Goal: Task Accomplishment & Management: Manage account settings

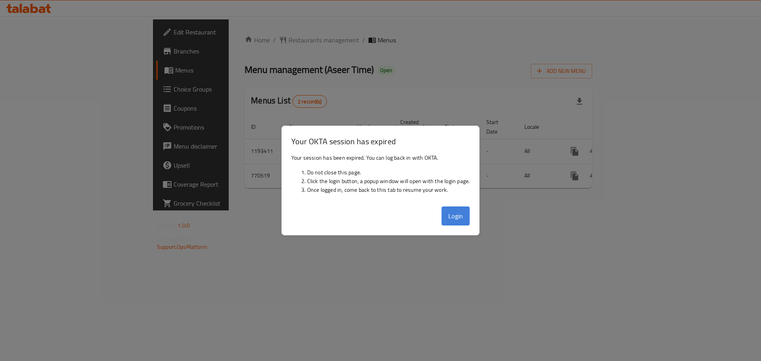
click at [444, 215] on button "Login" at bounding box center [455, 215] width 29 height 19
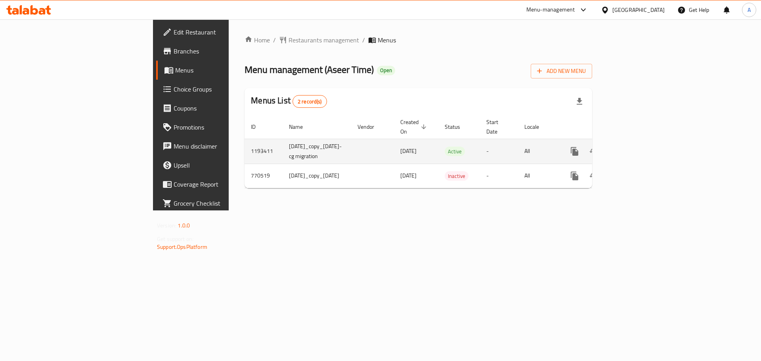
click at [636, 147] on icon "enhanced table" at bounding box center [632, 152] width 10 height 10
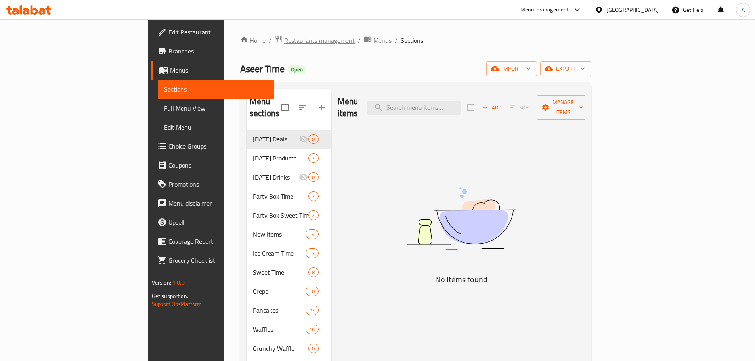
click at [284, 38] on span "Restaurants management" at bounding box center [319, 41] width 71 height 10
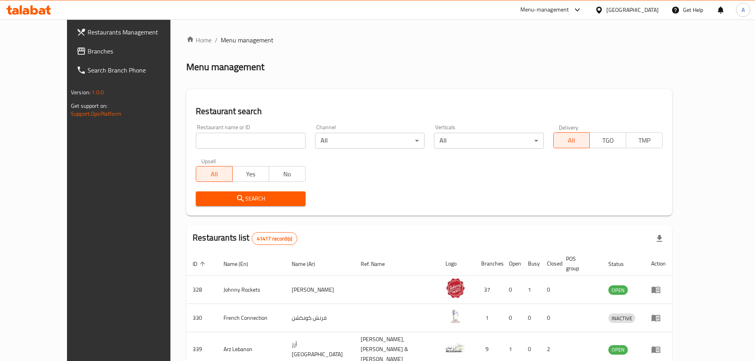
click at [245, 130] on div "Restaurant name or ID Restaurant name or ID" at bounding box center [250, 136] width 109 height 24
click at [233, 138] on input "search" at bounding box center [250, 141] width 109 height 16
paste input "Fresh Grill - Gourmet Irani"
type input "Fresh Grill - Gourmet Irani"
click button "Search" at bounding box center [250, 198] width 109 height 15
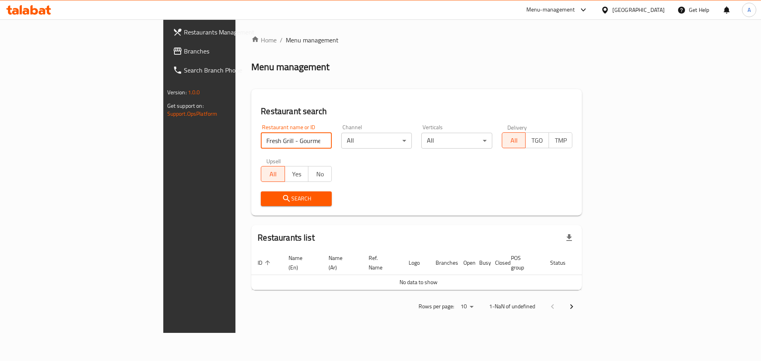
click at [166, 46] on link "Branches" at bounding box center [228, 51] width 124 height 19
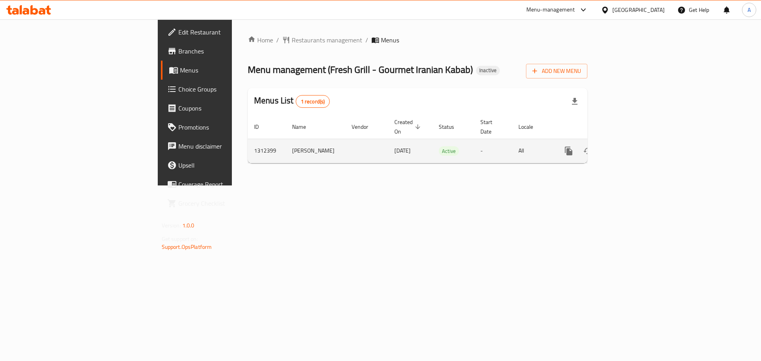
click at [635, 141] on link "enhanced table" at bounding box center [625, 150] width 19 height 19
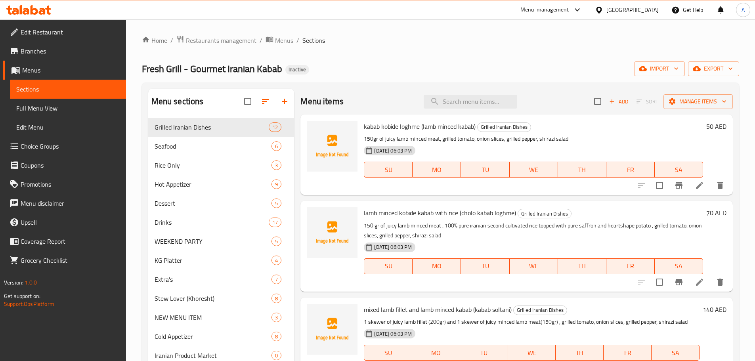
click at [64, 100] on link "Full Menu View" at bounding box center [68, 108] width 116 height 19
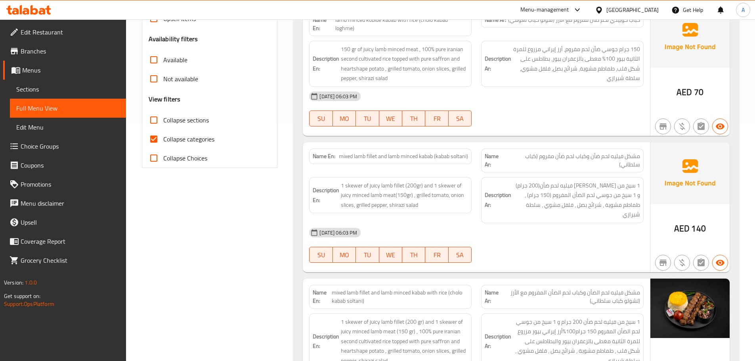
click at [174, 139] on span "Collapse categories" at bounding box center [188, 139] width 51 height 10
click at [163, 139] on input "Collapse categories" at bounding box center [153, 139] width 19 height 19
checkbox input "false"
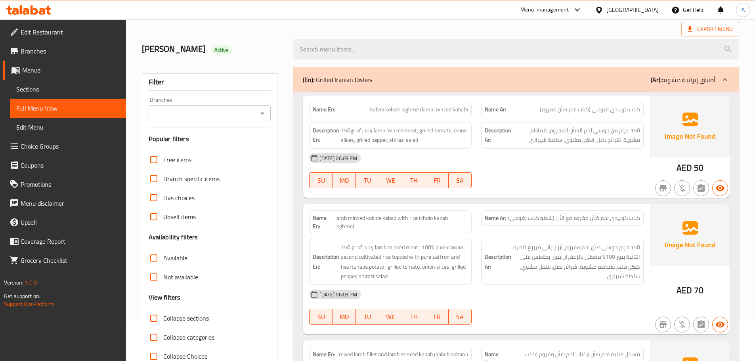
click at [546, 184] on div at bounding box center [562, 188] width 172 height 10
click at [539, 173] on div "16-09-2025 06:03 PM SU MO TU WE TH FR SA" at bounding box center [476, 171] width 344 height 44
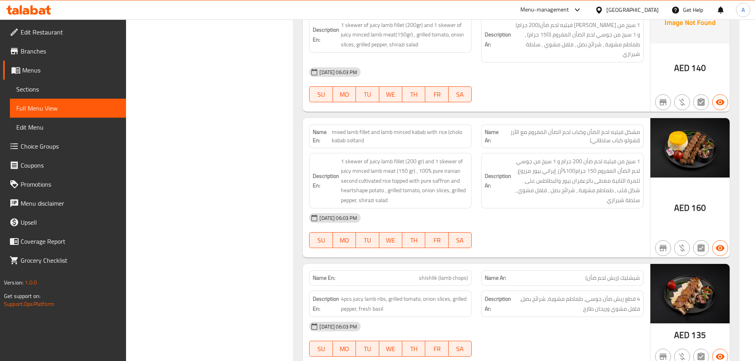
scroll to position [0, 0]
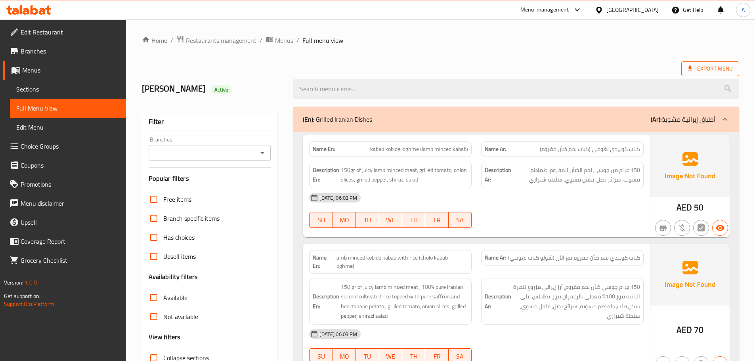
click at [694, 67] on span "Export Menu" at bounding box center [709, 69] width 45 height 10
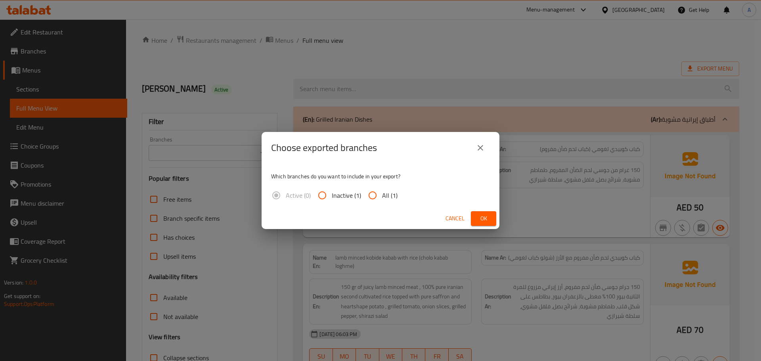
click at [378, 192] on input "All (1)" at bounding box center [372, 195] width 19 height 19
radio input "true"
click at [485, 216] on span "Ok" at bounding box center [483, 219] width 13 height 10
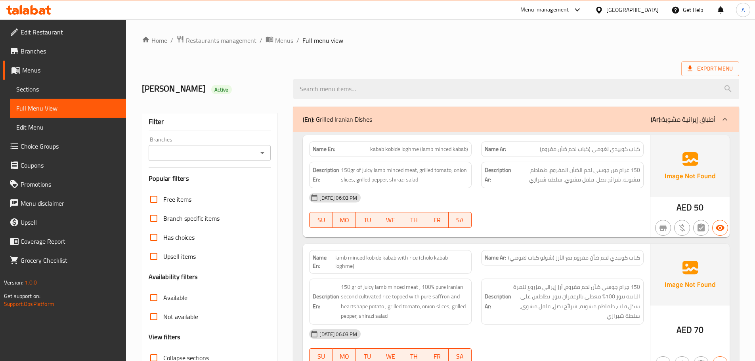
scroll to position [198, 0]
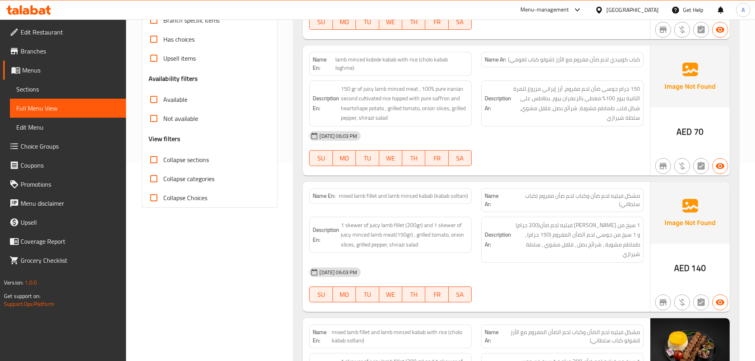
drag, startPoint x: 577, startPoint y: 330, endPoint x: 505, endPoint y: 139, distance: 203.4
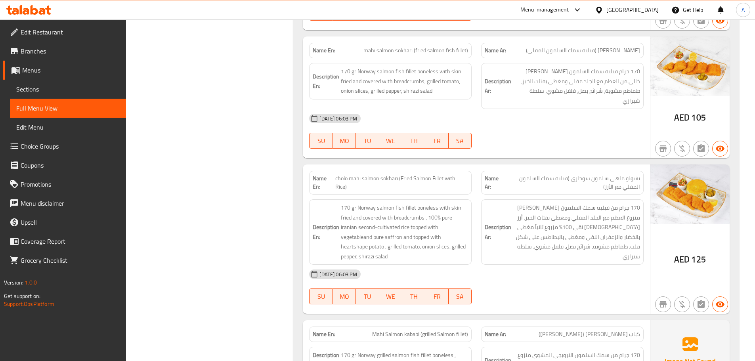
scroll to position [0, 0]
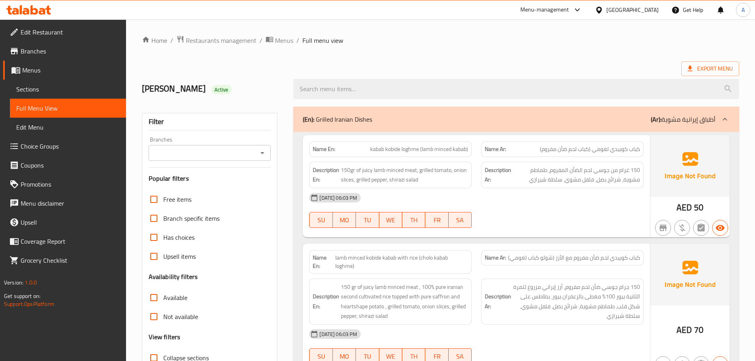
click at [640, 10] on div "United Arab Emirates" at bounding box center [632, 10] width 52 height 9
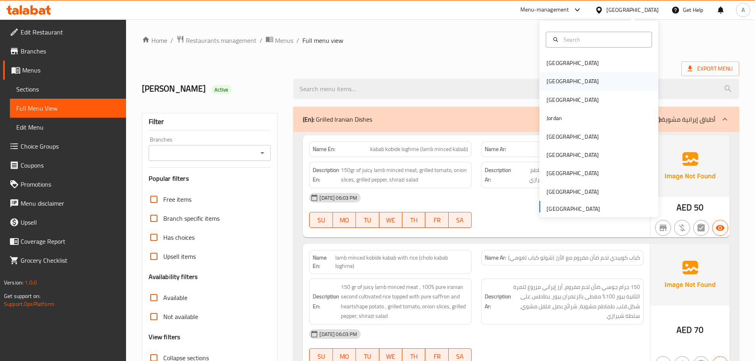
click at [568, 80] on div "[GEOGRAPHIC_DATA]" at bounding box center [598, 81] width 119 height 18
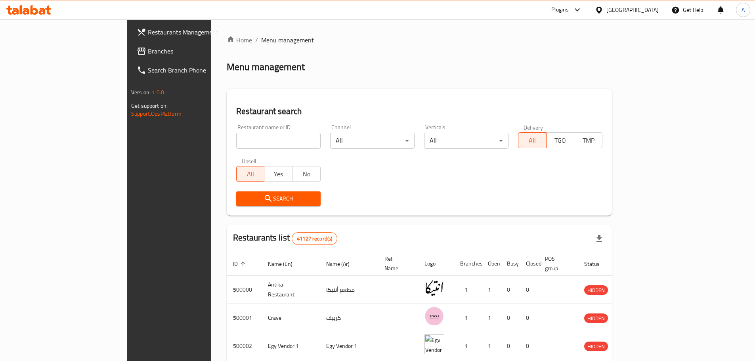
drag, startPoint x: 36, startPoint y: 46, endPoint x: 42, endPoint y: 48, distance: 6.3
click at [148, 46] on span "Branches" at bounding box center [197, 51] width 99 height 10
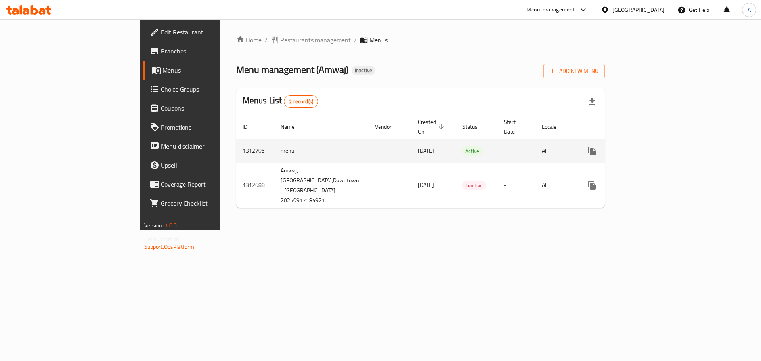
click at [654, 146] on icon "enhanced table" at bounding box center [649, 151] width 10 height 10
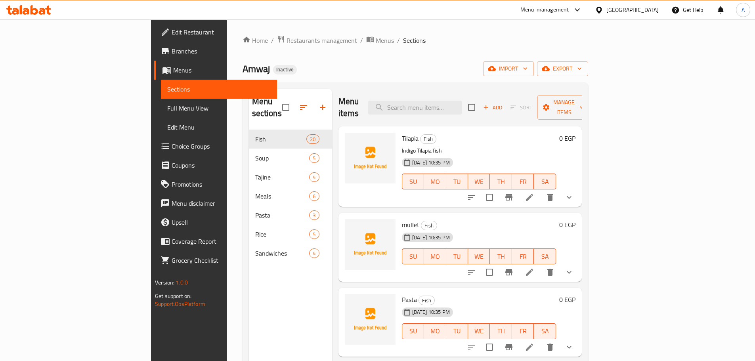
click at [167, 105] on span "Full Menu View" at bounding box center [218, 108] width 103 height 10
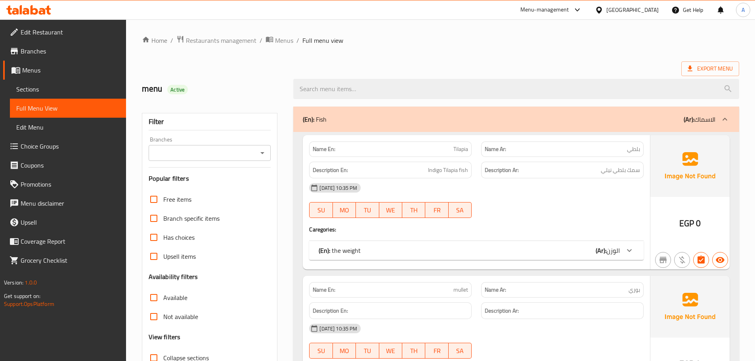
scroll to position [119, 0]
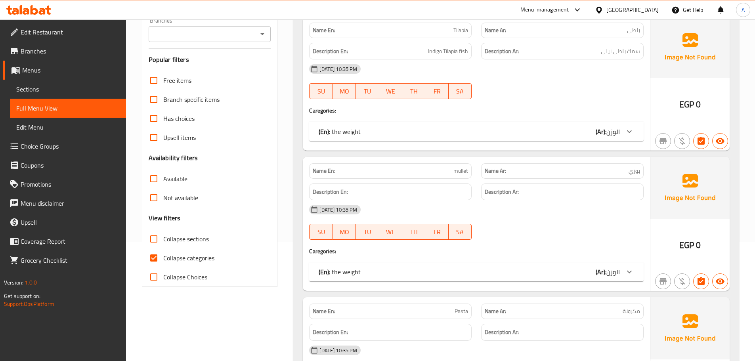
click at [188, 257] on span "Collapse categories" at bounding box center [188, 258] width 51 height 10
click at [163, 257] on input "Collapse categories" at bounding box center [153, 257] width 19 height 19
checkbox input "false"
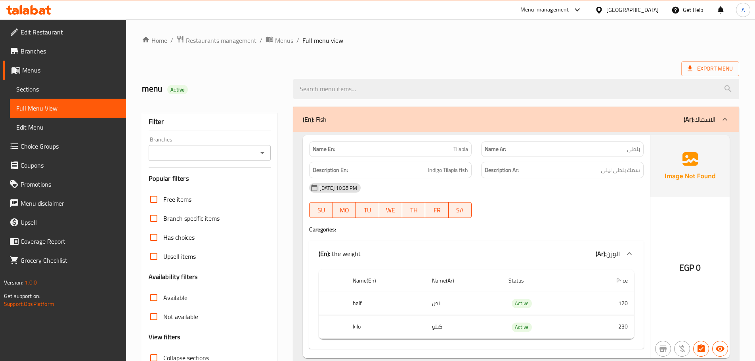
scroll to position [40, 0]
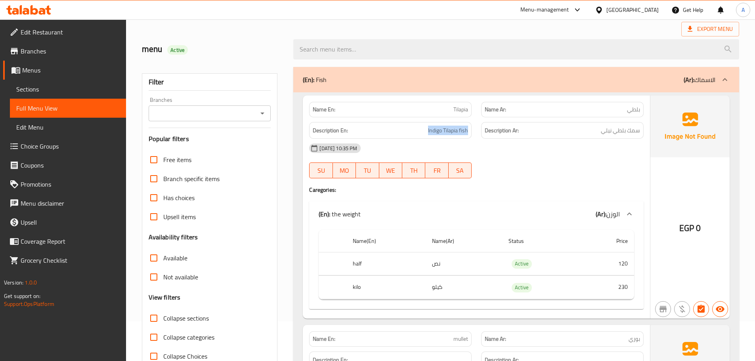
drag, startPoint x: 418, startPoint y: 127, endPoint x: 482, endPoint y: 127, distance: 63.4
click at [482, 127] on div "Description En: Indigo Tilapia fish Description Ar: سمك بلطي نيلي" at bounding box center [476, 130] width 344 height 27
copy span "Indigo Tilapia fish"
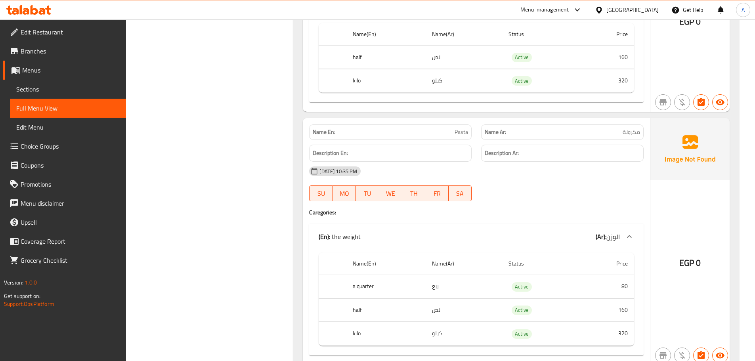
scroll to position [238, 0]
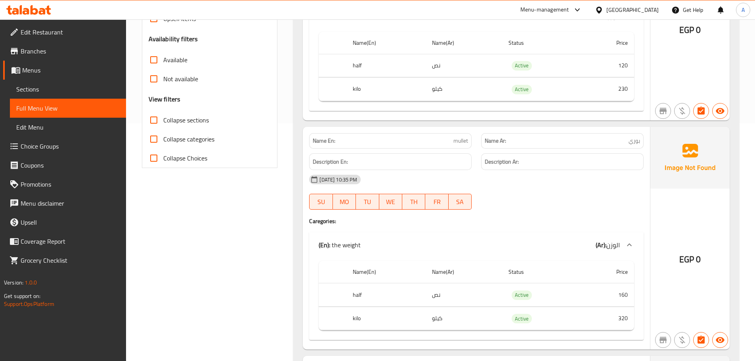
click at [452, 140] on p "Name En: mullet" at bounding box center [390, 141] width 155 height 8
copy span "mullet"
click at [376, 140] on p "Name En: mullet" at bounding box center [390, 141] width 155 height 8
click at [467, 140] on span "mullet" at bounding box center [460, 141] width 15 height 8
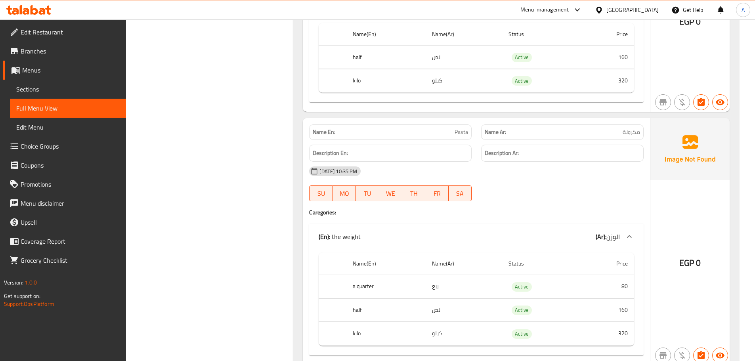
scroll to position [515, 0]
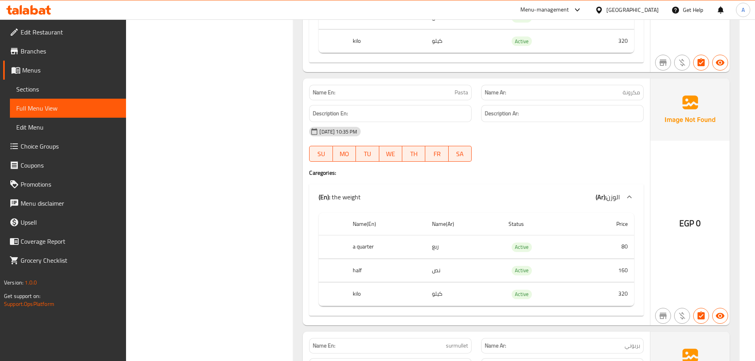
click at [457, 89] on span "Pasta" at bounding box center [460, 92] width 13 height 8
copy span "Pasta"
click at [581, 100] on div "Description Ar:" at bounding box center [562, 113] width 172 height 27
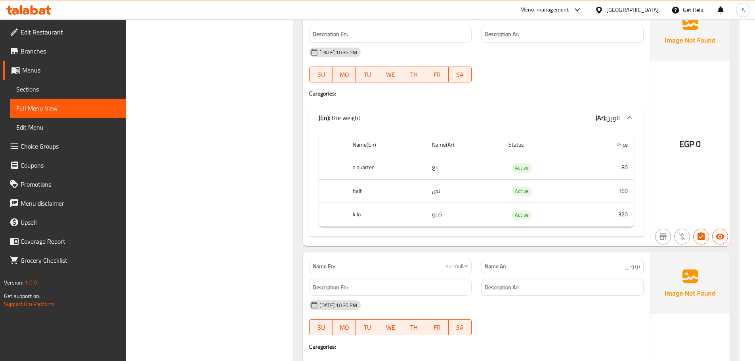
scroll to position [713, 0]
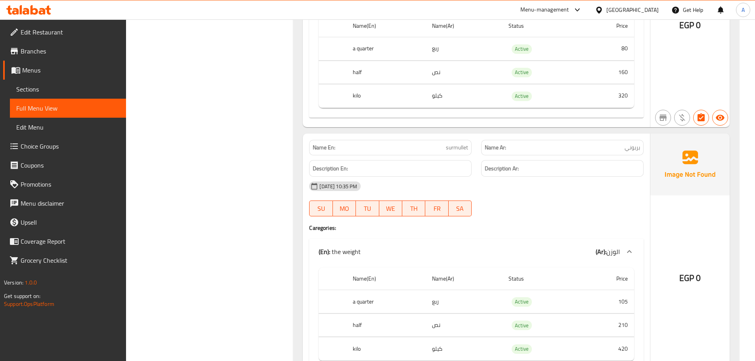
click at [637, 150] on span "بربوني" at bounding box center [631, 147] width 15 height 8
copy span "بربوني"
click at [449, 150] on span "surmullet" at bounding box center [457, 147] width 22 height 8
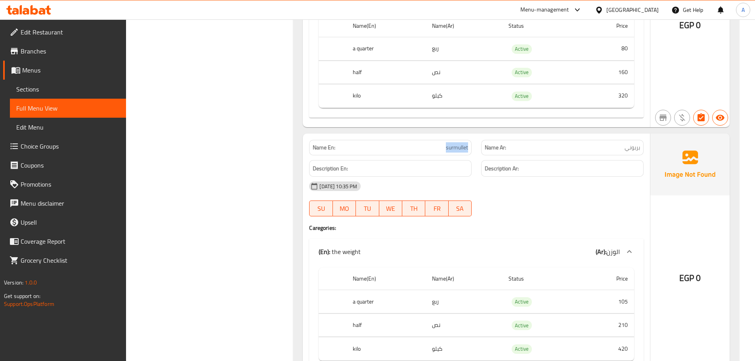
copy span "surmullet"
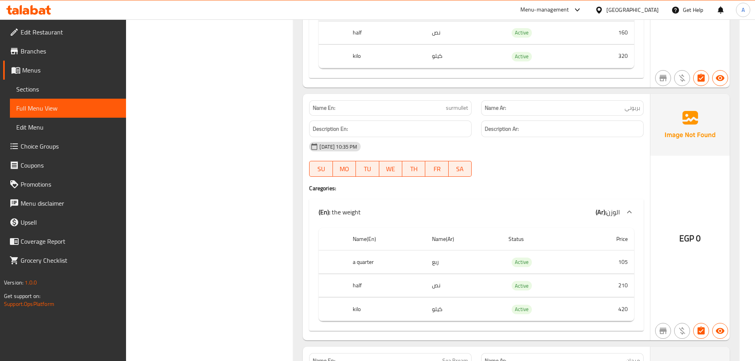
click at [573, 171] on div "17-09-2025 10:35 PM SU MO TU WE TH FR SA" at bounding box center [476, 159] width 344 height 44
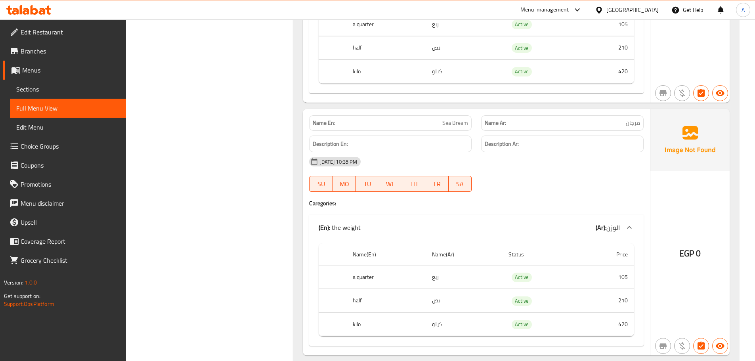
scroll to position [1189, 0]
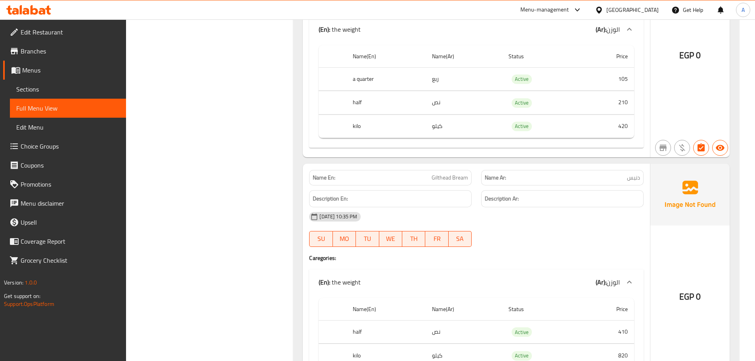
click at [615, 219] on div "17-09-2025 10:35 PM" at bounding box center [476, 216] width 344 height 19
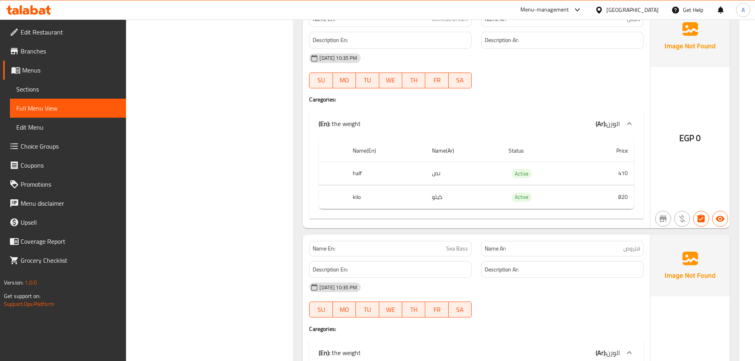
scroll to position [1387, 0]
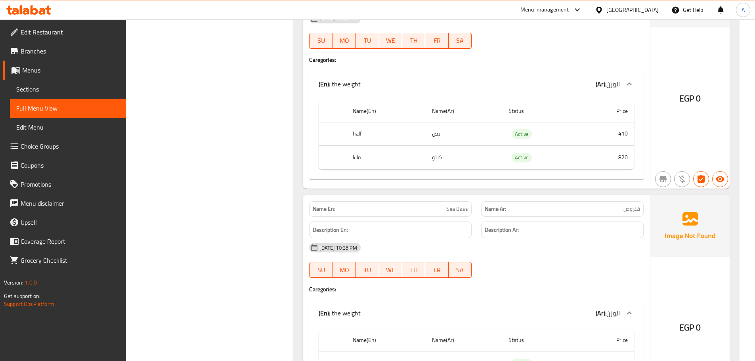
click at [628, 212] on span "قلروص" at bounding box center [631, 209] width 17 height 8
copy span "قلروص"
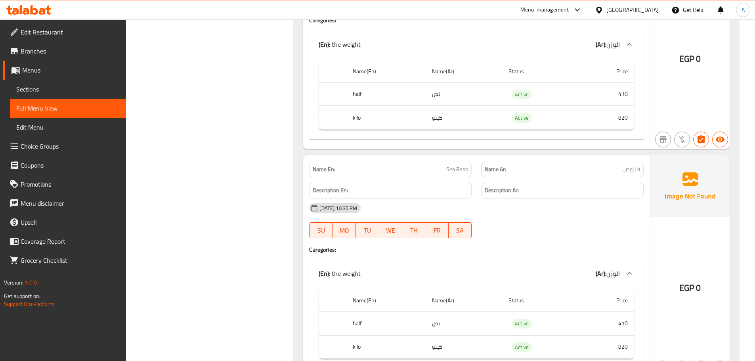
click at [633, 202] on div "17-09-2025 10:35 PM" at bounding box center [476, 207] width 344 height 19
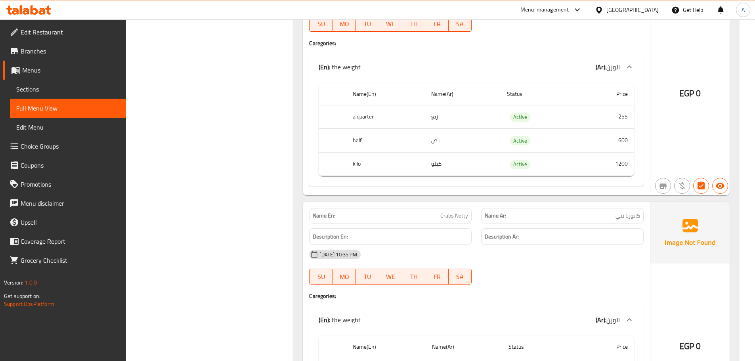
scroll to position [1941, 0]
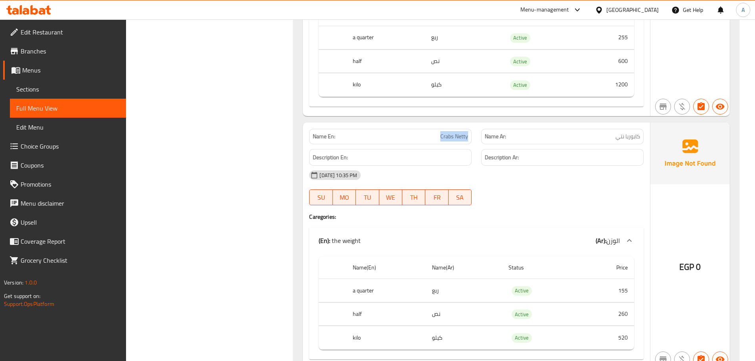
drag, startPoint x: 433, startPoint y: 136, endPoint x: 472, endPoint y: 136, distance: 38.4
click at [472, 136] on div "Name En: Crabs Netty" at bounding box center [390, 136] width 172 height 25
click at [622, 137] on span "كابوريا نتي" at bounding box center [627, 136] width 25 height 8
copy span "نتي"
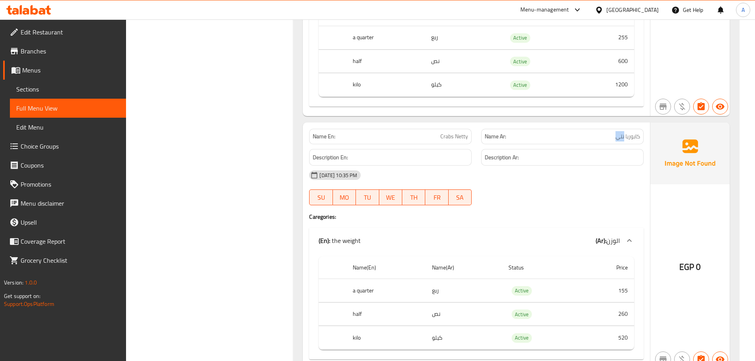
click at [609, 129] on div "Name Ar: كابوريا نتي" at bounding box center [562, 136] width 162 height 15
drag, startPoint x: 618, startPoint y: 136, endPoint x: 643, endPoint y: 136, distance: 25.0
click at [643, 136] on div "Name Ar: كابوريا نتي" at bounding box center [562, 136] width 162 height 15
copy span "كابوريا نتي"
click at [588, 195] on div "17-09-2025 10:35 PM SU MO TU WE TH FR SA" at bounding box center [476, 188] width 344 height 44
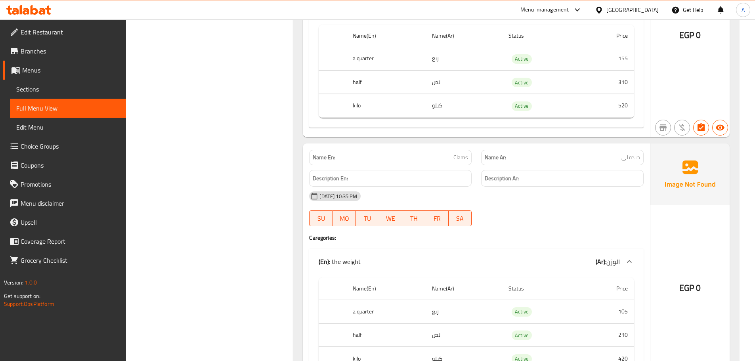
scroll to position [2972, 0]
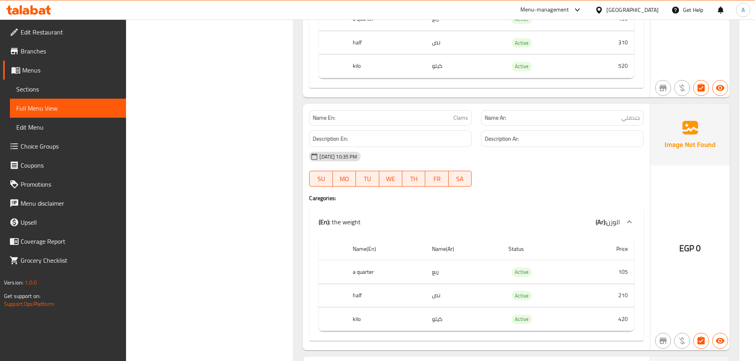
click at [632, 116] on span "جندفلي" at bounding box center [630, 118] width 19 height 8
copy span "جندفلي"
click at [568, 139] on h6 "Description Ar:" at bounding box center [562, 139] width 155 height 10
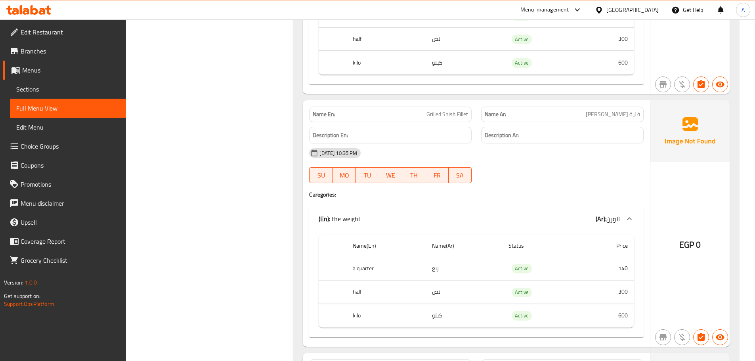
scroll to position [4477, 0]
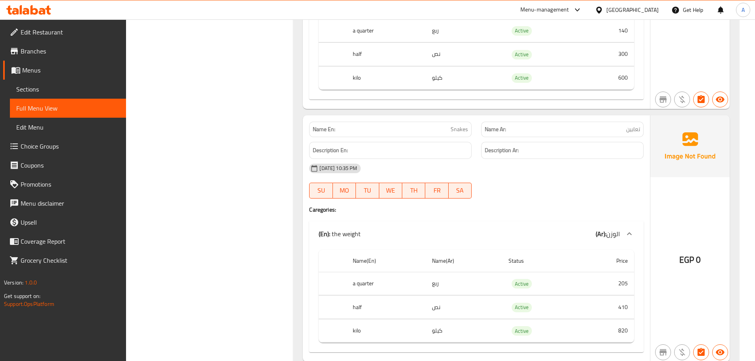
click at [637, 128] on span "تعابين" at bounding box center [633, 129] width 14 height 8
copy span "تعابين"
click at [457, 132] on span "Snakes" at bounding box center [458, 129] width 17 height 8
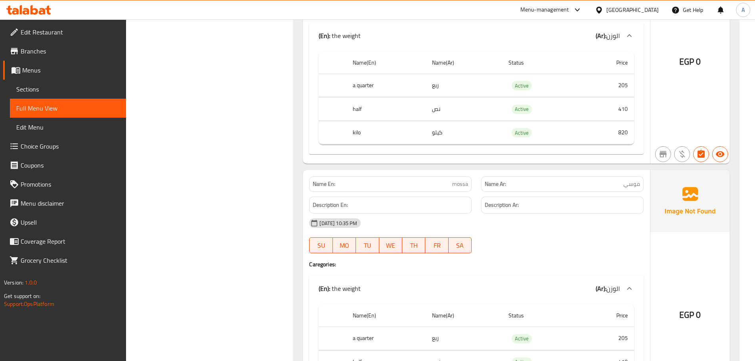
scroll to position [4715, 0]
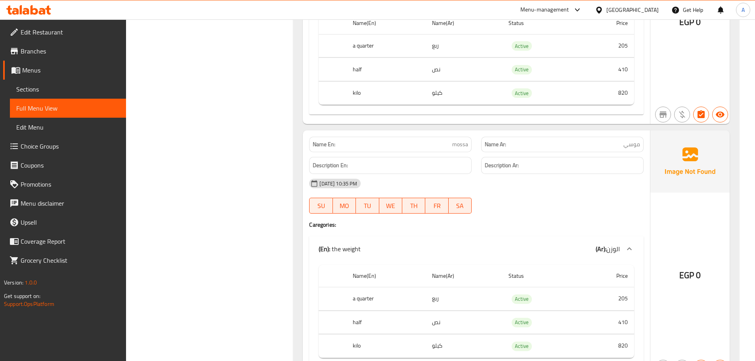
click at [628, 145] on span "موسي" at bounding box center [631, 144] width 17 height 8
click at [458, 143] on span "mossa" at bounding box center [460, 144] width 16 height 8
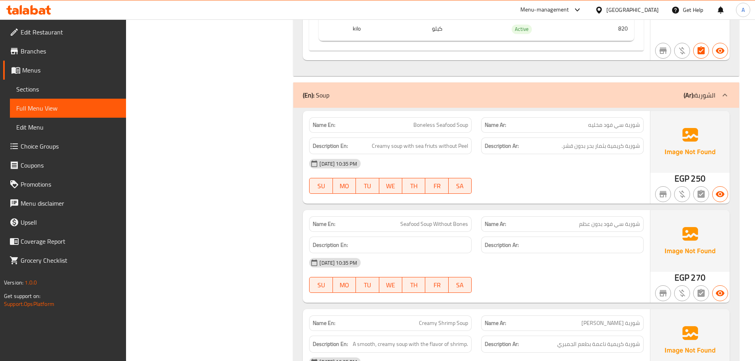
scroll to position [5071, 0]
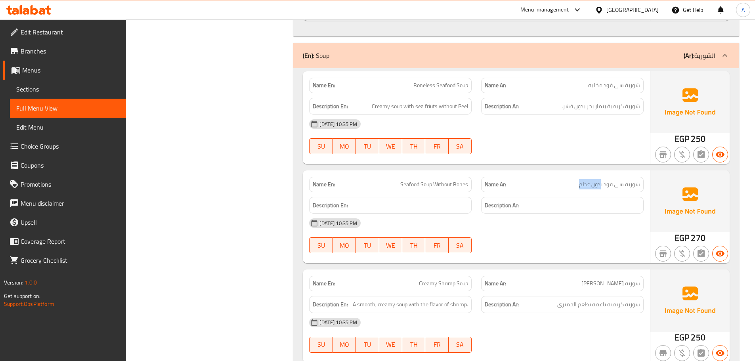
drag, startPoint x: 601, startPoint y: 182, endPoint x: 569, endPoint y: 183, distance: 31.3
click at [569, 183] on p "Name Ar: شوربة سي فود بدون عظم" at bounding box center [562, 184] width 155 height 8
click at [574, 219] on div "17-09-2025 10:35 PM" at bounding box center [476, 223] width 344 height 19
click at [418, 182] on span "Seafood Soup Without Bones" at bounding box center [434, 184] width 68 height 8
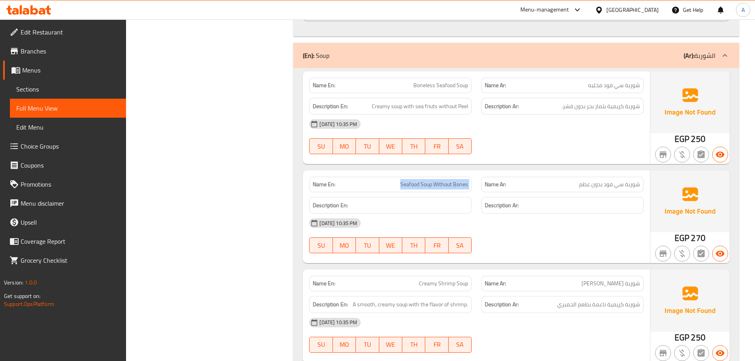
click at [418, 182] on span "Seafood Soup Without Bones" at bounding box center [434, 184] width 68 height 8
click at [416, 83] on span "Boneless Seafood Soup" at bounding box center [440, 85] width 55 height 8
click at [586, 193] on div "Description Ar:" at bounding box center [562, 205] width 172 height 27
click at [587, 187] on span "شوربة سي فود بدون عظم" at bounding box center [609, 184] width 61 height 8
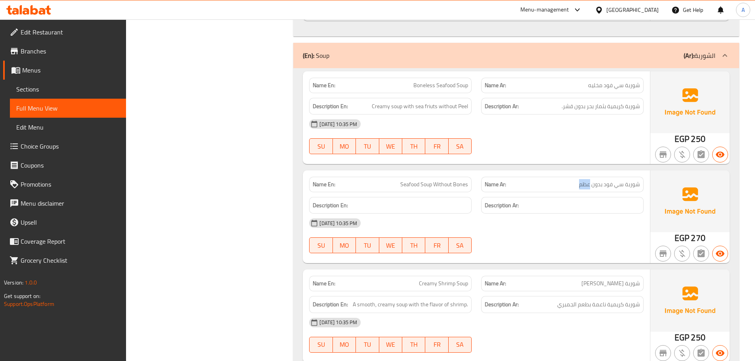
click at [587, 187] on span "شوربة سي فود بدون عظم" at bounding box center [609, 184] width 61 height 8
click at [620, 234] on div "17-09-2025 10:35 PM SU MO TU WE TH FR SA" at bounding box center [476, 236] width 344 height 44
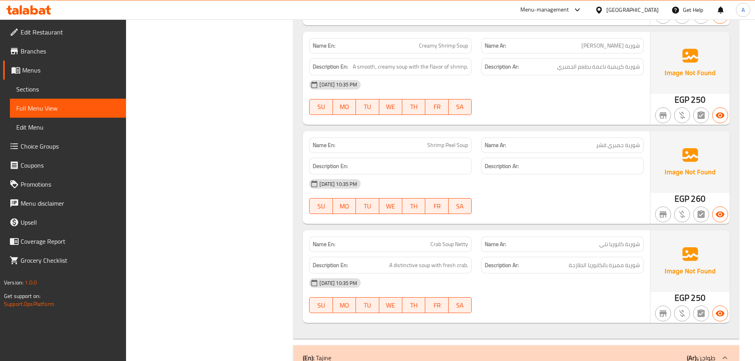
scroll to position [5349, 0]
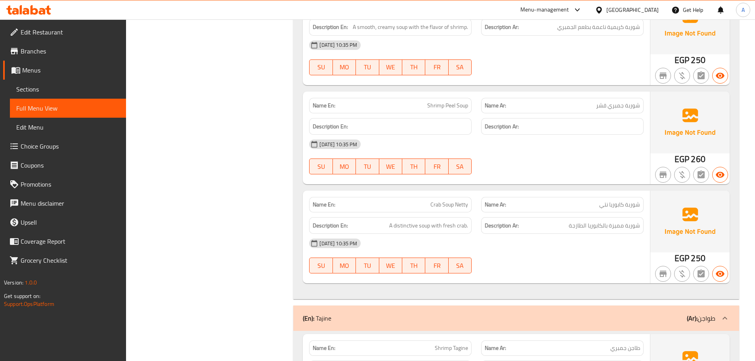
click at [464, 210] on div "Name En: Crab Soup Netty" at bounding box center [390, 204] width 162 height 15
click at [568, 167] on div "17-09-2025 10:35 PM SU MO TU WE TH FR SA" at bounding box center [476, 157] width 344 height 44
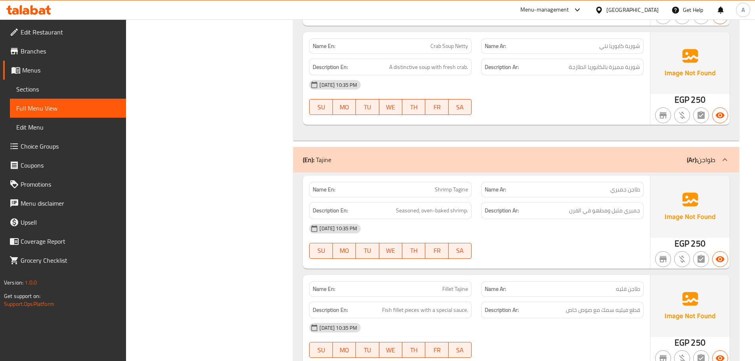
scroll to position [5547, 0]
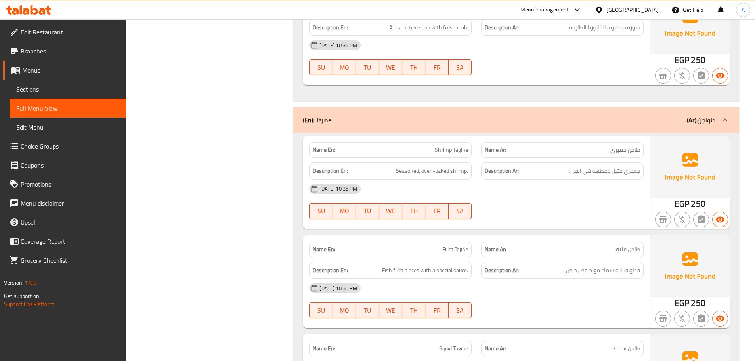
click at [455, 146] on span "Shrimp Tagine" at bounding box center [451, 150] width 33 height 8
click at [460, 249] on span "Fillet Tajine" at bounding box center [455, 249] width 26 height 8
click at [509, 245] on p "Name Ar: طاجن فليه" at bounding box center [562, 249] width 155 height 8
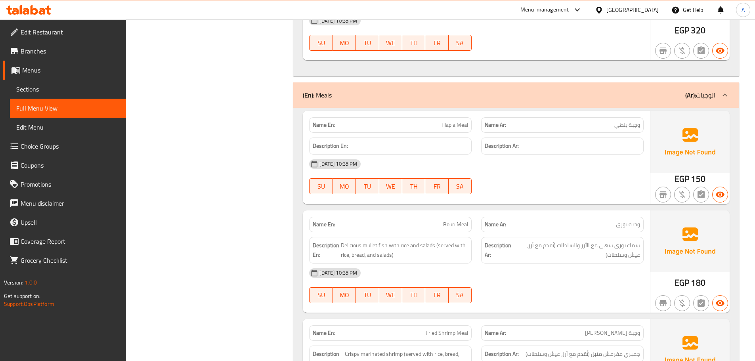
scroll to position [5983, 0]
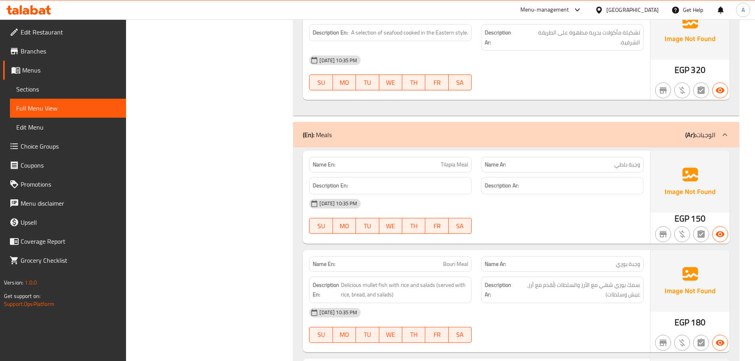
click at [540, 200] on div "17-09-2025 10:35 PM" at bounding box center [476, 203] width 344 height 19
click at [616, 165] on span "وجبة بلطي" at bounding box center [627, 164] width 26 height 8
click at [617, 166] on span "وجبة بلطي" at bounding box center [627, 164] width 26 height 8
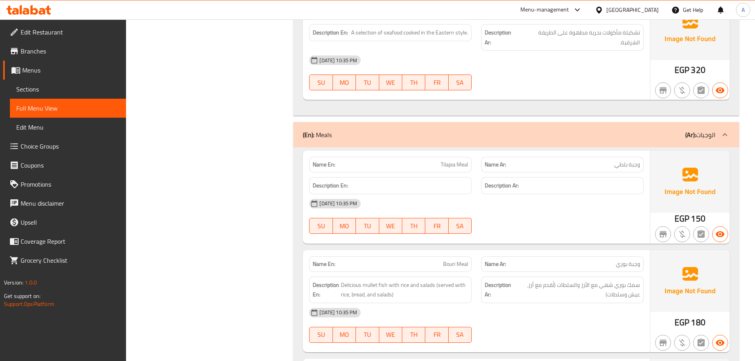
click at [618, 164] on span "وجبة بلطي" at bounding box center [627, 164] width 26 height 8
click at [525, 219] on div "17-09-2025 10:35 PM SU MO TU WE TH FR SA" at bounding box center [476, 216] width 344 height 44
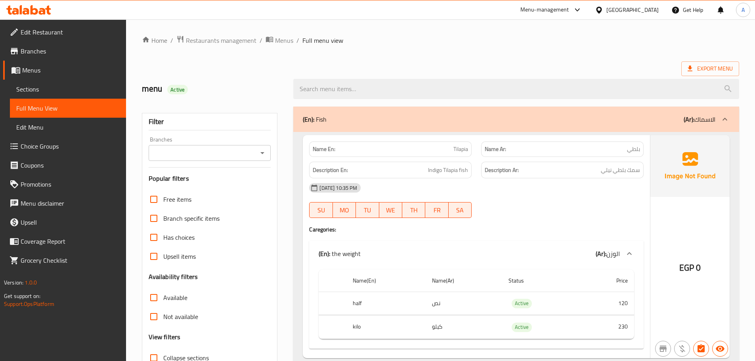
scroll to position [5967, 0]
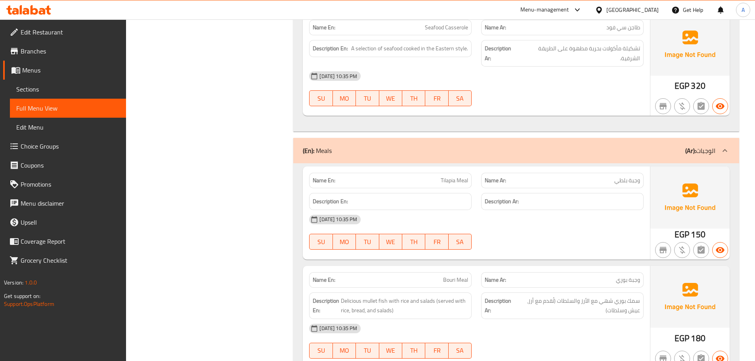
click at [525, 218] on div "17-09-2025 10:35 PM" at bounding box center [476, 219] width 344 height 19
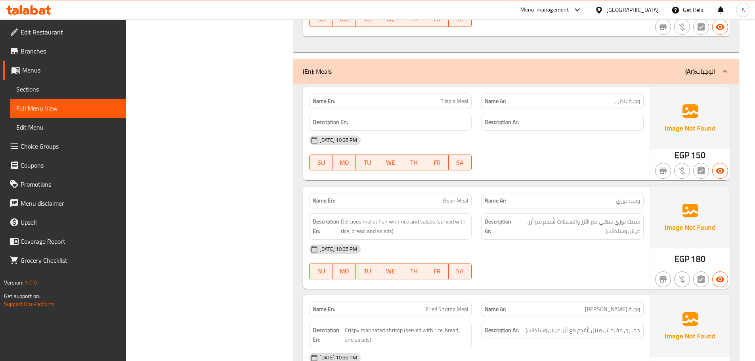
click at [447, 197] on span "Bouri Meal" at bounding box center [455, 201] width 25 height 8
click at [623, 200] on span "وجبة بوري" at bounding box center [628, 201] width 24 height 8
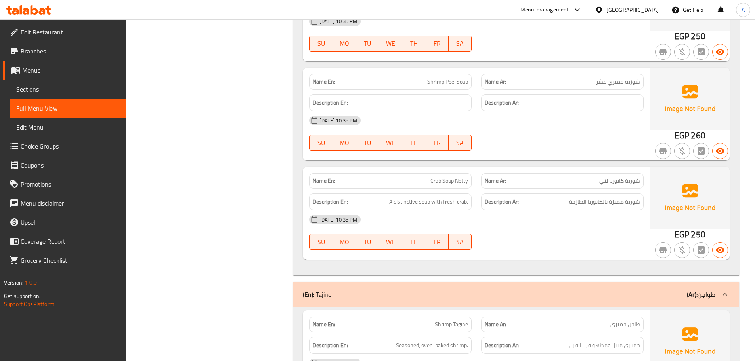
scroll to position [6066, 0]
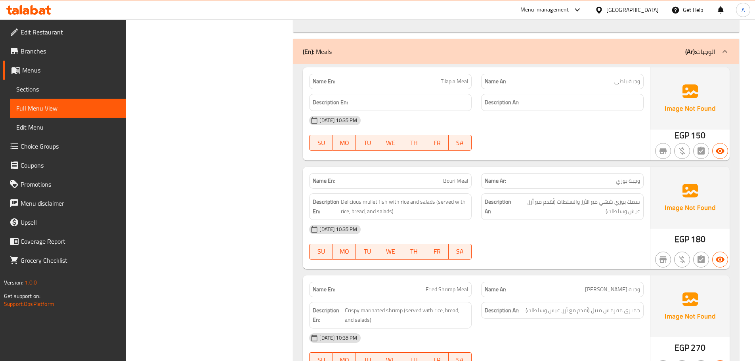
click at [449, 183] on span "Bouri Meal" at bounding box center [455, 181] width 25 height 8
click at [592, 244] on div "17-09-2025 10:35 PM SU MO TU WE TH FR SA" at bounding box center [476, 242] width 344 height 44
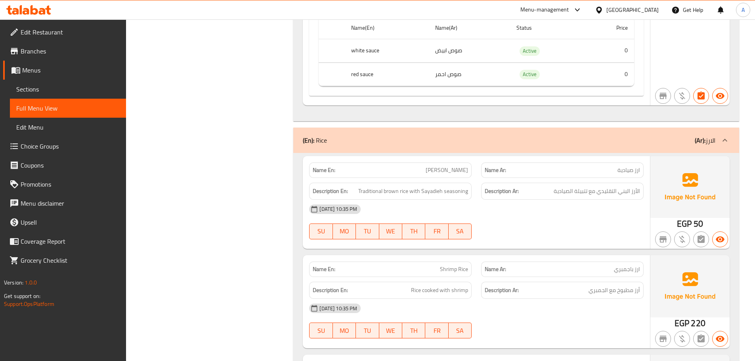
scroll to position [7175, 0]
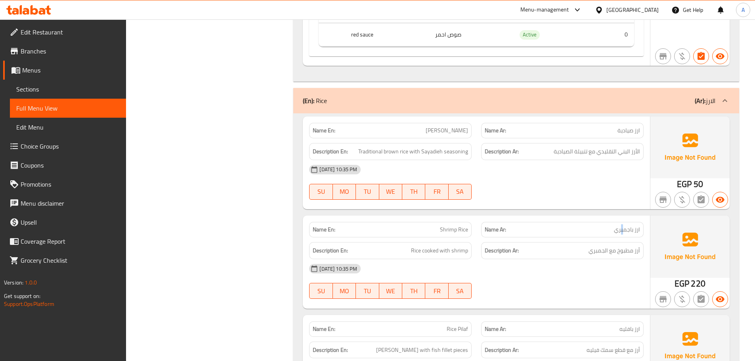
click at [622, 227] on span "ارز باجمبري" at bounding box center [627, 229] width 26 height 8
click at [628, 227] on span "ارز باجمبري" at bounding box center [627, 229] width 26 height 8
click at [566, 191] on div "17-09-2025 10:35 PM SU MO TU WE TH FR SA" at bounding box center [476, 182] width 344 height 44
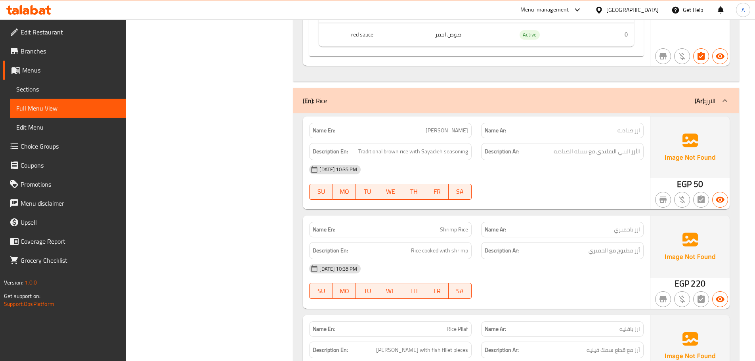
scroll to position [7294, 0]
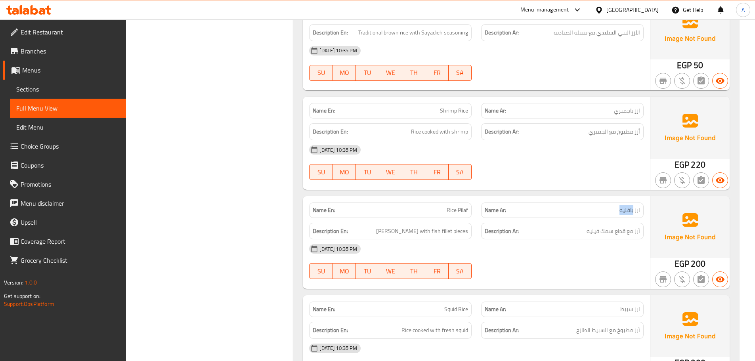
drag, startPoint x: 618, startPoint y: 207, endPoint x: 633, endPoint y: 206, distance: 15.1
click at [633, 206] on p "Name Ar: ارز بافليه" at bounding box center [562, 210] width 155 height 8
click at [614, 213] on p "Name Ar: ارز بافليه" at bounding box center [562, 210] width 155 height 8
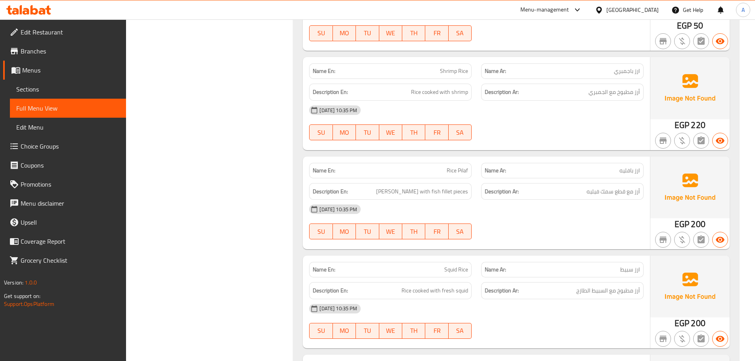
click at [627, 270] on span "ارز سبيط" at bounding box center [630, 269] width 20 height 8
click at [628, 302] on div "17-09-2025 10:35 PM" at bounding box center [476, 308] width 344 height 19
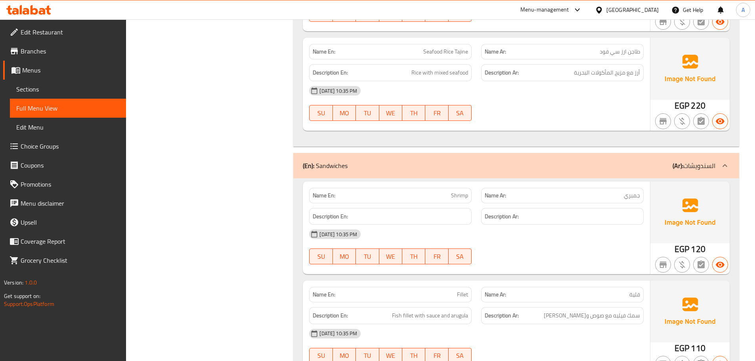
scroll to position [7690, 0]
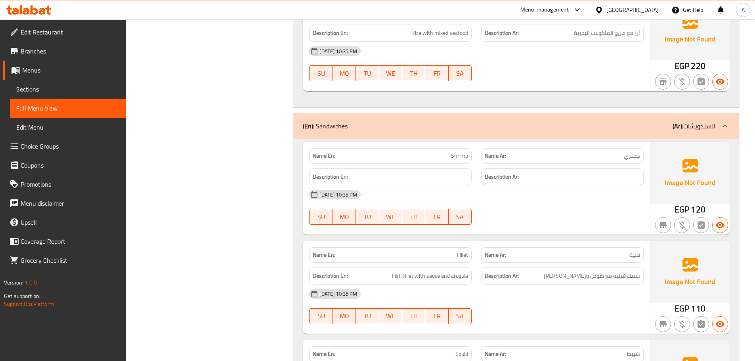
click at [525, 192] on div "17-09-2025 10:35 PM" at bounding box center [476, 194] width 344 height 19
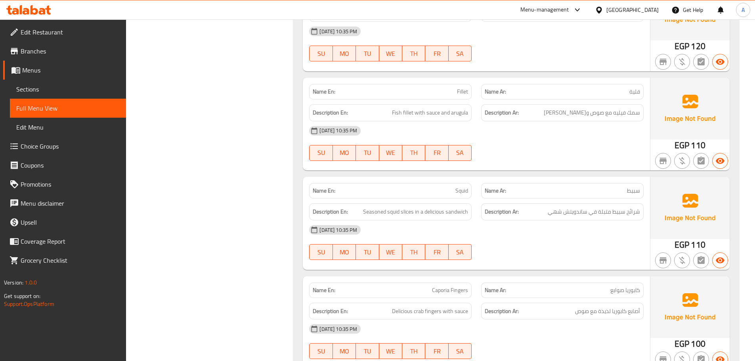
scroll to position [7893, 0]
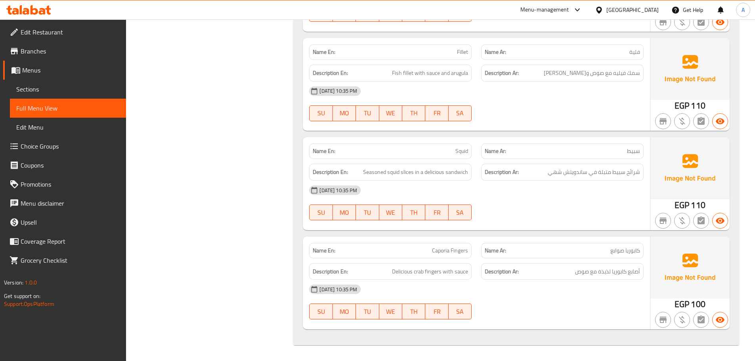
click at [439, 256] on div "Name En: Caporia Fingers" at bounding box center [390, 250] width 162 height 15
click at [440, 255] on div "Name En: Caporia Fingers" at bounding box center [390, 250] width 162 height 15
click at [443, 252] on span "Caporia Fingers" at bounding box center [450, 250] width 36 height 8
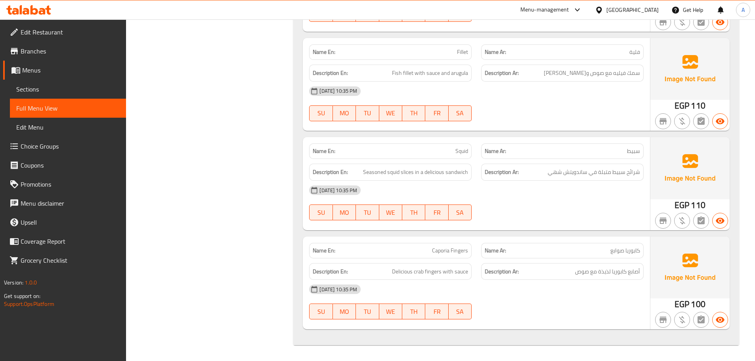
click at [530, 184] on div "[DATE] 10:35 PM" at bounding box center [476, 190] width 344 height 19
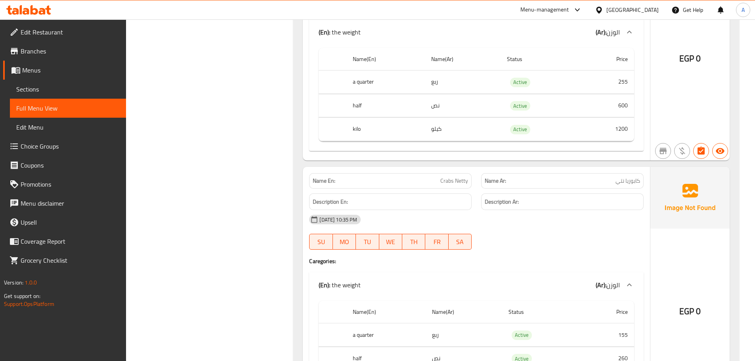
click at [444, 177] on span "Crabs Netty" at bounding box center [454, 181] width 28 height 8
click at [580, 221] on div "17-09-2025 10:35 PM" at bounding box center [476, 219] width 344 height 19
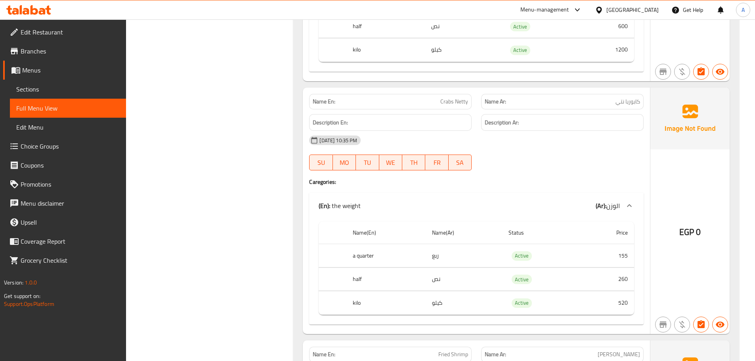
scroll to position [2055, 0]
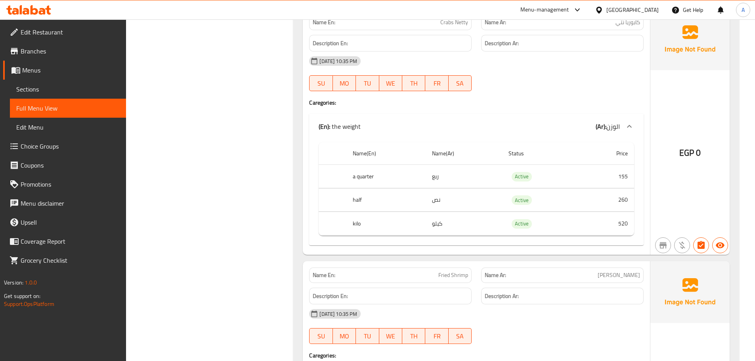
click at [94, 82] on link "Sections" at bounding box center [68, 89] width 116 height 19
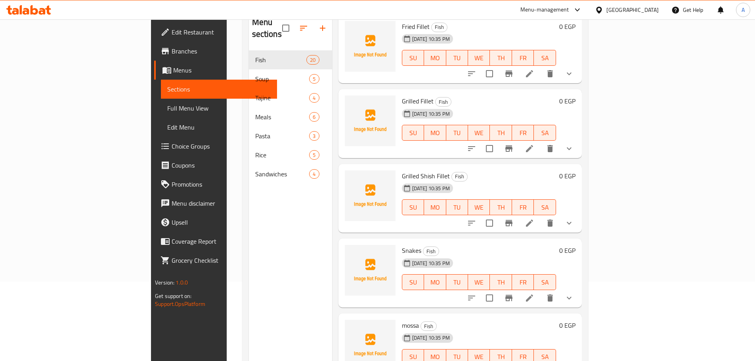
scroll to position [111, 0]
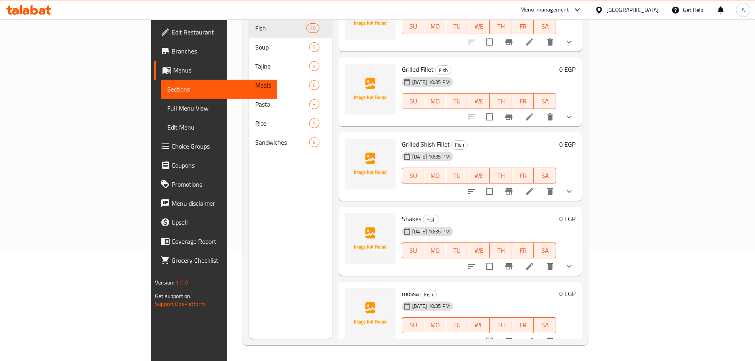
click at [498, 223] on div "17-09-2025 10:35 PM SU MO TU WE TH FR SA" at bounding box center [479, 244] width 160 height 43
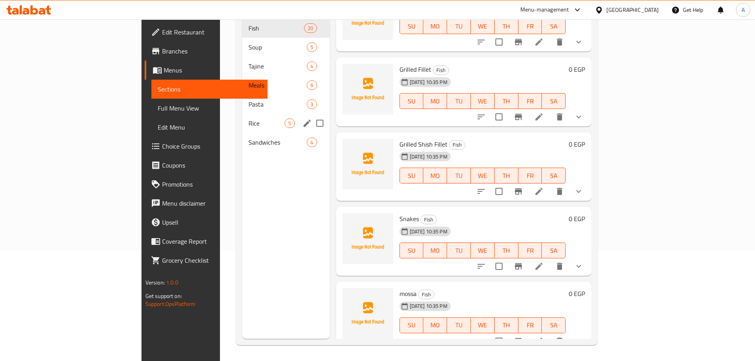
scroll to position [0, 0]
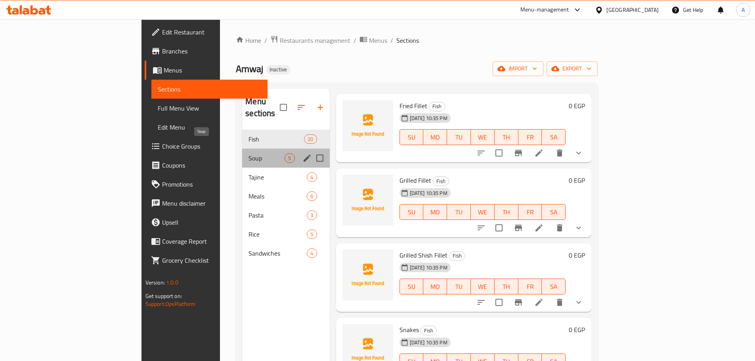
click at [248, 153] on span "Soup" at bounding box center [266, 158] width 36 height 10
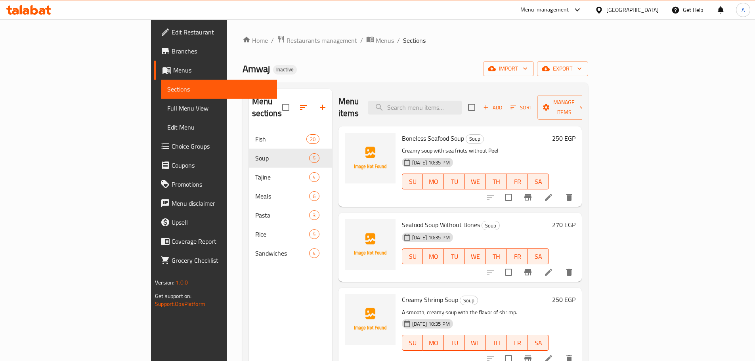
click at [402, 219] on span "Seafood Soup Without Bones" at bounding box center [441, 225] width 78 height 12
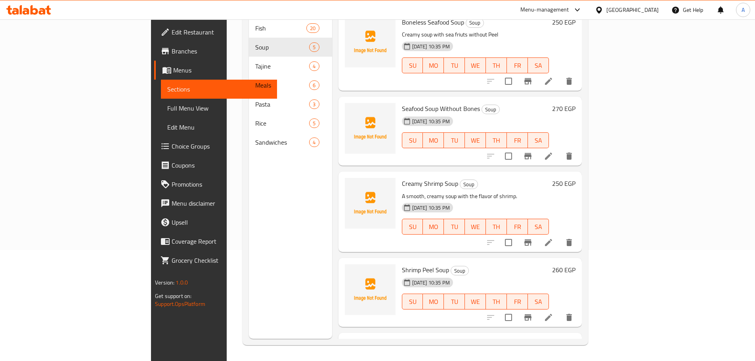
scroll to position [68, 0]
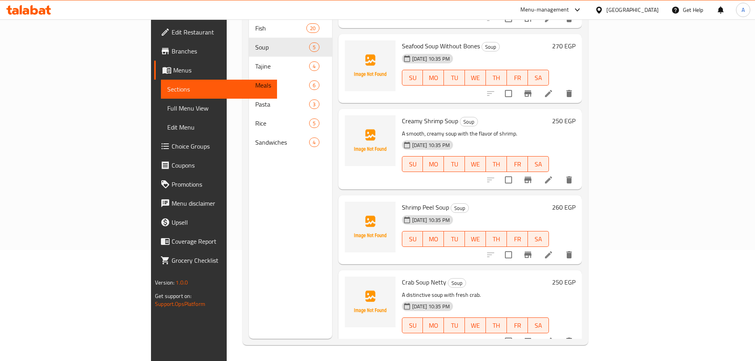
click at [553, 336] on icon at bounding box center [549, 341] width 10 height 10
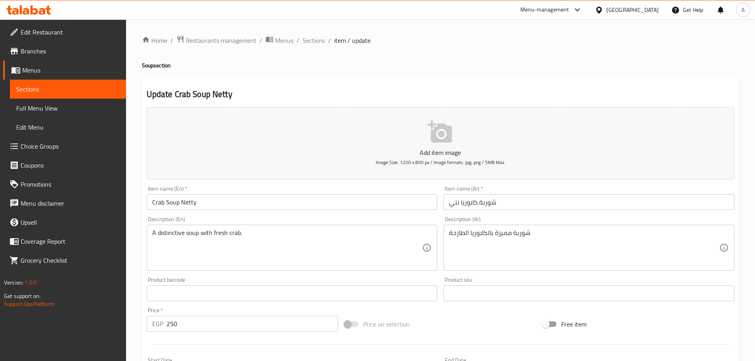
click at [200, 197] on input "Crab Soup Netty" at bounding box center [292, 202] width 291 height 16
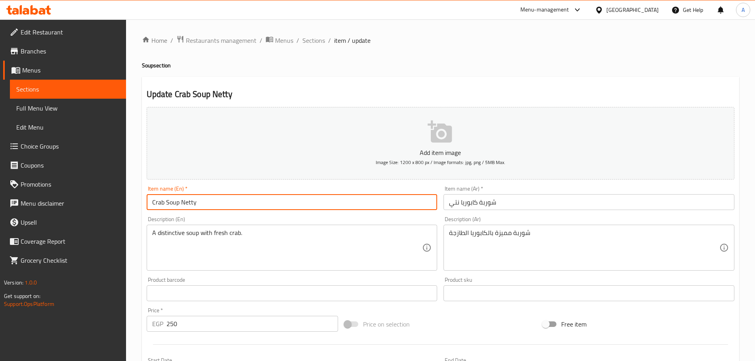
click at [200, 197] on input "Crab Soup Netty" at bounding box center [292, 202] width 291 height 16
paste input "Netty Crab Soup"
type input "Netty Crab Soup"
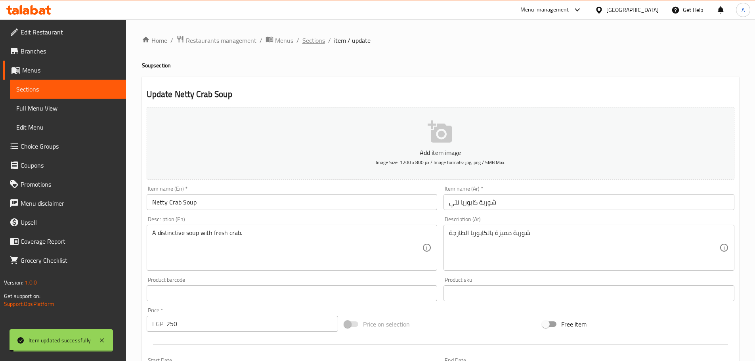
click at [310, 39] on span "Sections" at bounding box center [313, 41] width 23 height 10
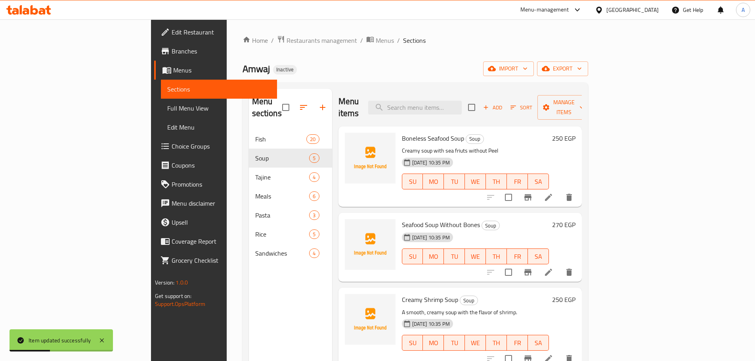
click at [399, 187] on div "Boneless Seafood Soup Soup Creamy soup with sea friuts without Peel 17-09-2025 …" at bounding box center [475, 167] width 153 height 74
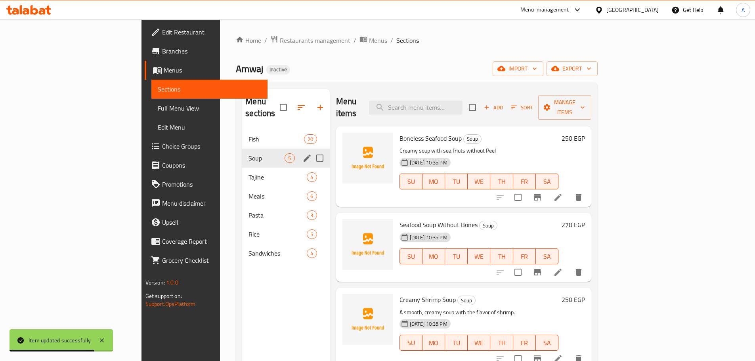
click at [248, 153] on span "Soup" at bounding box center [266, 158] width 36 height 10
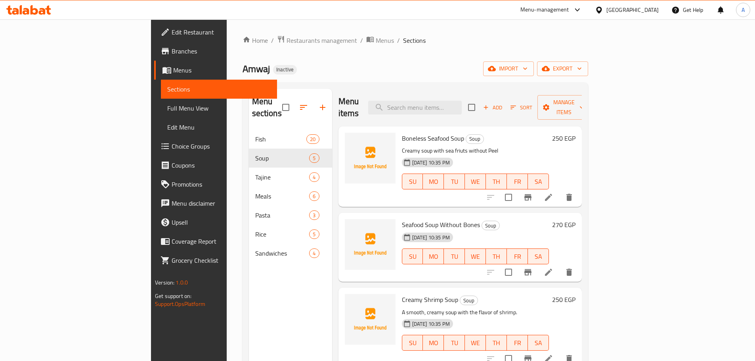
click at [167, 103] on span "Full Menu View" at bounding box center [218, 108] width 103 height 10
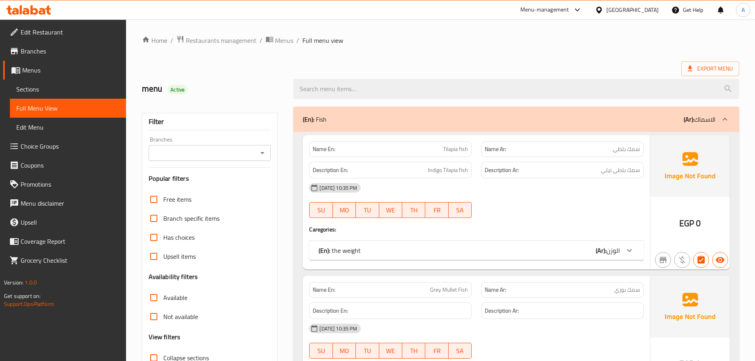
click at [535, 203] on div "17-09-2025 10:35 PM SU MO TU WE TH FR SA" at bounding box center [476, 200] width 344 height 44
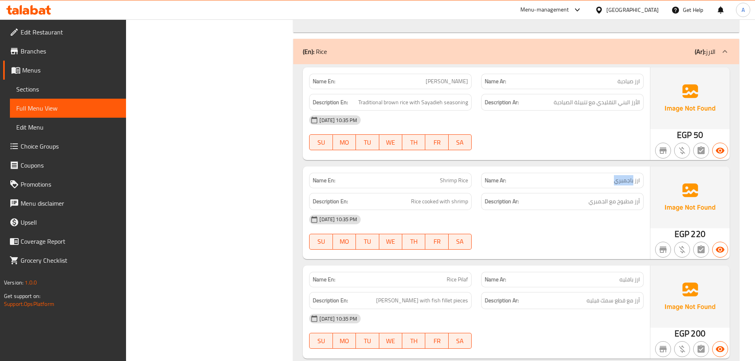
scroll to position [4901, 0]
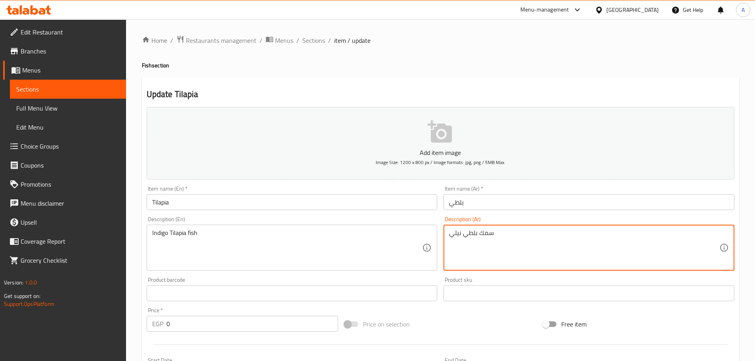
click at [490, 232] on textarea "سمك بلطي نيلي" at bounding box center [584, 248] width 270 height 38
click at [476, 198] on input "بلطي" at bounding box center [588, 202] width 291 height 16
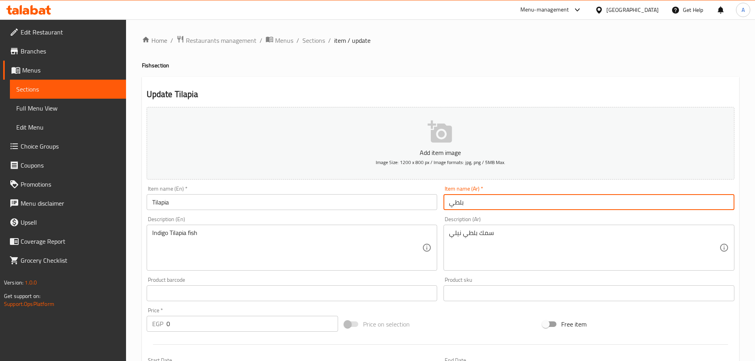
paste input "سمك"
type input "سمك بلطي"
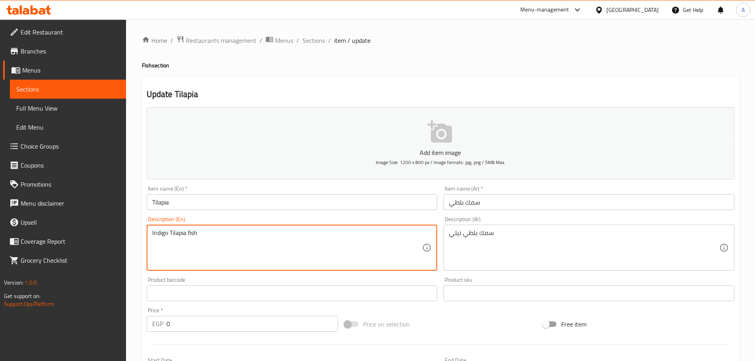
click at [192, 233] on textarea "Indigo Tilapia fish" at bounding box center [287, 248] width 270 height 38
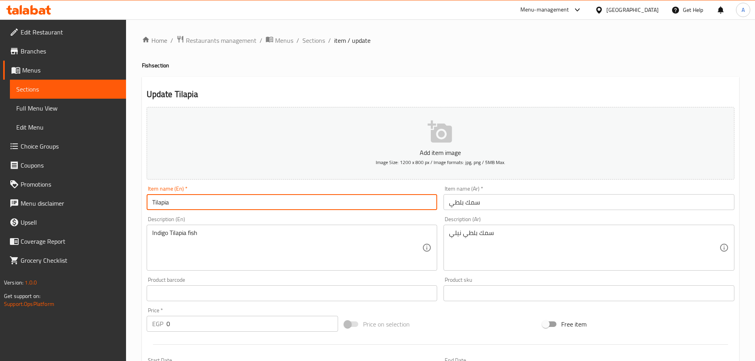
click at [182, 200] on input "Tilapia" at bounding box center [292, 202] width 291 height 16
paste input "fish"
type input "Tilapia fish"
click at [223, 198] on input "mullet" at bounding box center [292, 202] width 291 height 16
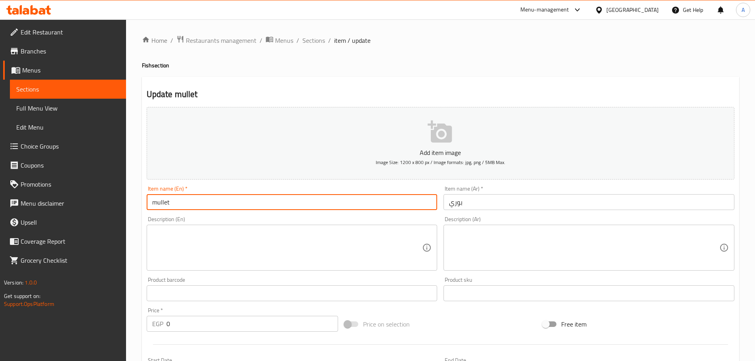
paste input "Grey Mullet Fish"
paste input "text"
type input "Grey Mullet Fish"
click at [489, 204] on input "بوري" at bounding box center [588, 202] width 291 height 16
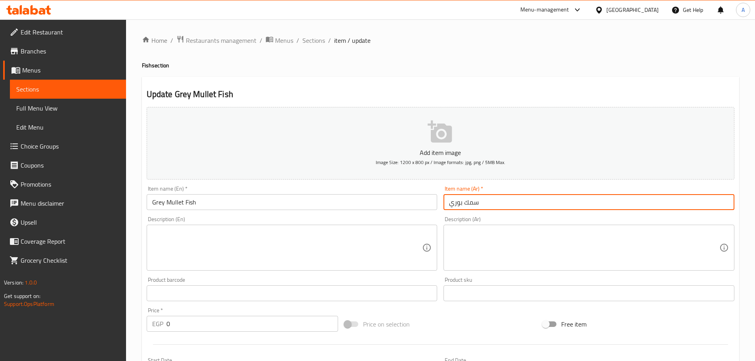
type input "سمك بوري"
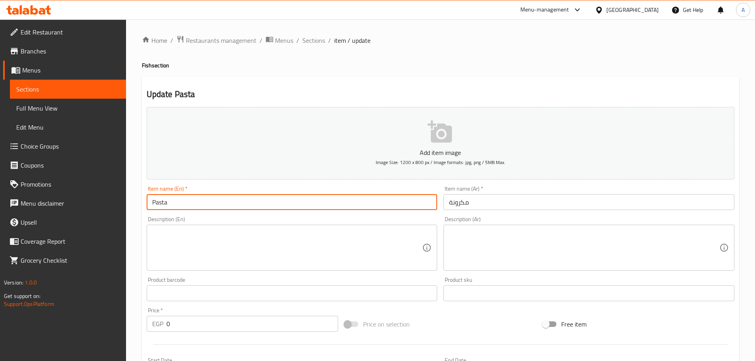
click at [203, 198] on input "Pasta" at bounding box center [292, 202] width 291 height 16
paste input "Macaroni Fish"
type input "Macaroni Fish"
click at [490, 203] on input "مكرونة" at bounding box center [588, 202] width 291 height 16
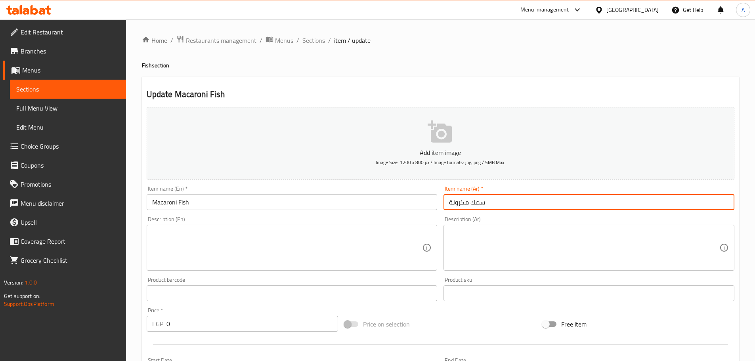
type input "سمك مكرونة"
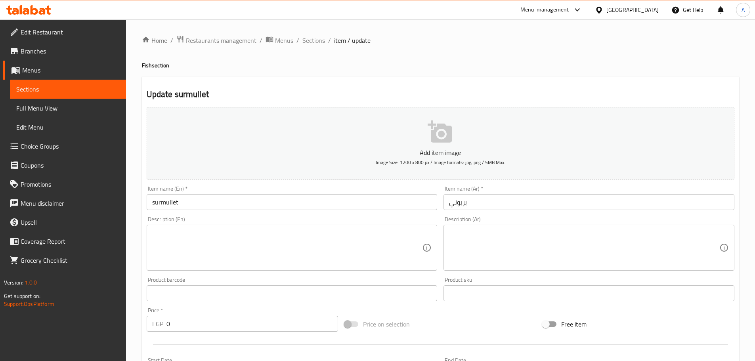
click at [186, 198] on input "surmullet" at bounding box center [292, 202] width 291 height 16
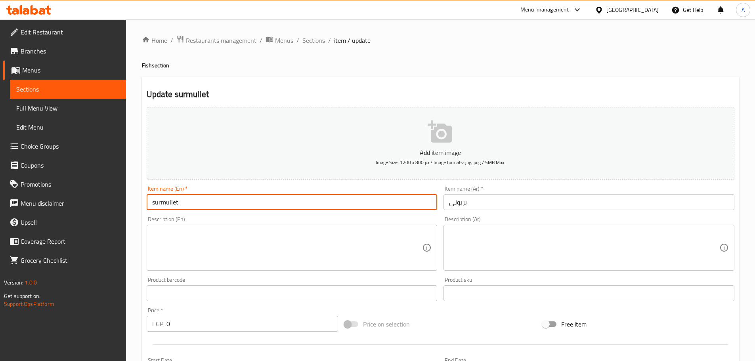
click at [186, 198] on input "surmullet" at bounding box center [292, 202] width 291 height 16
paste input "Red Mullet Fish"
paste input "text"
type input "Red Mullet Fish"
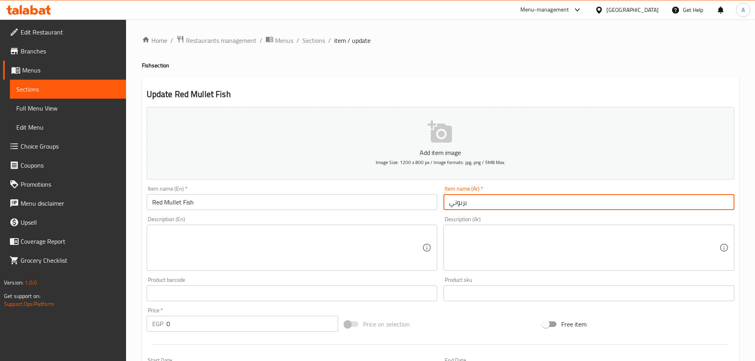
click at [499, 196] on input "بربوني" at bounding box center [588, 202] width 291 height 16
type input "سمك بربوني"
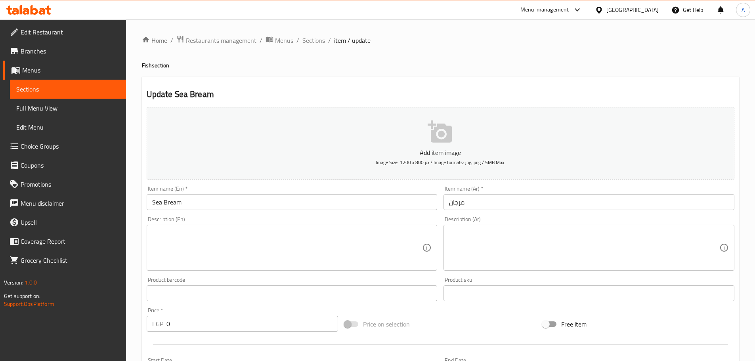
click at [251, 201] on input "Sea Bream" at bounding box center [292, 202] width 291 height 16
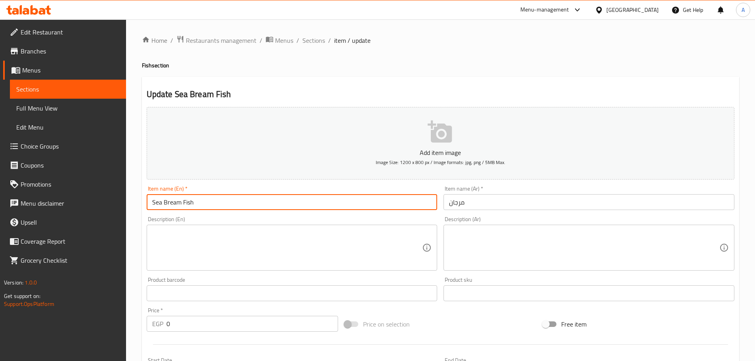
type input "Sea Bream Fish"
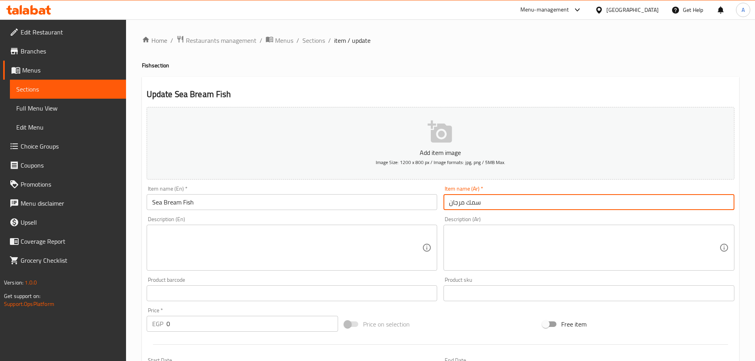
type input "سمك مرجان"
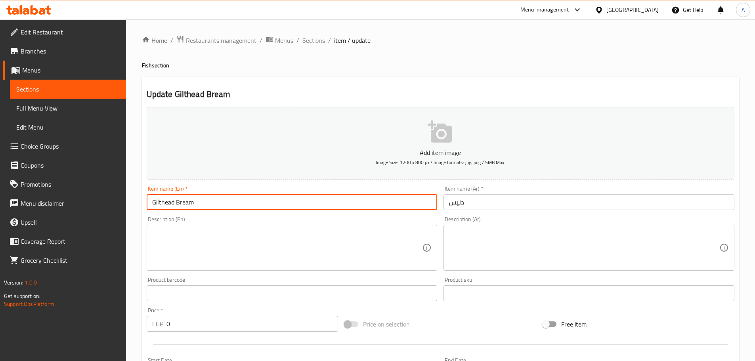
click at [277, 204] on input "Gilthead Bream" at bounding box center [292, 202] width 291 height 16
drag, startPoint x: 259, startPoint y: 204, endPoint x: 118, endPoint y: 204, distance: 140.7
click at [118, 204] on div "Edit Restaurant Branches Menus Sections Full Menu View Edit Menu Choice Groups …" at bounding box center [377, 298] width 755 height 558
click at [290, 207] on input "Gilthead Bream" at bounding box center [292, 202] width 291 height 16
type input "Gilthead Bream Fish"
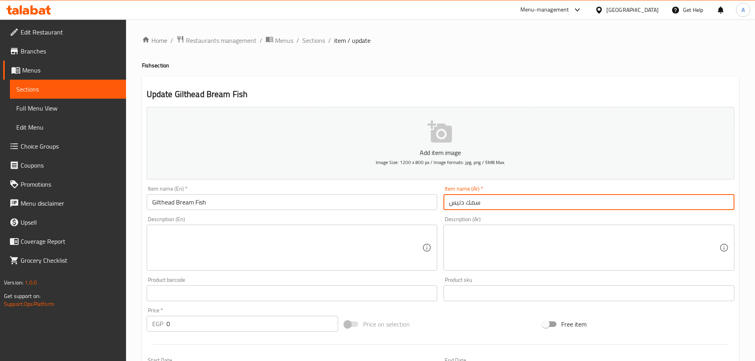
type input "سمك دنيس"
click at [464, 203] on input "قلروص" at bounding box center [588, 202] width 291 height 16
paste input "قاروص"
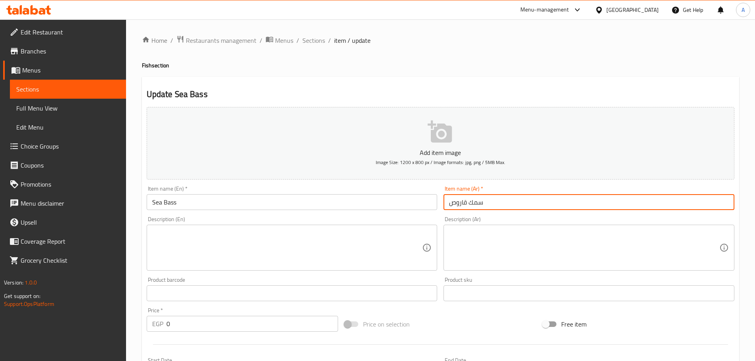
type input "سمك قاروص"
click at [260, 197] on input "Sea Bass" at bounding box center [292, 202] width 291 height 16
click at [458, 202] on input "سمك قاروص" at bounding box center [588, 202] width 291 height 16
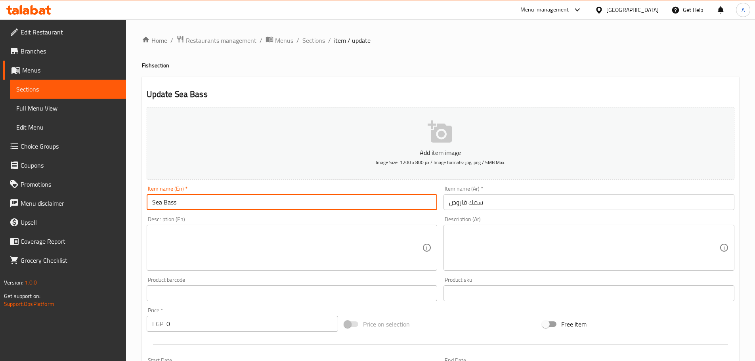
click at [256, 203] on input "Sea Bass" at bounding box center [292, 202] width 291 height 16
paste input "Fish"
type input "Sea Bass Fish"
click at [280, 198] on input "Salmon" at bounding box center [292, 202] width 291 height 16
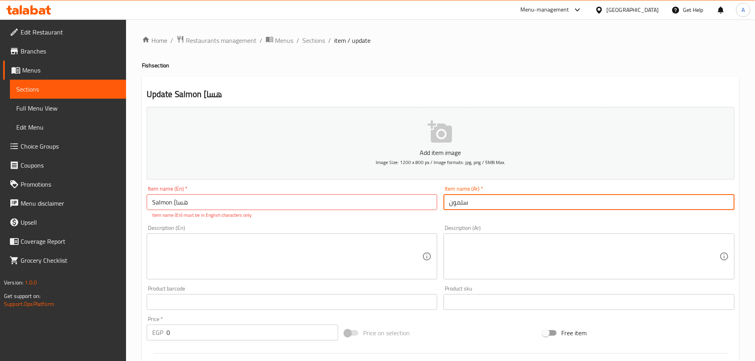
click at [280, 198] on input "Salmon [هسا" at bounding box center [292, 202] width 291 height 16
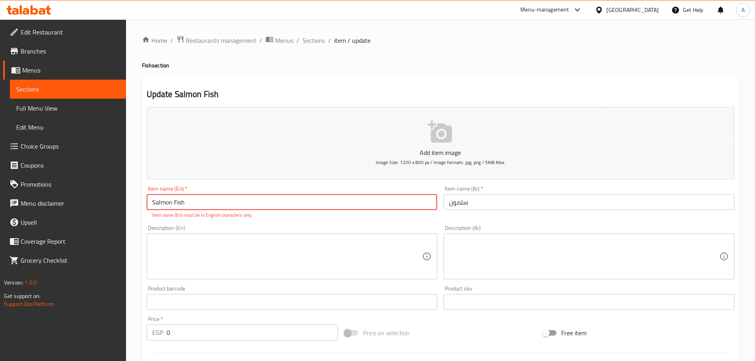
type input "Salmon Fish"
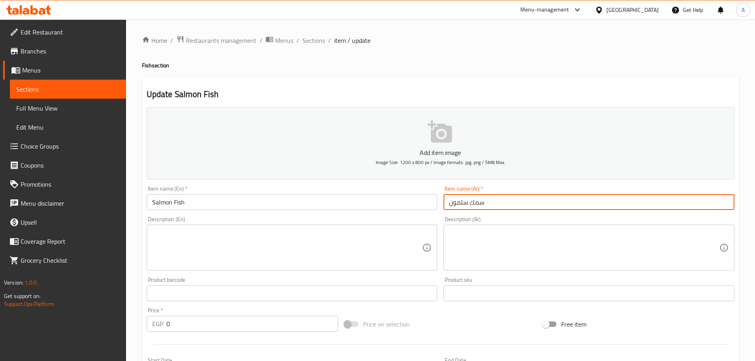
type input "سمك سلمون"
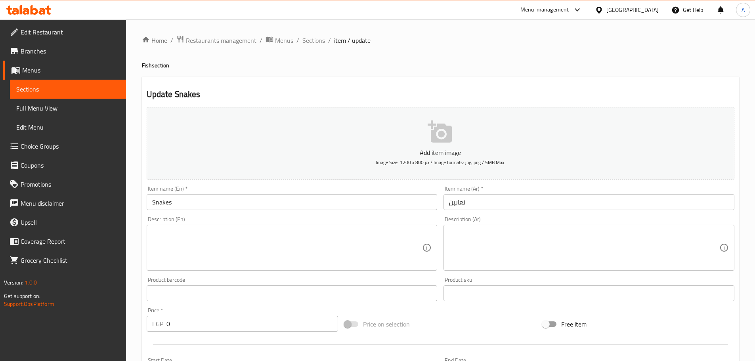
click at [224, 210] on input "Snakes" at bounding box center [292, 202] width 291 height 16
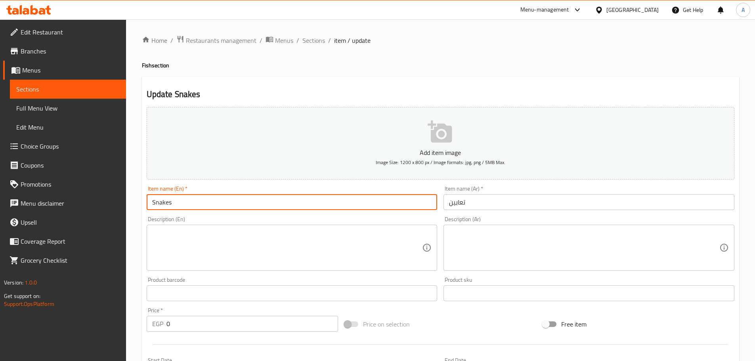
click at [224, 210] on input "Snakes" at bounding box center [292, 202] width 291 height 16
paste input "Eel Fish"
type input "Eel Fish"
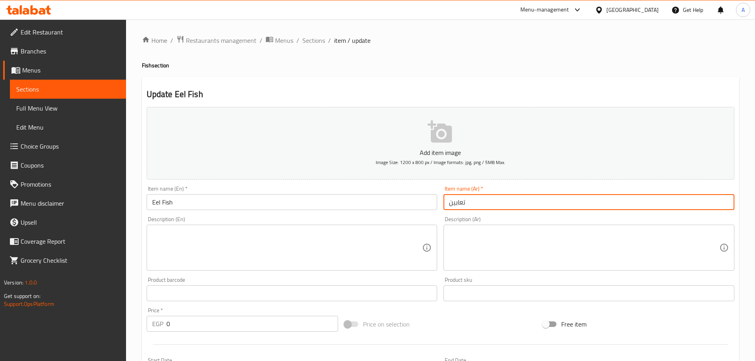
click at [489, 205] on input "تعابين" at bounding box center [588, 202] width 291 height 16
type input "سمك تعابين"
click at [493, 197] on input "موسي" at bounding box center [588, 202] width 291 height 16
type input "[PERSON_NAME]"
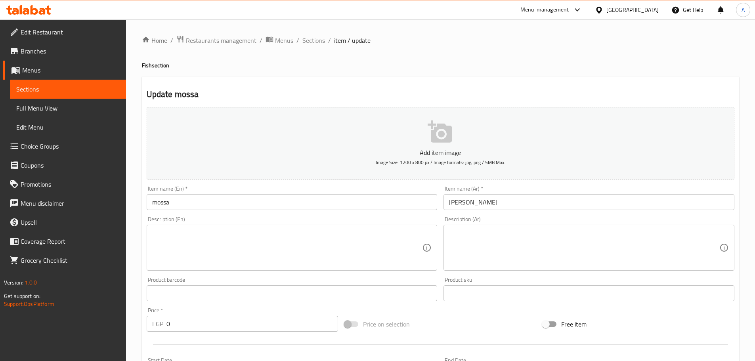
click at [189, 202] on input "mossa" at bounding box center [292, 202] width 291 height 16
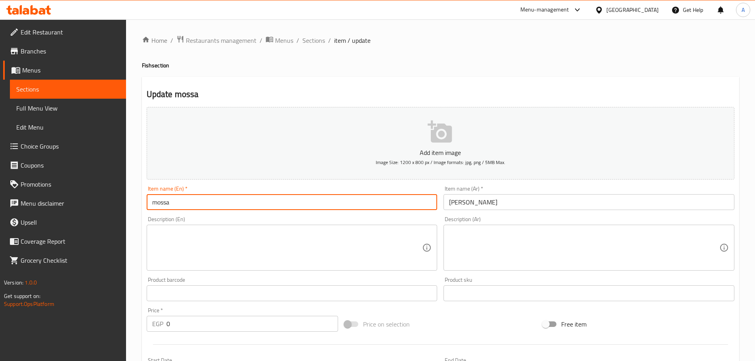
click at [189, 202] on input "mossa" at bounding box center [292, 202] width 291 height 16
paste input "Sole Fish"
type input "Sole Fish"
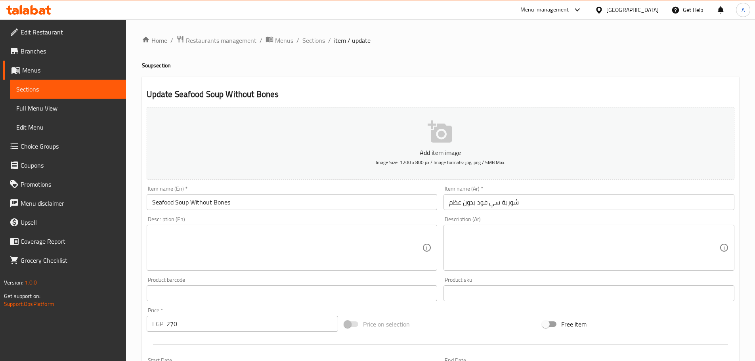
scroll to position [40, 0]
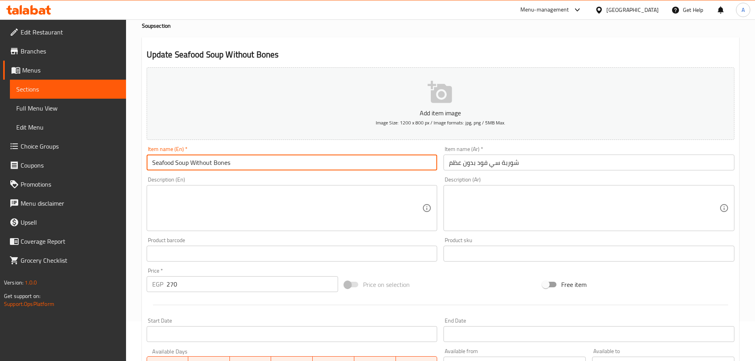
click at [242, 161] on input "Seafood Soup Without Bones" at bounding box center [292, 163] width 291 height 16
paste input "not Boneless"
type input "Seafood Soup not Boneless"
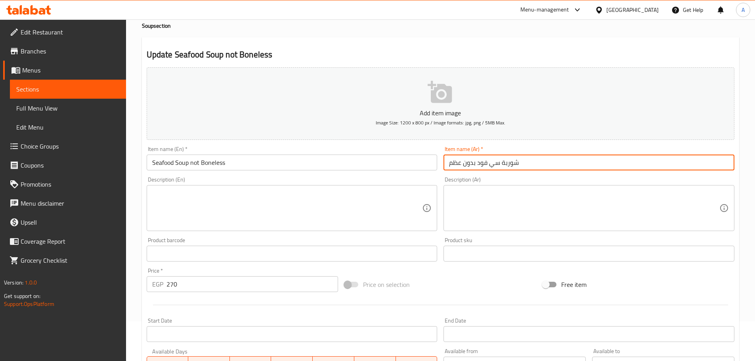
click at [492, 159] on input "شوربة سي فود بدون عظم" at bounding box center [588, 163] width 291 height 16
paste input "ير مخلية"
type input "شوربة سي فود غير مخلية"
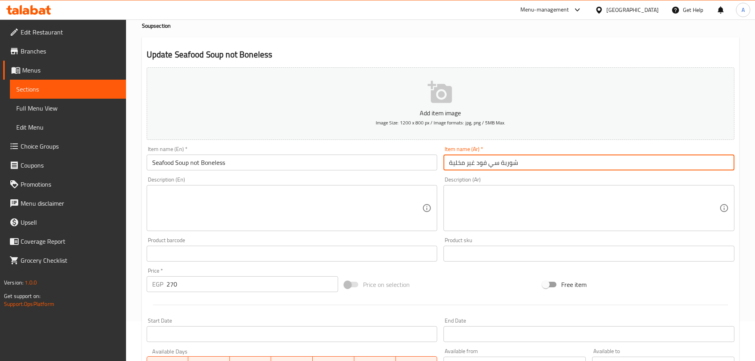
click at [401, 167] on input "Seafood Soup not Boneless" at bounding box center [292, 163] width 291 height 16
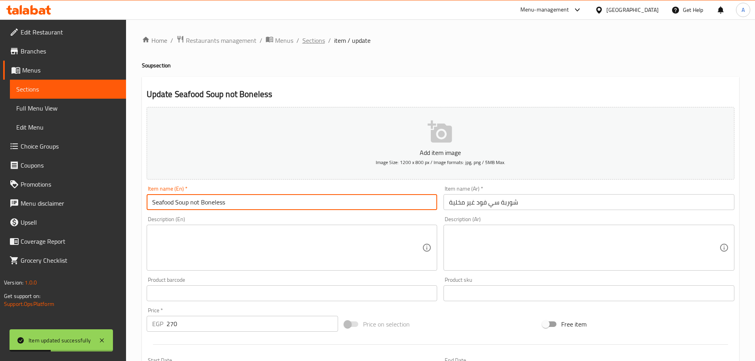
click at [313, 39] on span "Sections" at bounding box center [313, 41] width 23 height 10
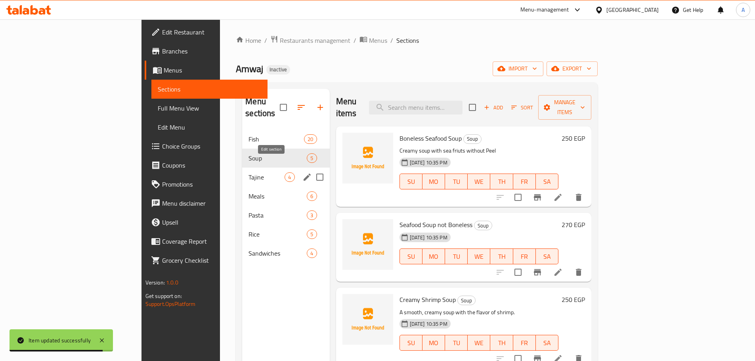
click at [311, 169] on input "Menu sections" at bounding box center [319, 177] width 17 height 17
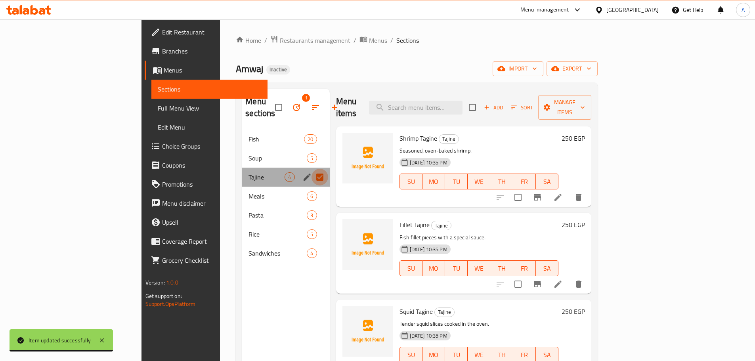
click at [311, 169] on input "Menu sections" at bounding box center [319, 177] width 17 height 17
checkbox input "false"
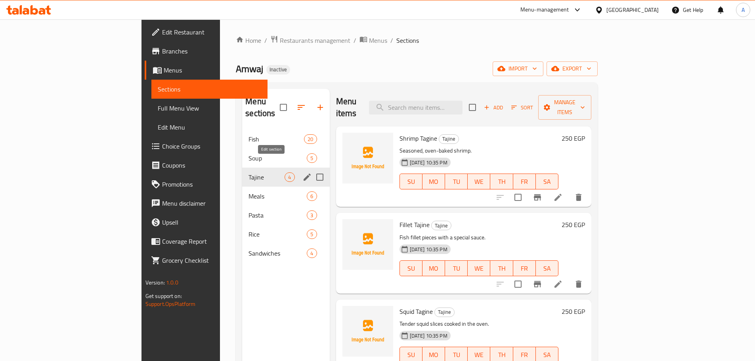
click at [303, 174] on icon "edit" at bounding box center [306, 177] width 7 height 7
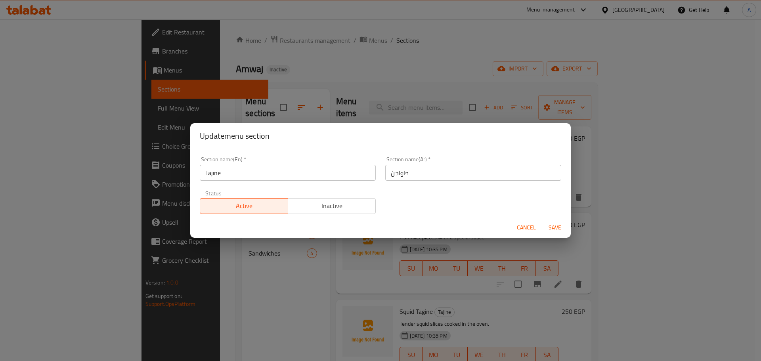
click at [314, 179] on input "Tajine" at bounding box center [288, 173] width 176 height 16
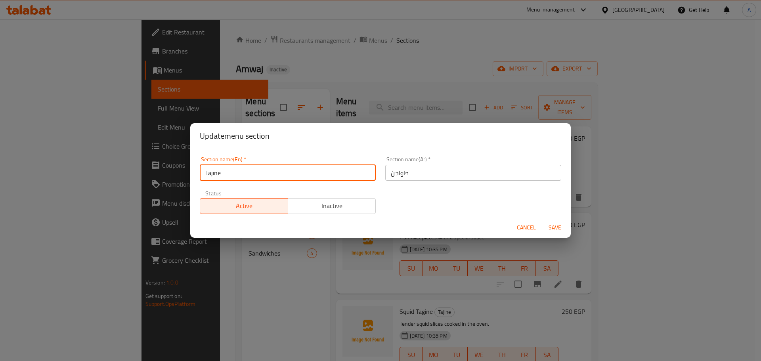
click at [314, 179] on input "Tajine" at bounding box center [288, 173] width 176 height 16
type input "Casseroles"
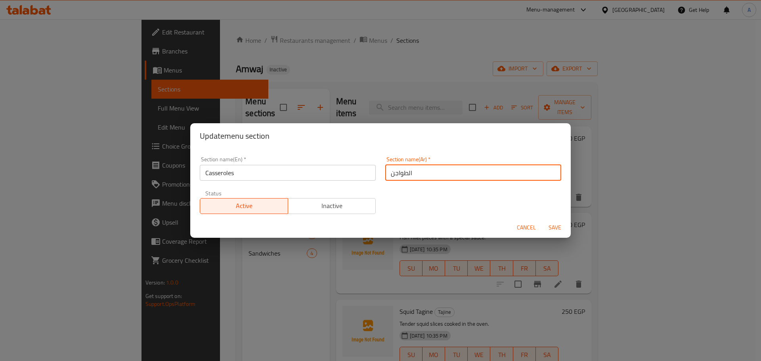
type input "الطواجن"
click at [558, 227] on span "Save" at bounding box center [554, 228] width 19 height 10
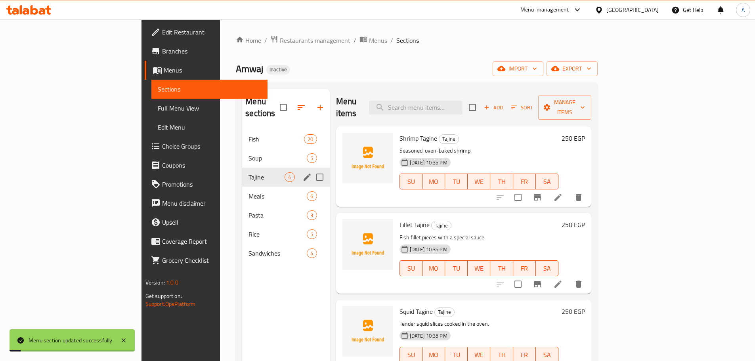
click at [558, 233] on p "Fish fillet pieces with a special sauce." at bounding box center [478, 238] width 159 height 10
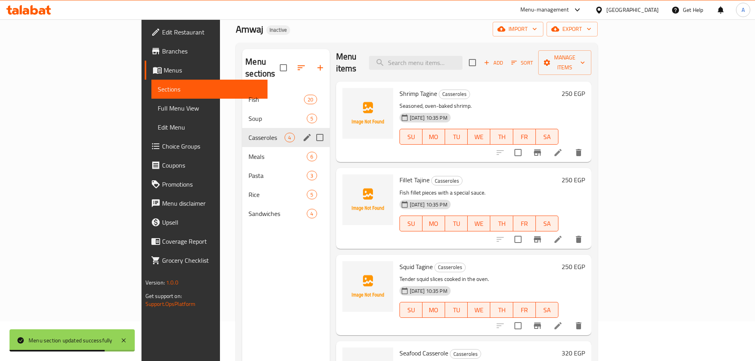
scroll to position [111, 0]
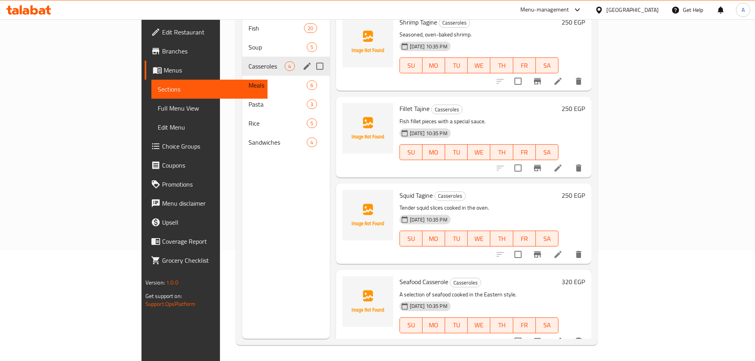
click at [403, 276] on span "Seafood Casserole" at bounding box center [423, 282] width 49 height 12
copy h6 "Casserole"
click at [545, 227] on div "SU MO TU WE TH FR SA" at bounding box center [479, 238] width 166 height 22
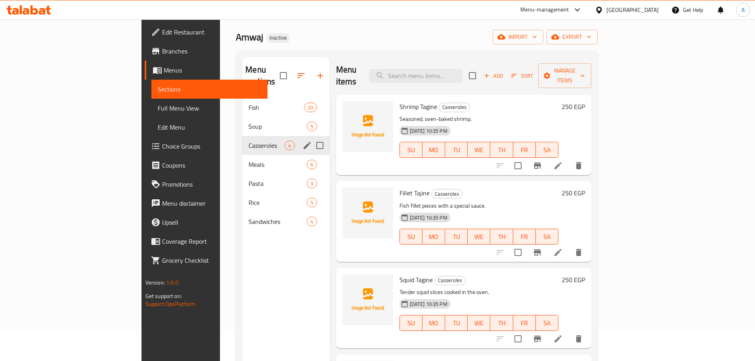
scroll to position [0, 0]
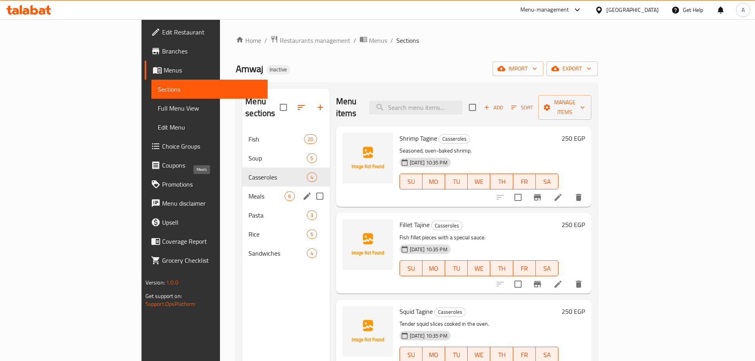
click at [248, 191] on span "Meals" at bounding box center [266, 196] width 36 height 10
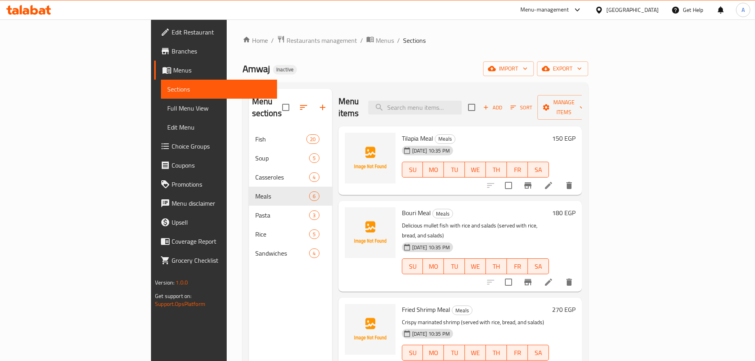
click at [402, 165] on button "SU" at bounding box center [412, 170] width 21 height 16
click at [494, 201] on div "Bouri Meal Meals Delicious mullet fish with rice and salads (served with rice, …" at bounding box center [459, 246] width 243 height 90
click at [405, 261] on span "SU" at bounding box center [412, 266] width 15 height 11
drag, startPoint x: 565, startPoint y: 182, endPoint x: 569, endPoint y: 182, distance: 4.4
click at [565, 182] on div "Tilapia Meal Meals 17-09-2025 10:35 PM SU MO TU WE TH FR SA 150 EGP" at bounding box center [459, 160] width 243 height 69
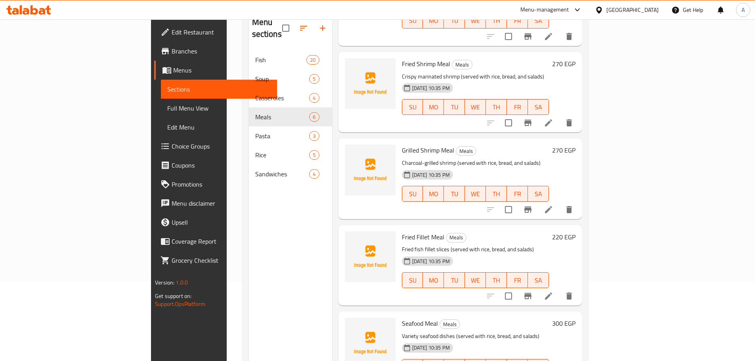
scroll to position [111, 0]
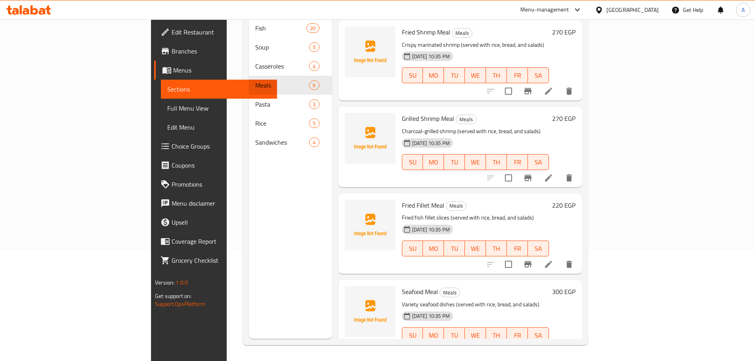
click at [505, 238] on div "SU MO TU WE TH FR SA" at bounding box center [475, 248] width 153 height 22
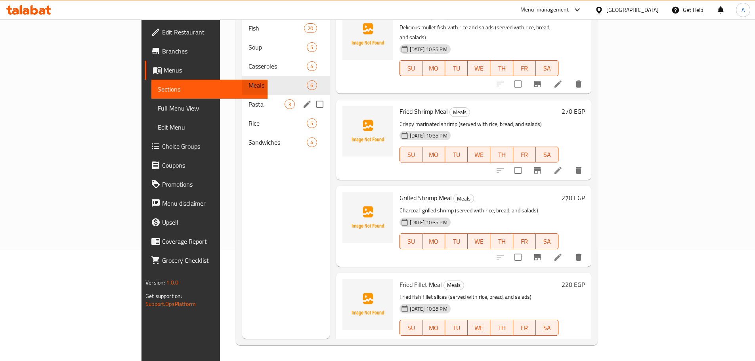
click at [248, 99] on span "Pasta" at bounding box center [266, 104] width 36 height 10
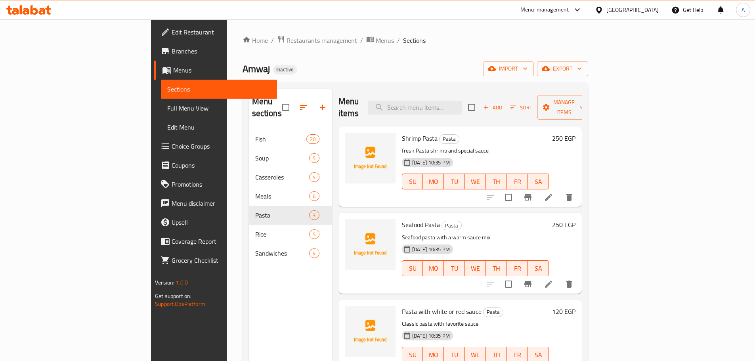
scroll to position [40, 0]
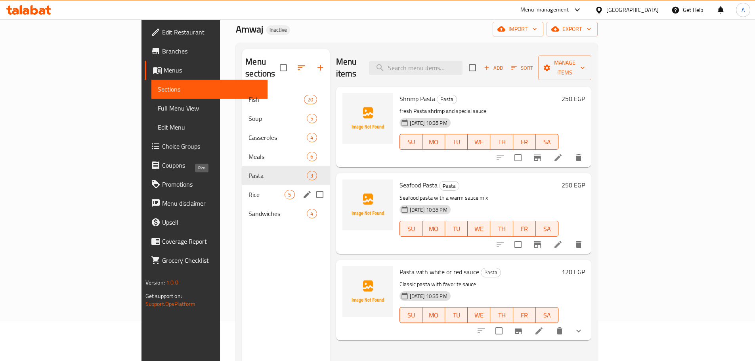
click at [248, 190] on span "Rice" at bounding box center [266, 195] width 36 height 10
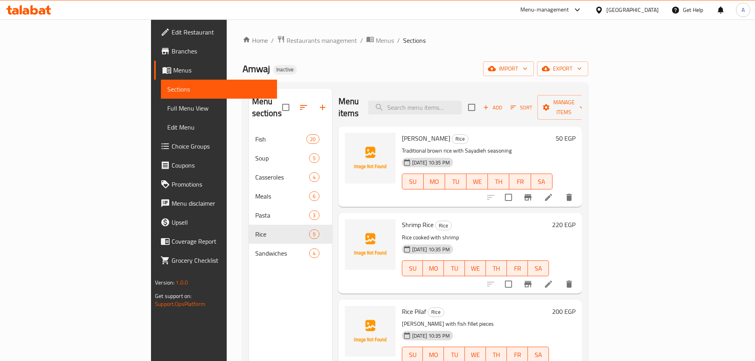
click at [519, 241] on div "17-09-2025 10:35 PM SU MO TU WE TH FR SA" at bounding box center [475, 262] width 153 height 43
drag, startPoint x: 497, startPoint y: 213, endPoint x: 503, endPoint y: 215, distance: 5.9
click at [498, 219] on h6 "Shrimp Rice Rice" at bounding box center [475, 224] width 147 height 11
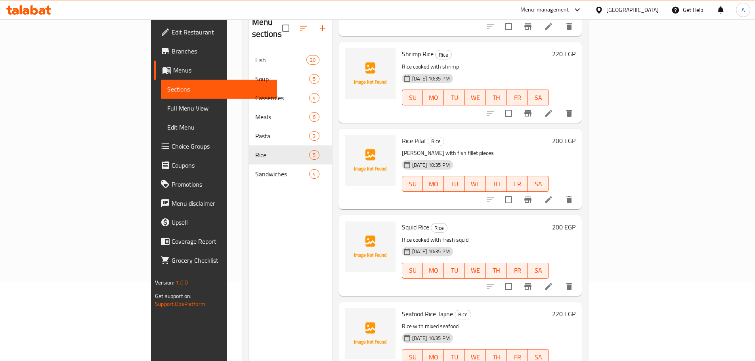
scroll to position [111, 0]
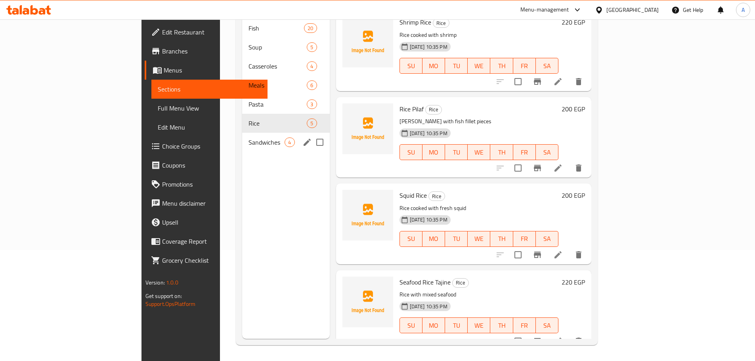
click at [248, 137] on span "Sandwiches" at bounding box center [266, 142] width 36 height 10
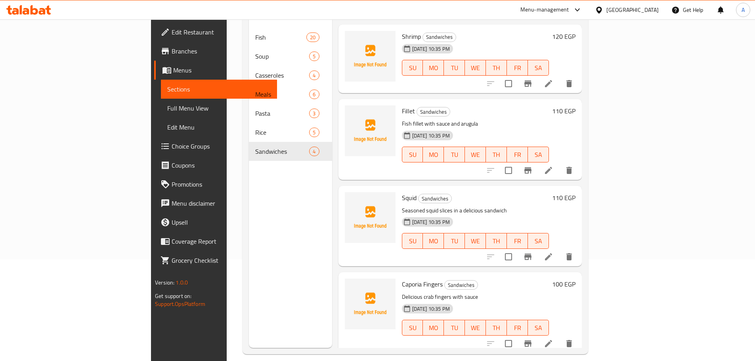
scroll to position [111, 0]
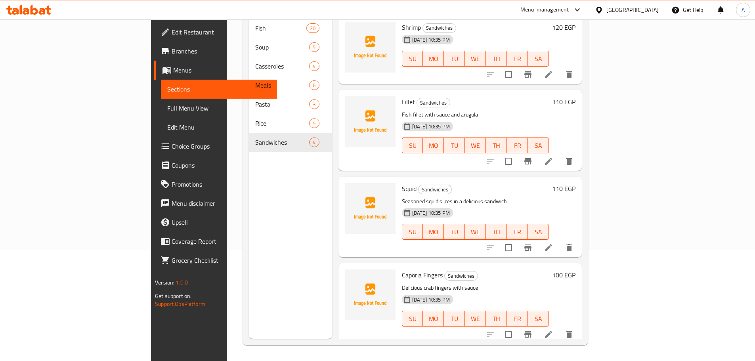
click at [510, 205] on div "17-09-2025 10:35 PM SU MO TU WE TH FR SA" at bounding box center [475, 226] width 153 height 43
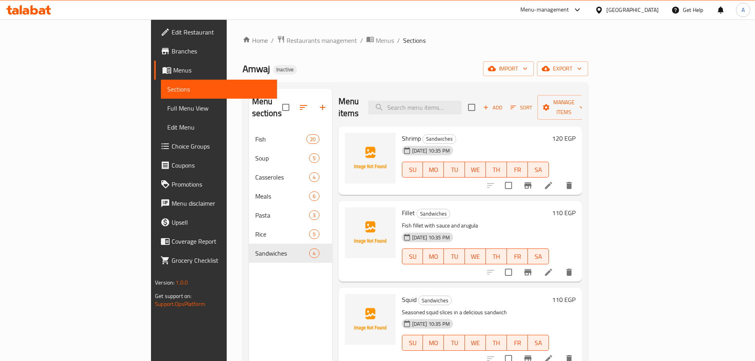
click at [167, 112] on span "Full Menu View" at bounding box center [218, 108] width 103 height 10
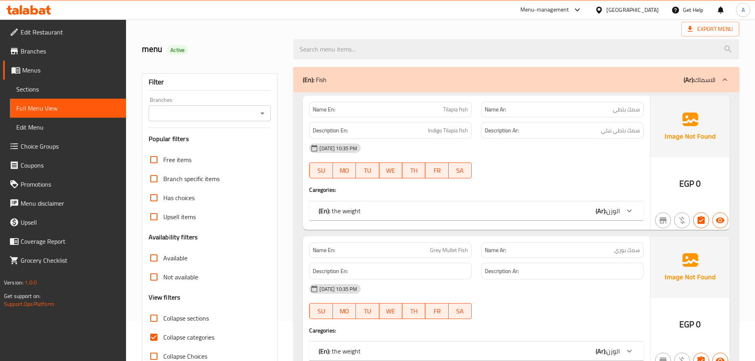
scroll to position [119, 0]
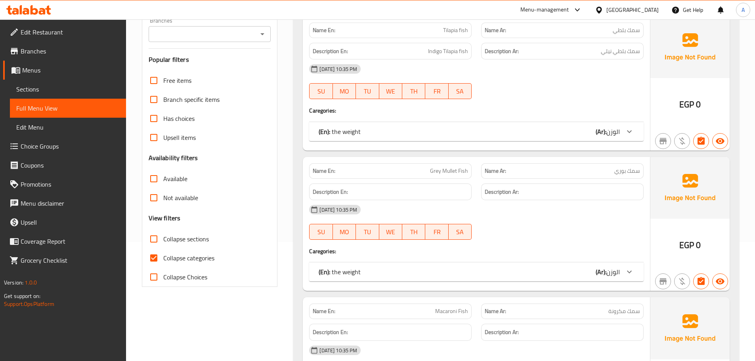
click at [198, 253] on span "Collapse categories" at bounding box center [188, 258] width 51 height 10
click at [163, 252] on input "Collapse categories" at bounding box center [153, 257] width 19 height 19
checkbox input "false"
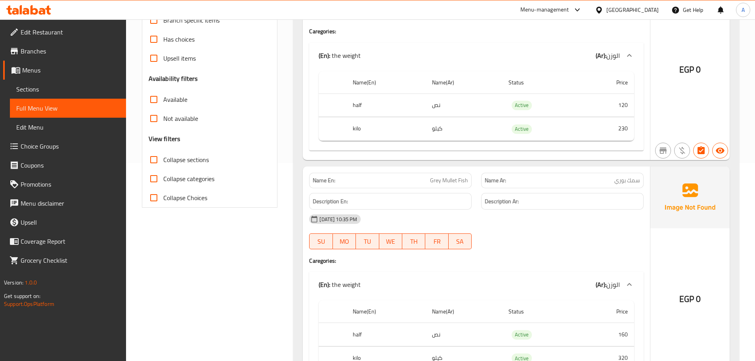
scroll to position [0, 0]
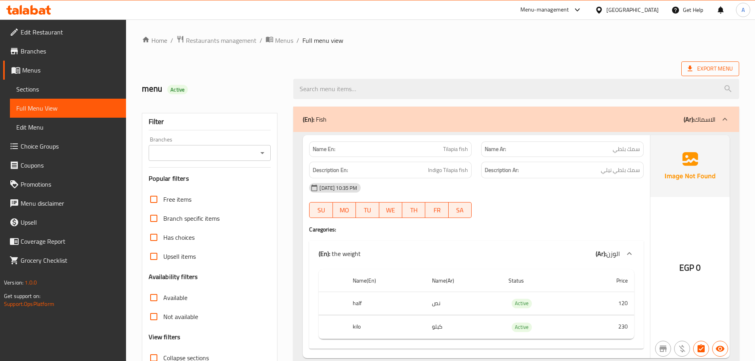
click at [702, 72] on span "Export Menu" at bounding box center [709, 69] width 45 height 10
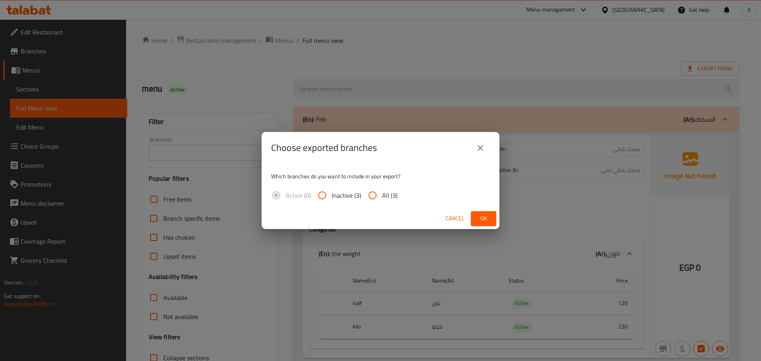
click at [383, 197] on span "All (3)" at bounding box center [389, 196] width 15 height 10
click at [382, 197] on input "All (3)" at bounding box center [372, 195] width 19 height 19
radio input "true"
click at [487, 219] on span "Ok" at bounding box center [483, 219] width 13 height 10
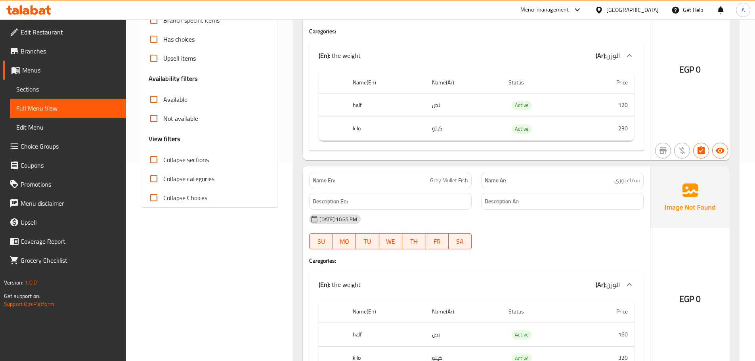
scroll to position [277, 0]
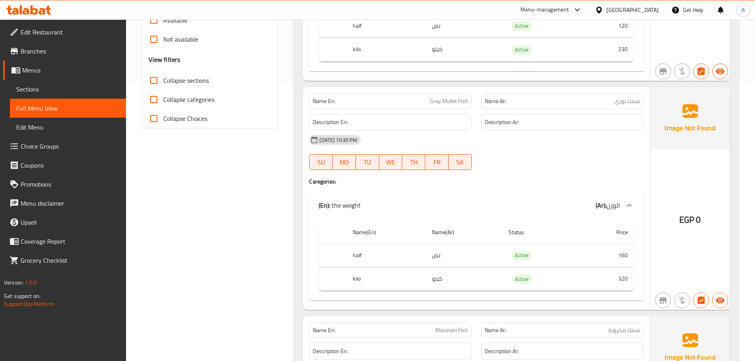
click at [447, 97] on span "Grey Mullet Fish" at bounding box center [449, 101] width 38 height 8
copy span "Grey Mullet Fish"
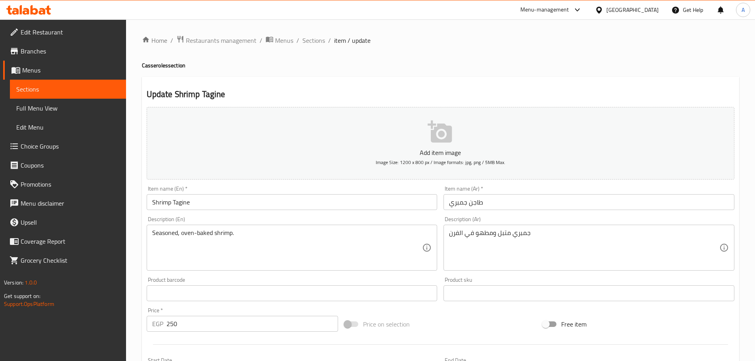
click at [181, 203] on input "Shrimp Tagine" at bounding box center [292, 202] width 291 height 16
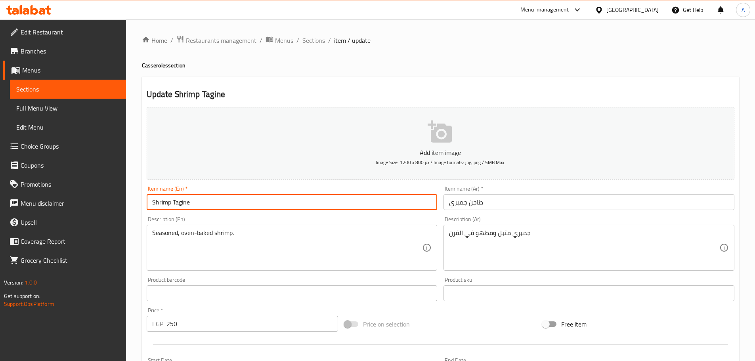
drag, startPoint x: 181, startPoint y: 203, endPoint x: 205, endPoint y: 202, distance: 24.6
click at [181, 203] on input "Shrimp Tagine" at bounding box center [292, 202] width 291 height 16
paste input "Casserole"
type input "Shrimp Casserole"
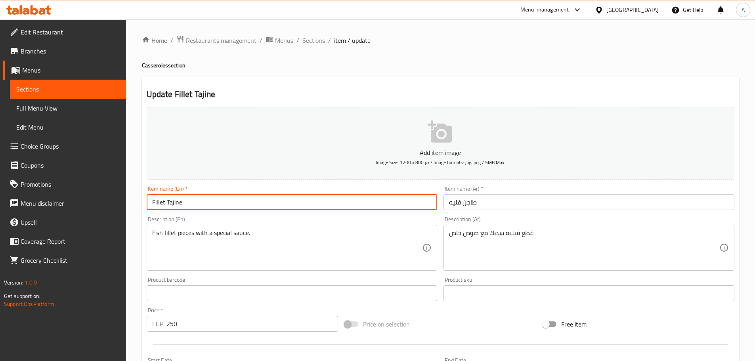
click at [175, 195] on input "Fillet Tajine" at bounding box center [292, 202] width 291 height 16
paste input "Casserole"
type input "Fillet Casserole"
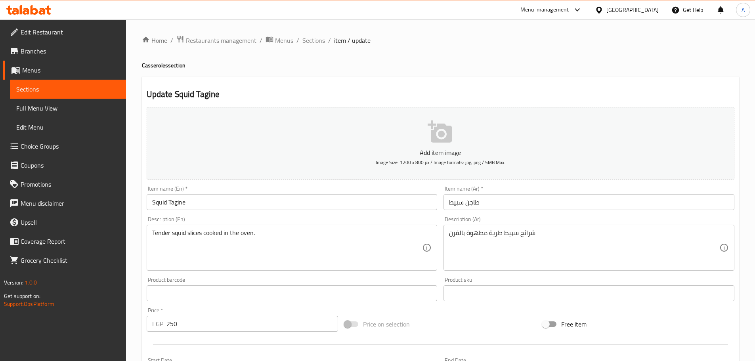
click at [178, 199] on input "Squid Tagine" at bounding box center [292, 202] width 291 height 16
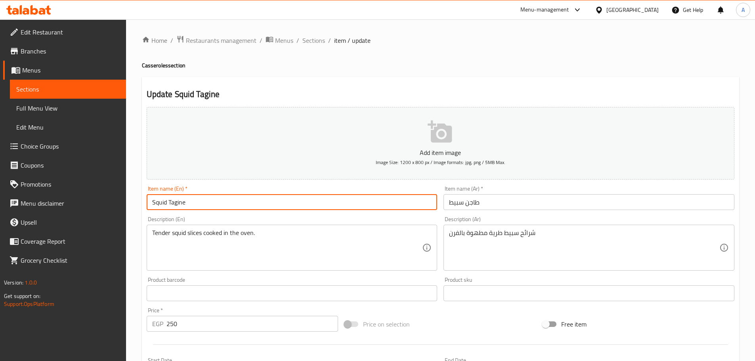
click at [178, 199] on input "Squid Tagine" at bounding box center [292, 202] width 291 height 16
paste input "Casserole"
type input "Squid Casserole"
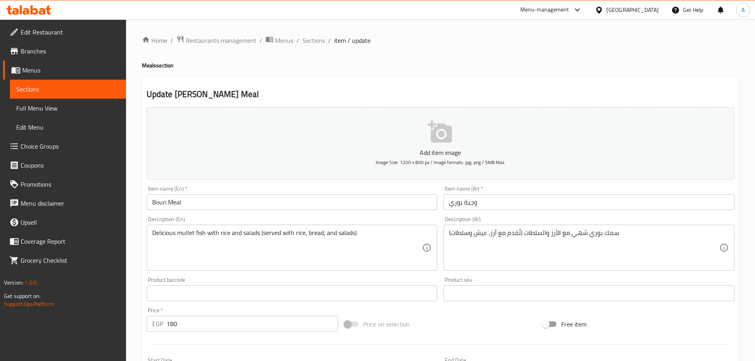
click at [157, 203] on input "Bouri Meal" at bounding box center [292, 202] width 291 height 16
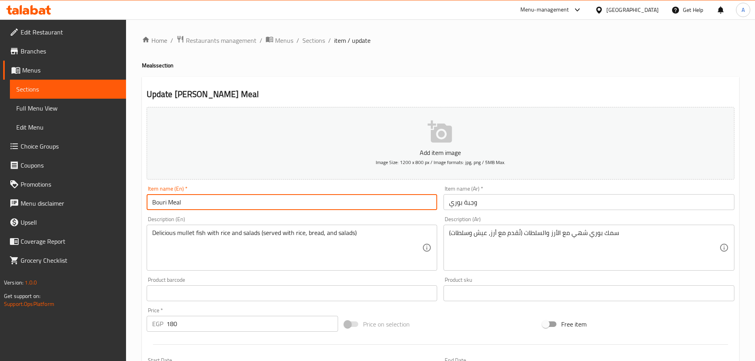
click at [157, 203] on input "Bouri Meal" at bounding box center [292, 202] width 291 height 16
paste input "Grey Mullet Fish"
type input "Grey Mullet Fish Meal"
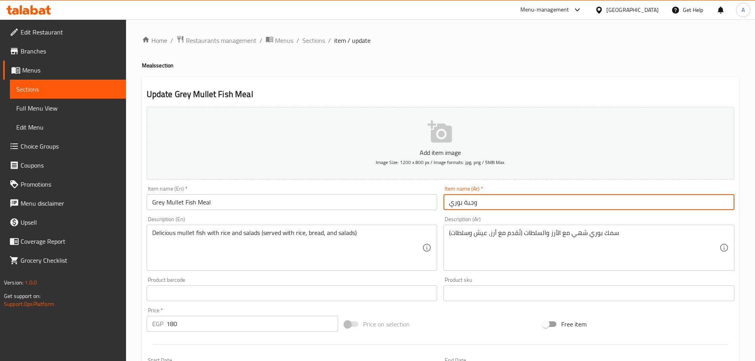
click at [462, 200] on input "وجبة بوري" at bounding box center [588, 202] width 291 height 16
type input "وجبة سمك بوري"
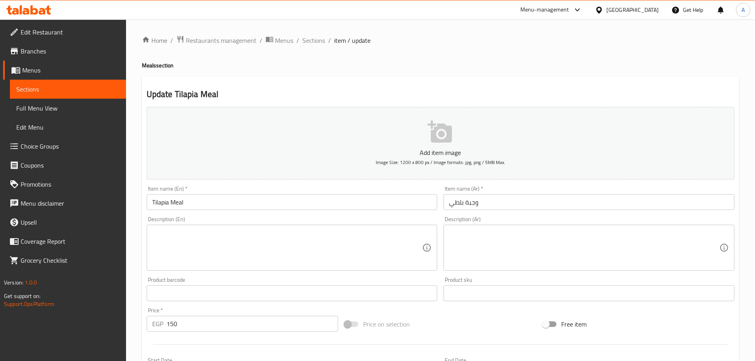
click at [463, 201] on input "وجبة بلطي" at bounding box center [588, 202] width 291 height 16
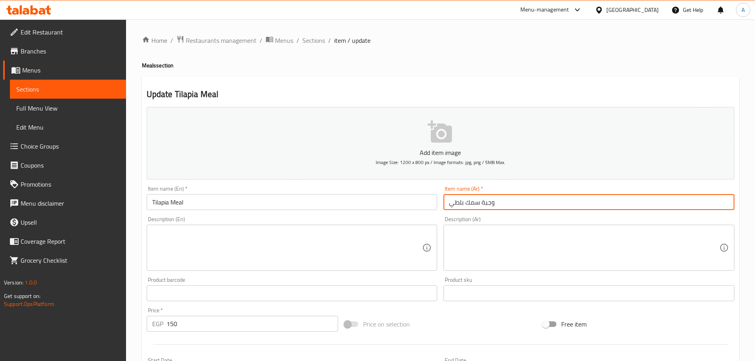
type input "وجبة سمك بلطي"
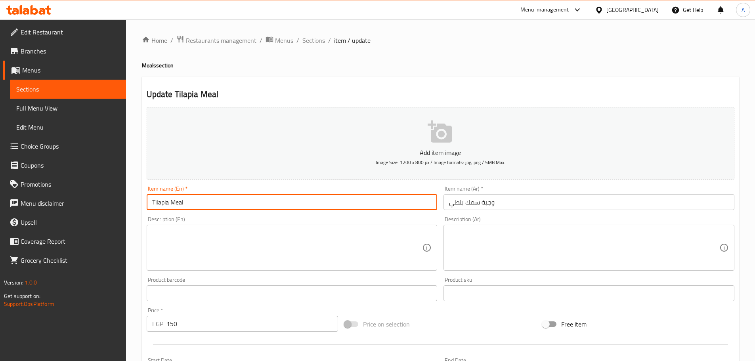
click at [171, 200] on input "Tilapia Meal" at bounding box center [292, 202] width 291 height 16
type input "Tilapia Fish Meal"
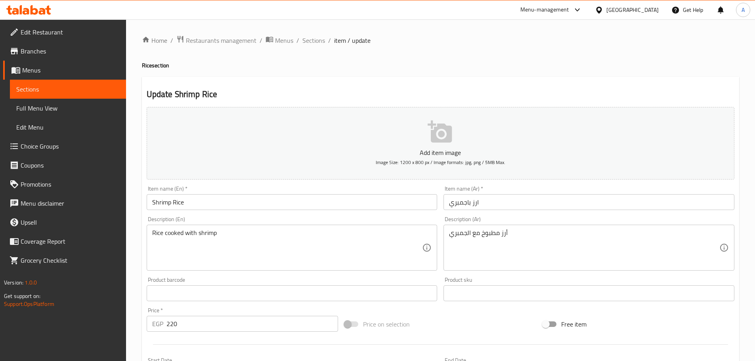
click at [468, 204] on input "ارز باجمبري" at bounding box center [588, 202] width 291 height 16
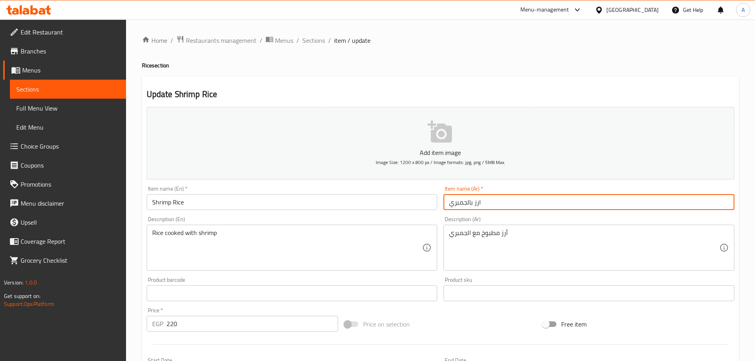
type input "ارز بالجمبري"
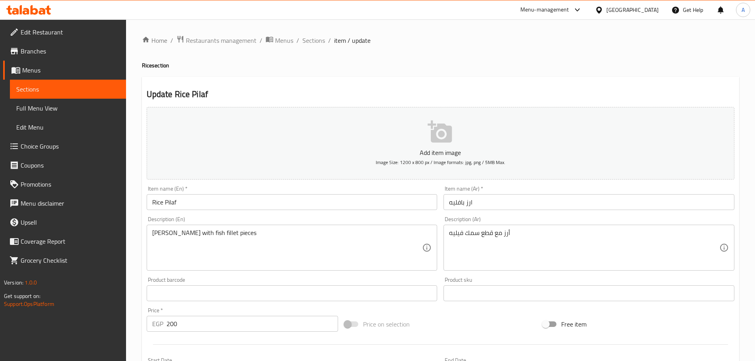
click at [174, 200] on input "Rice Pilaf" at bounding box center [292, 202] width 291 height 16
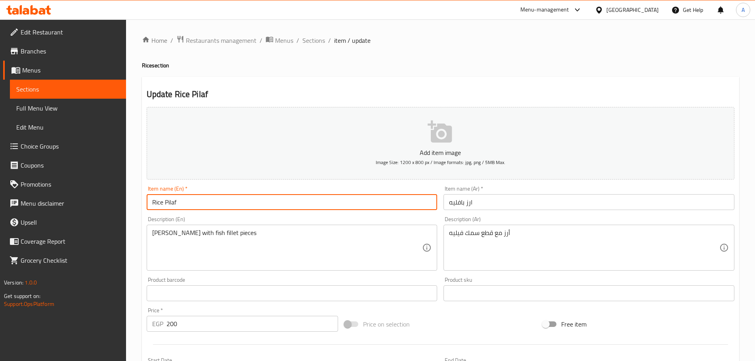
click at [174, 200] on input "Rice Pilaf" at bounding box center [292, 202] width 291 height 16
click at [221, 198] on input "Rice Pilaf" at bounding box center [292, 202] width 291 height 16
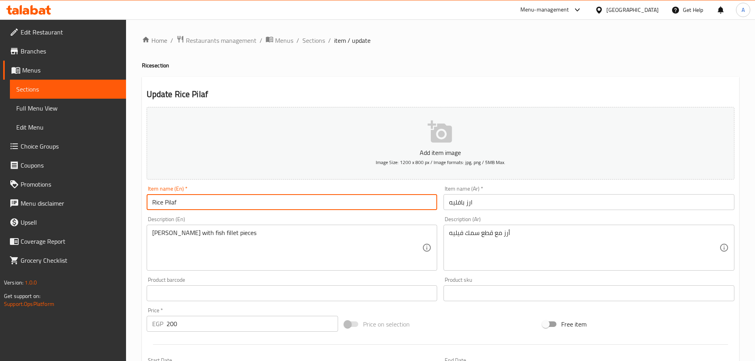
paste input "Rich with fillet"
type input "Rich with fillet"
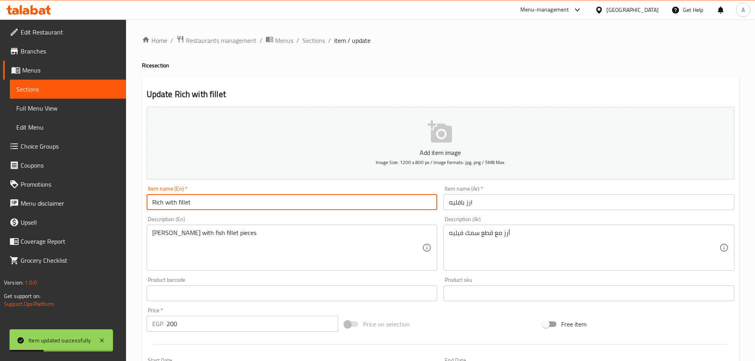
click at [462, 203] on input "ارز بافليه" at bounding box center [588, 202] width 291 height 16
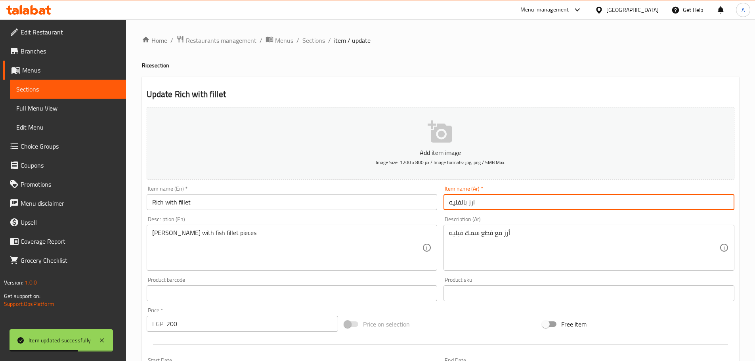
type input "ارز بالفليه"
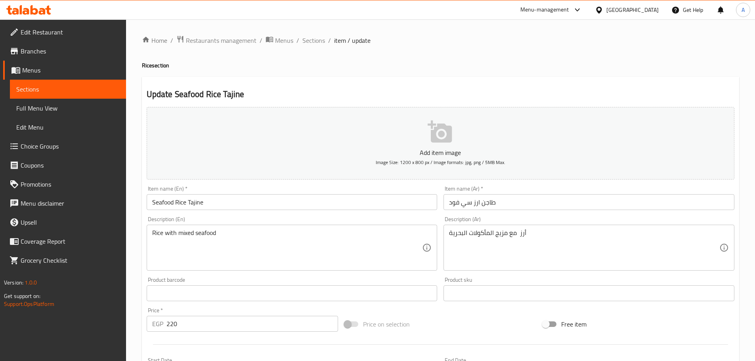
click at [195, 203] on input "Seafood Rice Tajine" at bounding box center [292, 202] width 291 height 16
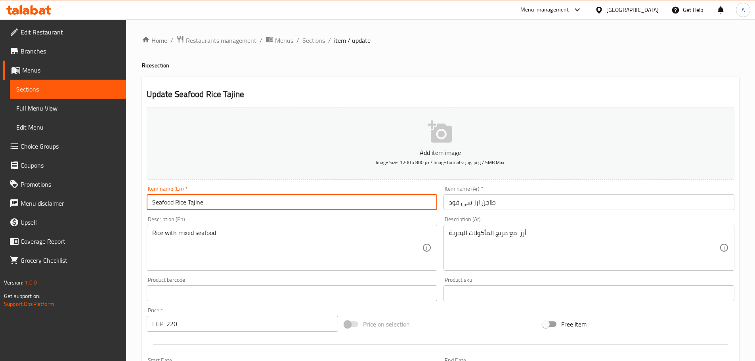
click at [195, 203] on input "Seafood Rice Tajine" at bounding box center [292, 202] width 291 height 16
type input "Seafood Rice Casserole"
click at [186, 202] on input "Shrimp" at bounding box center [292, 202] width 291 height 16
type input "Shrimp Sandwich"
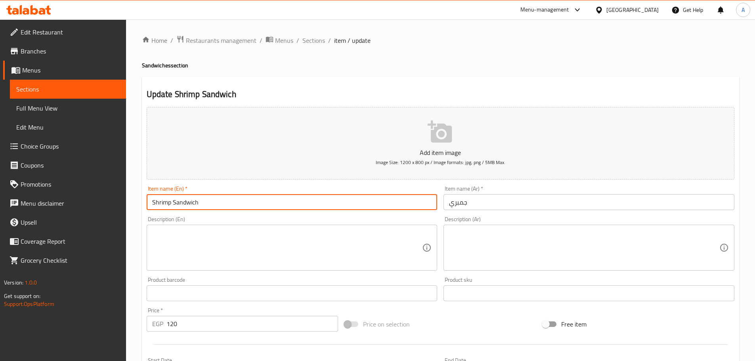
click at [513, 206] on input "جمبري" at bounding box center [588, 202] width 291 height 16
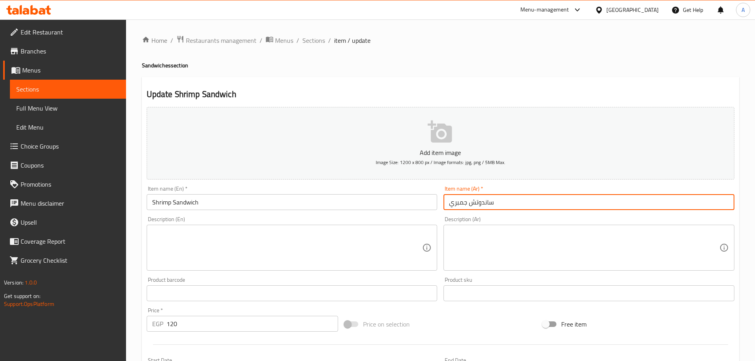
type input "ساندوتش جمبري"
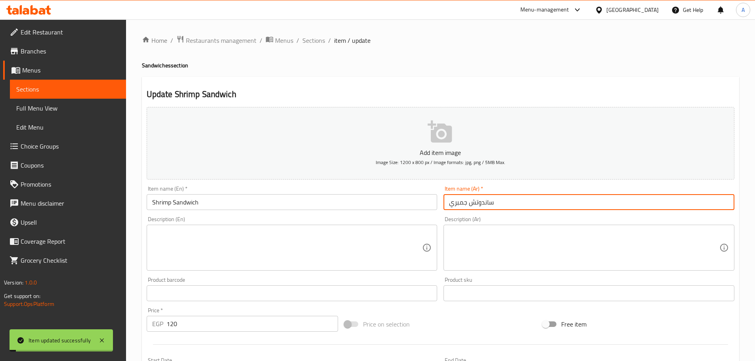
click at [182, 202] on input "Shrimp Sandwich" at bounding box center [292, 202] width 291 height 16
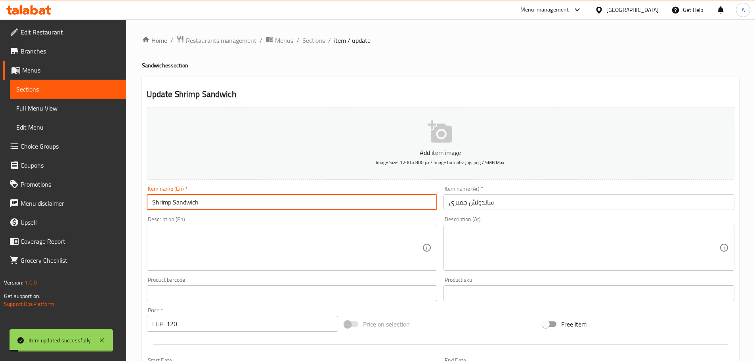
click at [182, 202] on input "Shrimp Sandwich" at bounding box center [292, 202] width 291 height 16
click at [509, 210] on input "ساندوتش جمبري" at bounding box center [588, 202] width 291 height 16
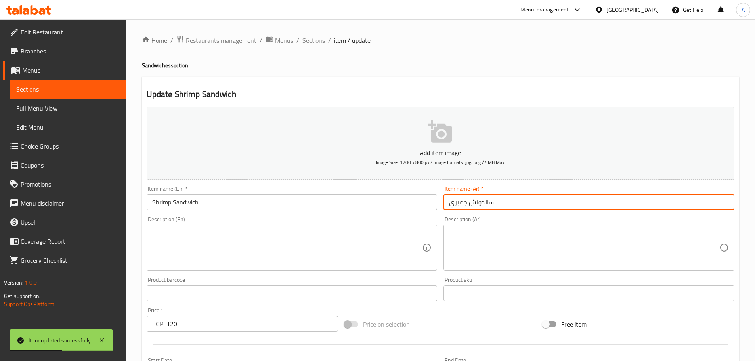
click at [481, 202] on input "ساندوتش جمبري" at bounding box center [588, 202] width 291 height 16
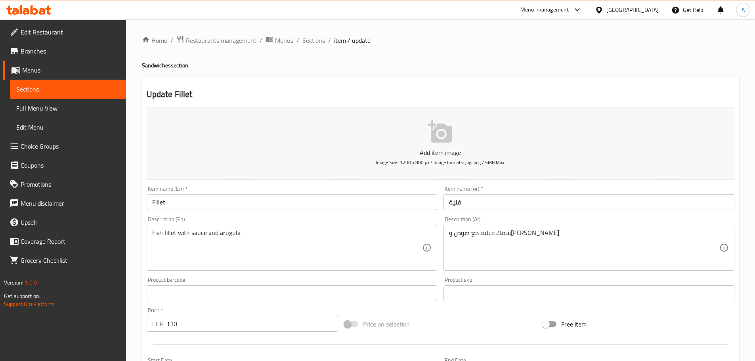
click at [182, 204] on input "Fillet" at bounding box center [292, 202] width 291 height 16
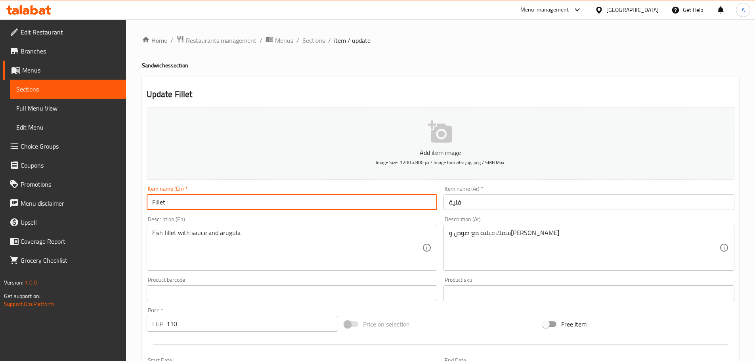
paste input "Sandwich"
type input "Fillet Sandwich"
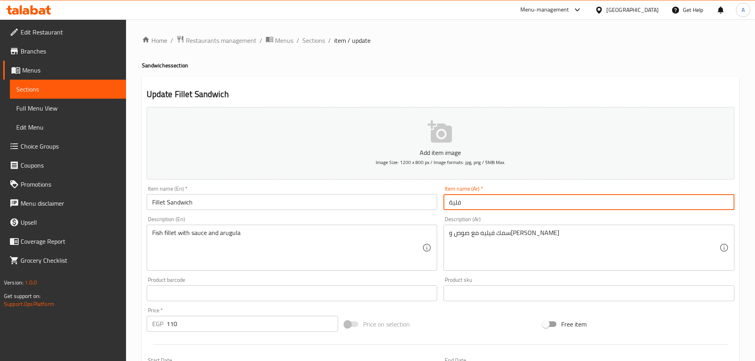
click at [493, 203] on input "فلية" at bounding box center [588, 202] width 291 height 16
paste input "ساندوتش"
type input "ساندوتش فلية"
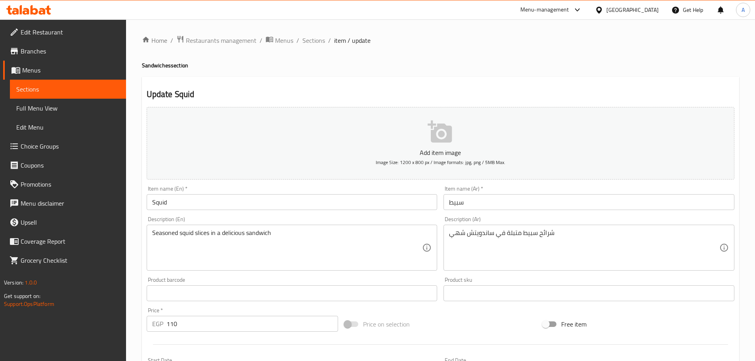
click at [206, 206] on input "Squid" at bounding box center [292, 202] width 291 height 16
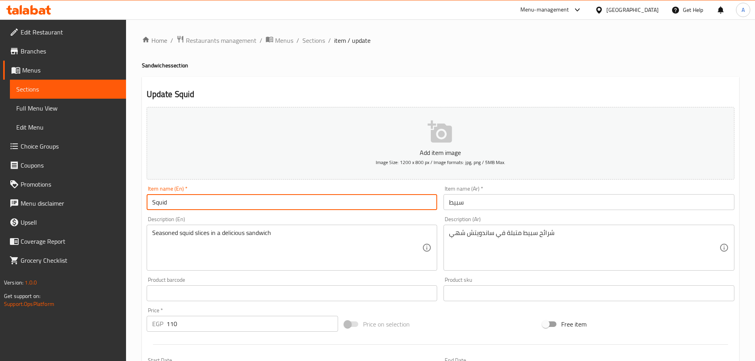
paste input "Sandwich"
type input "Squid Sandwich"
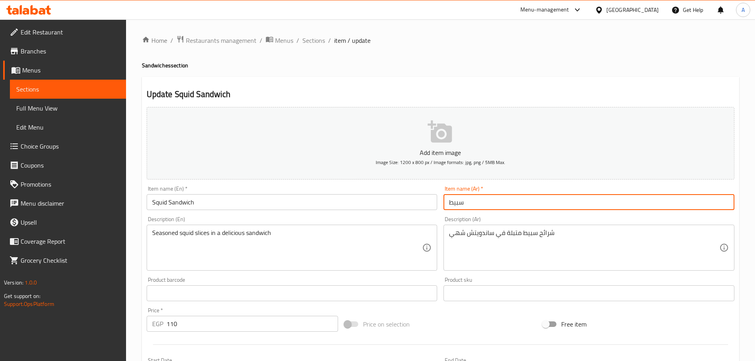
click at [476, 201] on input "سبيط" at bounding box center [588, 202] width 291 height 16
paste input "ساندوتش"
type input "ساندوتش سبيط"
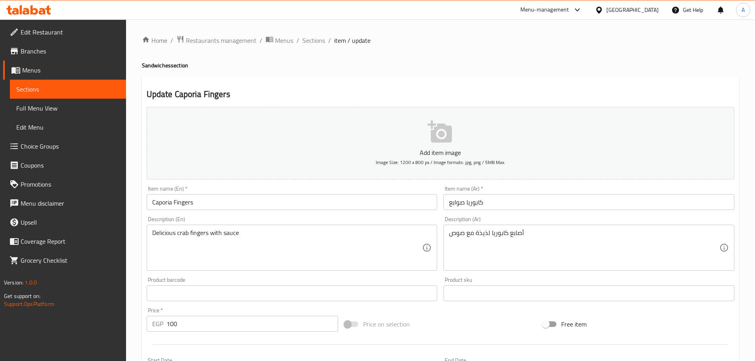
click at [241, 201] on input "Caporia Fingers" at bounding box center [292, 202] width 291 height 16
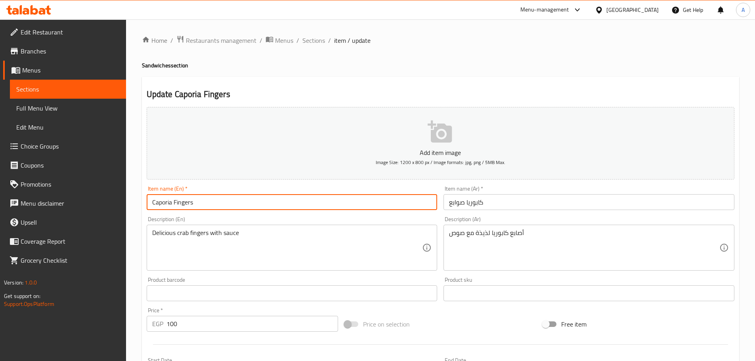
paste input "Sandwich"
drag, startPoint x: 193, startPoint y: 200, endPoint x: 136, endPoint y: 201, distance: 56.7
click at [136, 201] on div "Home / Restaurants management / Menus / Sections / item / update Sandwiches sec…" at bounding box center [440, 289] width 629 height 540
paste input "rabs stick"
click at [168, 201] on input "Crabs sticks Sandwich" at bounding box center [292, 202] width 291 height 16
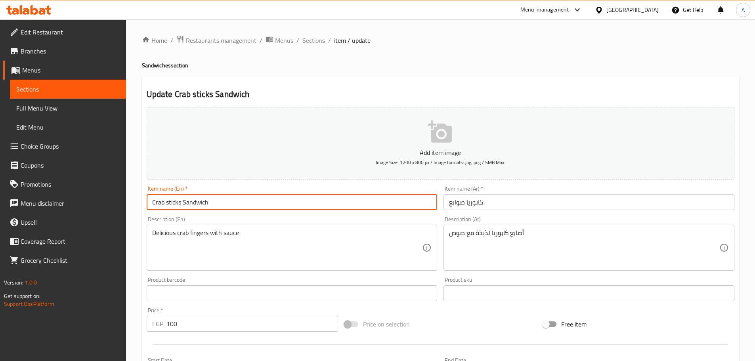
type input "Crab sticks Sandwich"
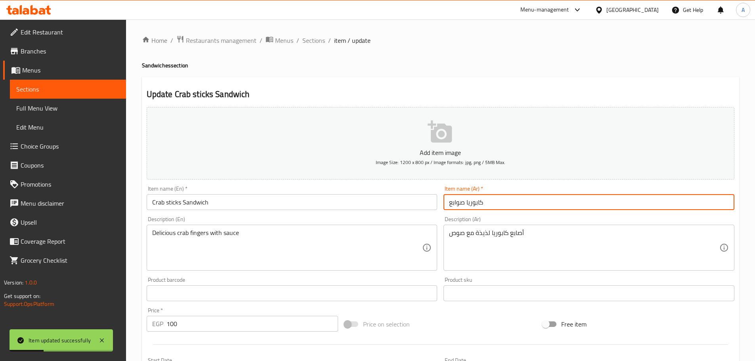
click at [499, 204] on input "كابوريا صوابع" at bounding box center [588, 202] width 291 height 16
paste input "ساندوتش"
type input "ساندوتش كابوريا صوابع"
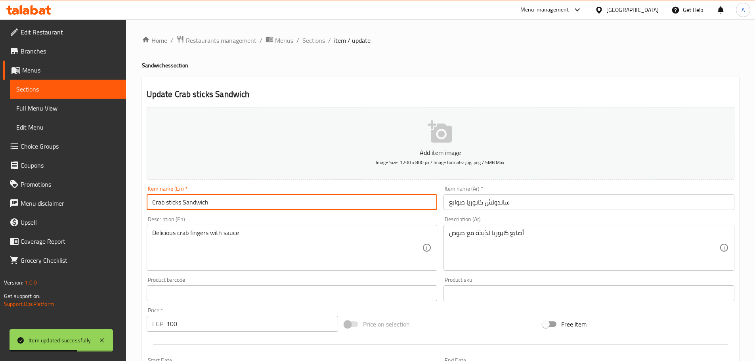
drag, startPoint x: 179, startPoint y: 201, endPoint x: 153, endPoint y: 201, distance: 26.5
click at [153, 201] on input "Crab sticks Sandwich" at bounding box center [292, 202] width 291 height 16
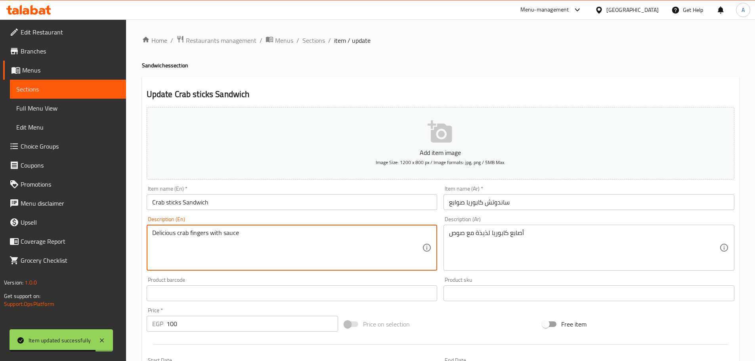
drag, startPoint x: 179, startPoint y: 233, endPoint x: 208, endPoint y: 233, distance: 28.5
paste textarea "Crab stick"
type textarea "Delicious Crab sticks with sauce"
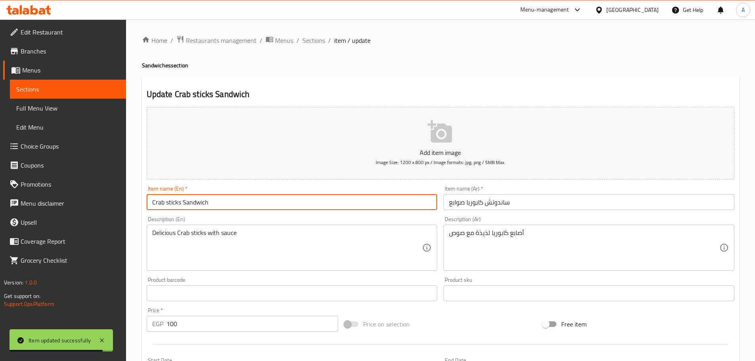
click at [229, 197] on input "Crab sticks Sandwich" at bounding box center [292, 202] width 291 height 16
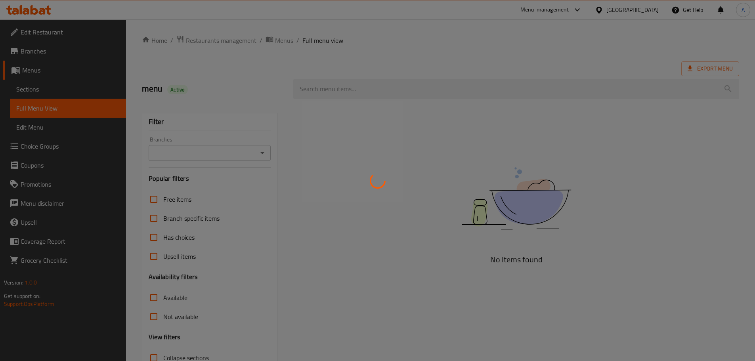
click at [277, 37] on div at bounding box center [377, 180] width 755 height 361
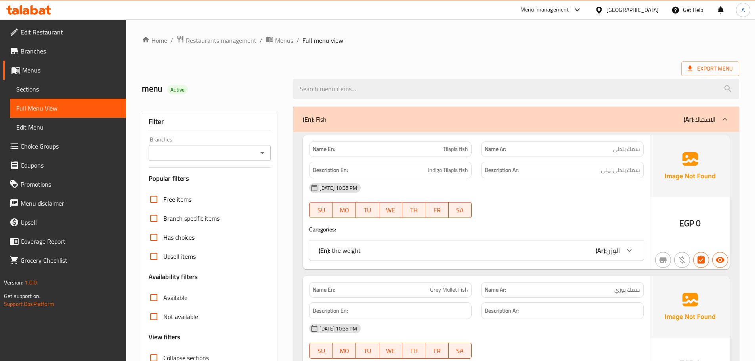
click at [53, 90] on span "Sections" at bounding box center [67, 89] width 103 height 10
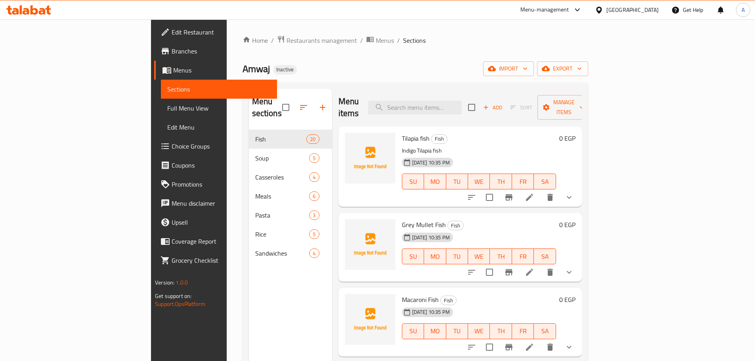
drag, startPoint x: 361, startPoint y: 210, endPoint x: 407, endPoint y: 210, distance: 46.8
click at [407, 216] on div "Grey Mullet Fish Fish 17-09-2025 10:35 PM SU MO TU WE TH FR SA 0 EGP" at bounding box center [460, 247] width 237 height 63
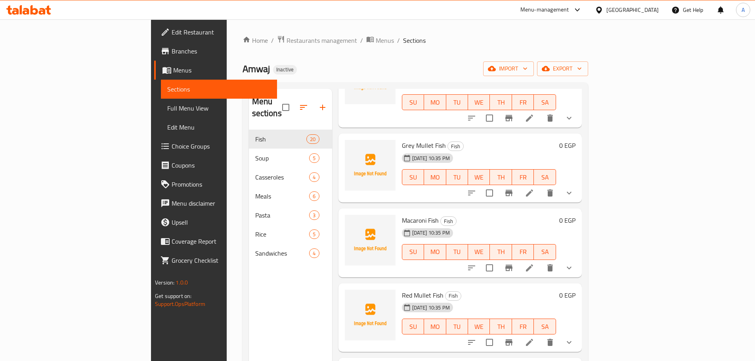
click at [559, 249] on div "SU MO TU WE TH FR SA" at bounding box center [479, 252] width 160 height 22
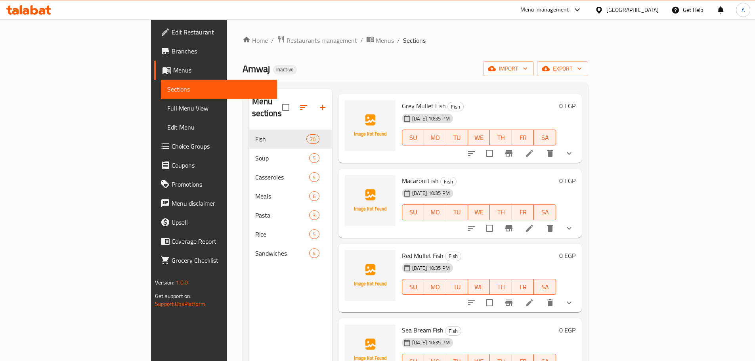
click at [402, 250] on span "Red Mullet Fish" at bounding box center [423, 256] width 42 height 12
copy h6 "Red Mullet Fish"
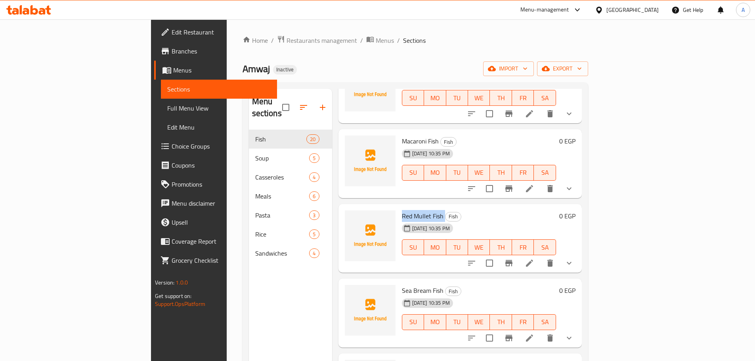
scroll to position [198, 0]
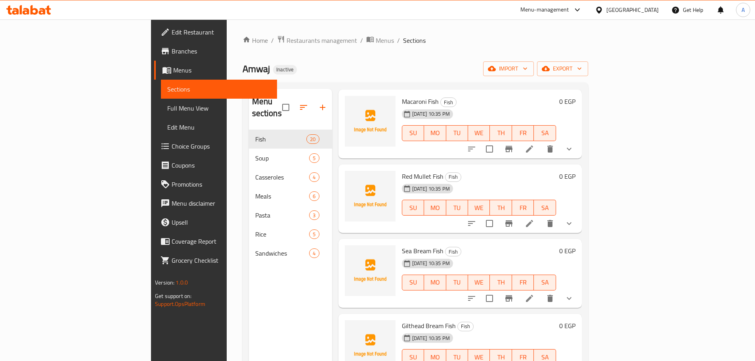
drag, startPoint x: 523, startPoint y: 212, endPoint x: 532, endPoint y: 216, distance: 9.9
click at [523, 212] on div "Red Mullet Fish Fish 17-09-2025 10:35 PM SU MO TU WE TH FR SA" at bounding box center [479, 199] width 160 height 63
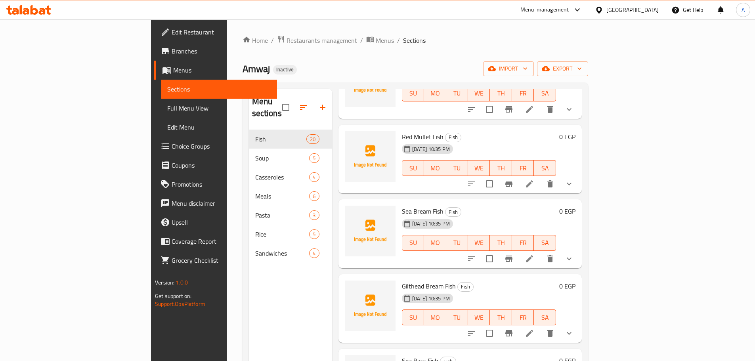
scroll to position [277, 0]
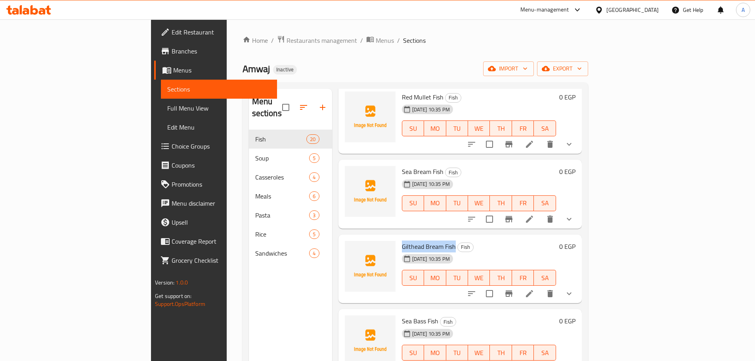
drag, startPoint x: 363, startPoint y: 234, endPoint x: 417, endPoint y: 233, distance: 54.3
click at [417, 238] on div "Gilthead Bream Fish Fish 17-09-2025 10:35 PM SU MO TU WE TH FR SA" at bounding box center [479, 269] width 160 height 63
copy span "Gilthead Bream Fish"
click at [517, 241] on h6 "Gilthead Bream Fish Fish" at bounding box center [479, 246] width 154 height 11
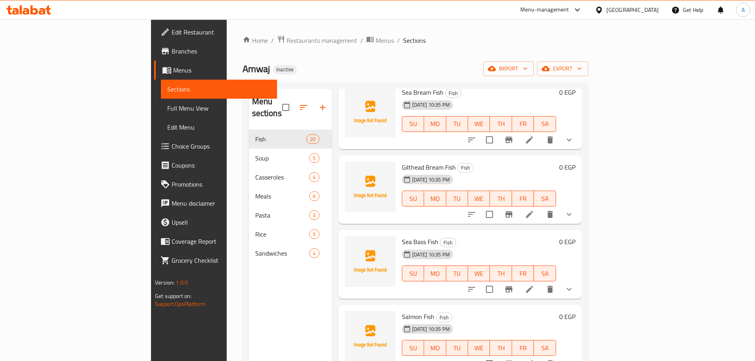
click at [402, 236] on span "Sea Bass Fish" at bounding box center [420, 242] width 36 height 12
copy h6 "Sea Bass Fish"
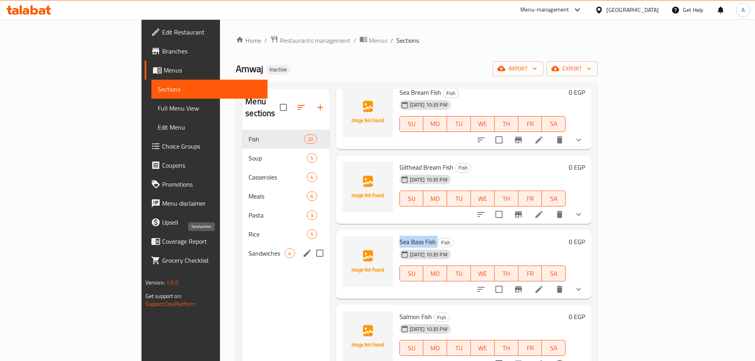
click at [248, 248] on span "Sandwiches" at bounding box center [266, 253] width 36 height 10
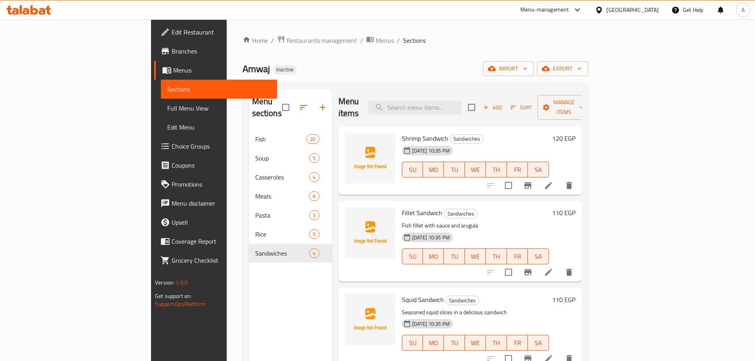
click at [402, 132] on span "Shrimp Sandwich" at bounding box center [425, 138] width 46 height 12
copy h6 "Shrimp Sandwich"
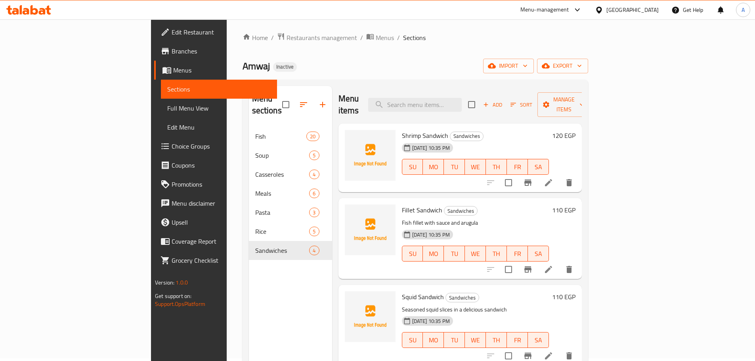
scroll to position [4, 0]
click at [402, 203] on span "Fillet Sandwich" at bounding box center [422, 209] width 40 height 12
copy h6 "Fillet Sandwich"
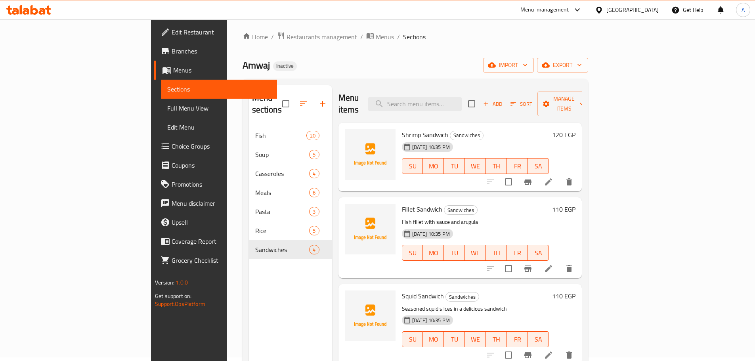
click at [523, 226] on div "17-09-2025 10:35 PM SU MO TU WE TH FR SA" at bounding box center [475, 247] width 153 height 43
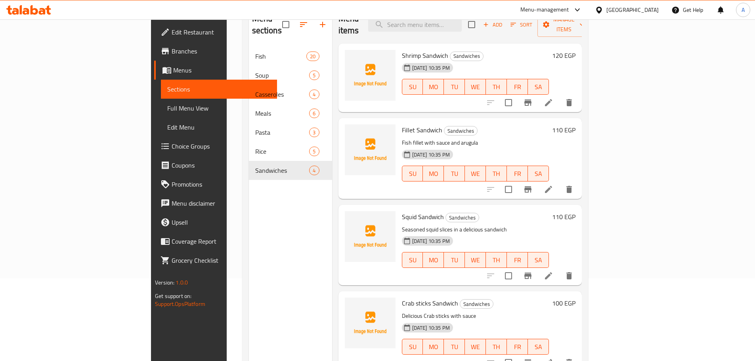
scroll to position [111, 0]
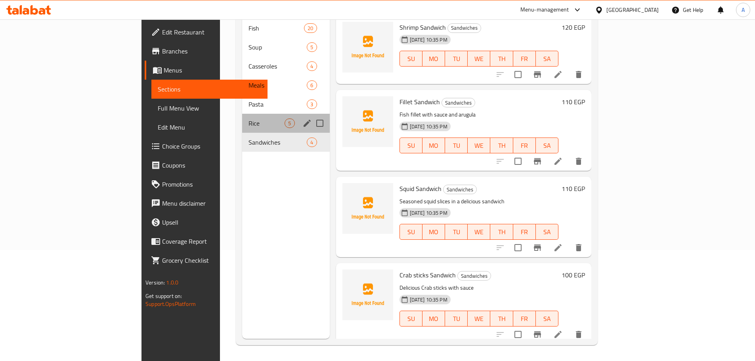
click at [248, 118] on span "Rice" at bounding box center [266, 123] width 36 height 10
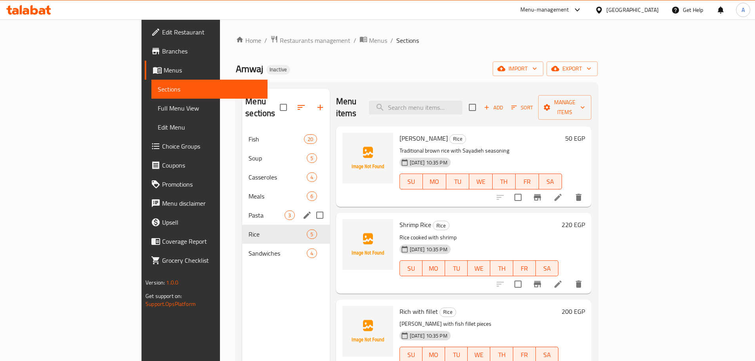
click at [242, 206] on div "Pasta 3" at bounding box center [285, 215] width 87 height 19
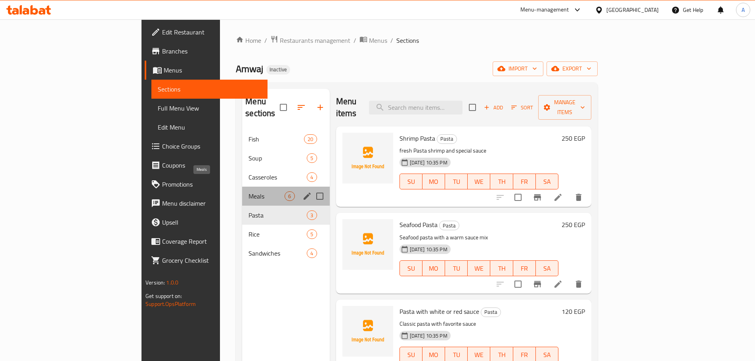
click at [248, 191] on span "Meals" at bounding box center [266, 196] width 36 height 10
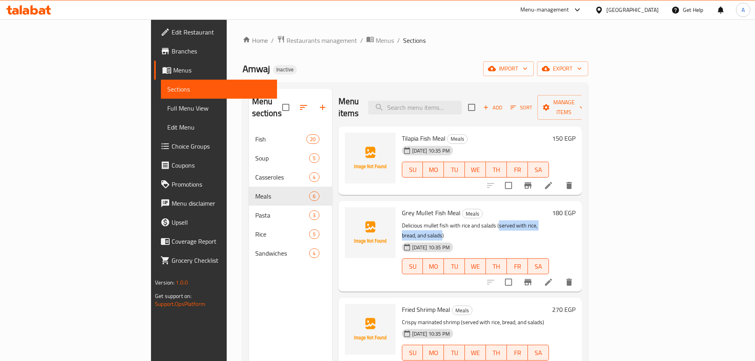
drag, startPoint x: 461, startPoint y: 212, endPoint x: 540, endPoint y: 210, distance: 79.2
click at [540, 221] on p "Delicious mullet fish with rice and salads (served with rice, bread, and salads)" at bounding box center [475, 231] width 147 height 20
click at [402, 132] on span "Tilapia Fish Meal" at bounding box center [424, 138] width 44 height 12
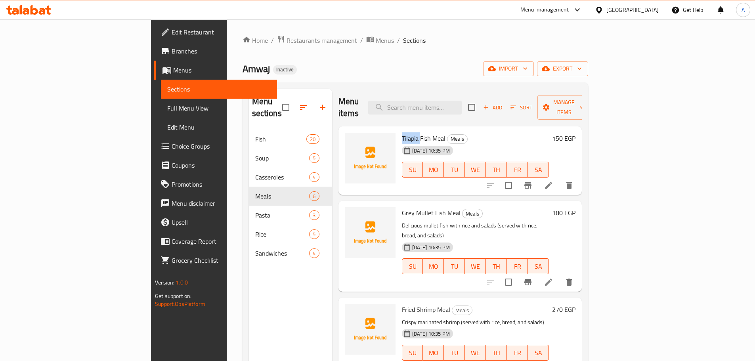
copy span "Tilapia"
click at [549, 221] on p "Delicious mullet fish with rice and salads (served with rice, bread, and salads)" at bounding box center [475, 231] width 147 height 20
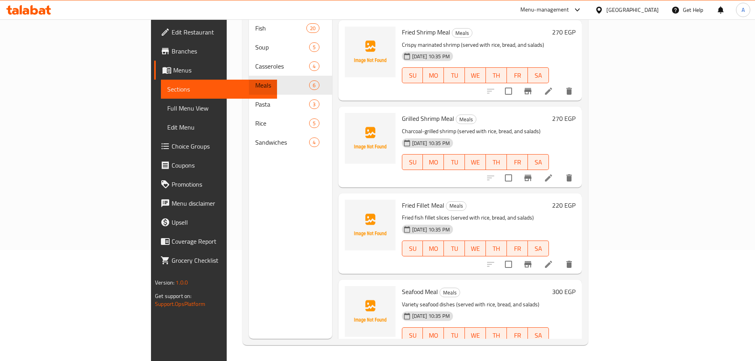
scroll to position [32, 0]
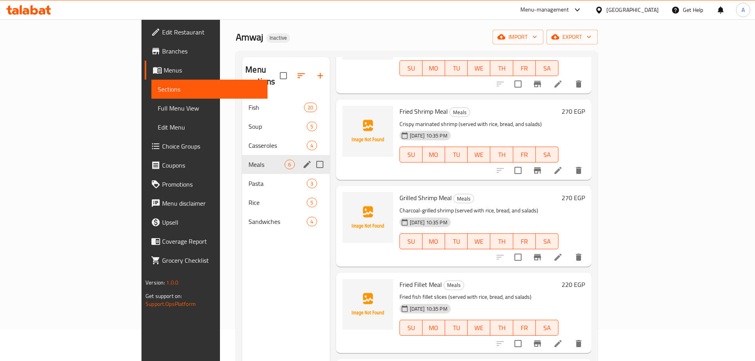
click at [248, 141] on span "Casseroles" at bounding box center [277, 146] width 58 height 10
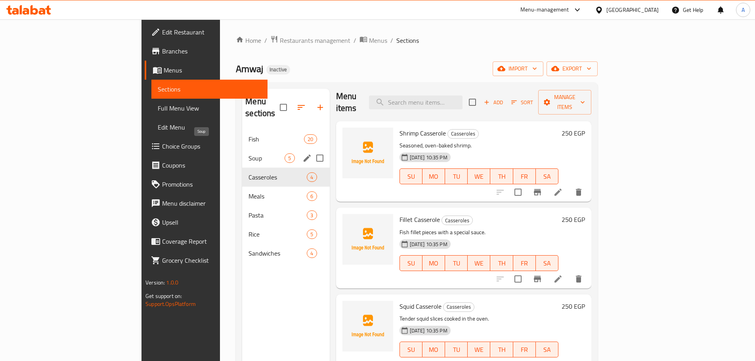
click at [248, 153] on span "Soup" at bounding box center [266, 158] width 36 height 10
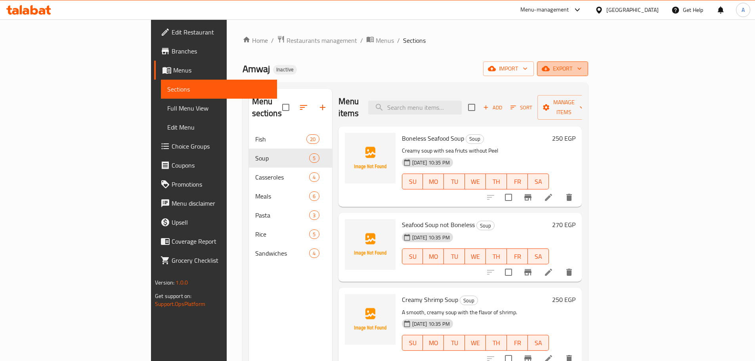
click at [550, 68] on icon "button" at bounding box center [546, 68] width 8 height 5
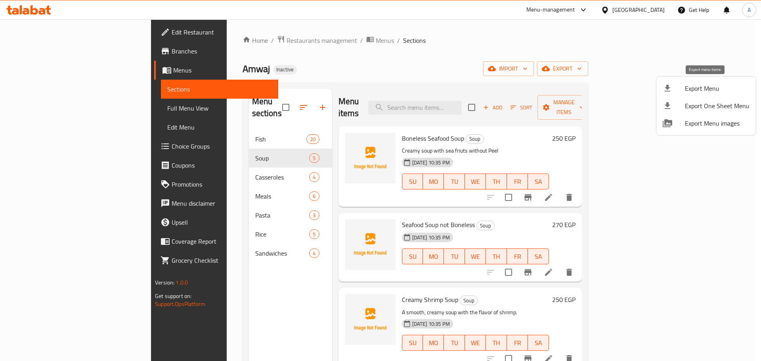
click at [701, 89] on span "Export Menu" at bounding box center [717, 89] width 65 height 10
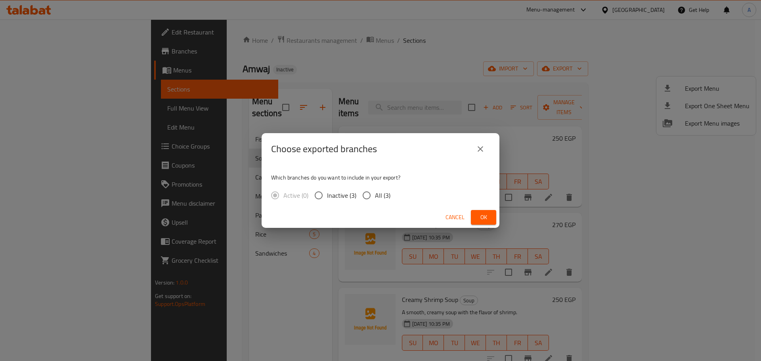
click at [366, 201] on input "All (3)" at bounding box center [366, 195] width 17 height 17
radio input "true"
click at [498, 217] on div "Cancel Ok" at bounding box center [380, 217] width 238 height 21
click at [487, 218] on span "Ok" at bounding box center [483, 217] width 13 height 10
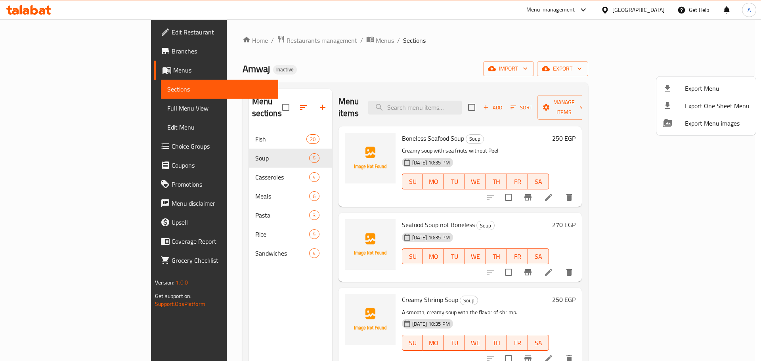
click at [520, 234] on div at bounding box center [380, 180] width 761 height 361
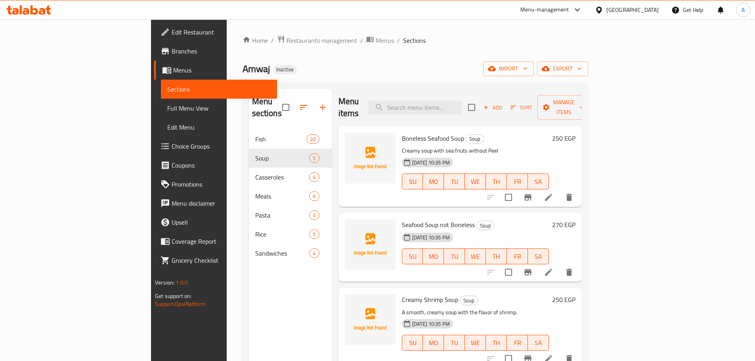
click at [402, 294] on span "Creamy Shrimp Soup" at bounding box center [430, 300] width 56 height 12
drag, startPoint x: 387, startPoint y: 288, endPoint x: 419, endPoint y: 288, distance: 32.5
click at [419, 294] on span "Creamy Shrimp Soup" at bounding box center [430, 300] width 56 height 12
copy span "Shrimp Soup"
click at [487, 294] on h6 "Creamy Shrimp Soup Soup" at bounding box center [475, 299] width 147 height 11
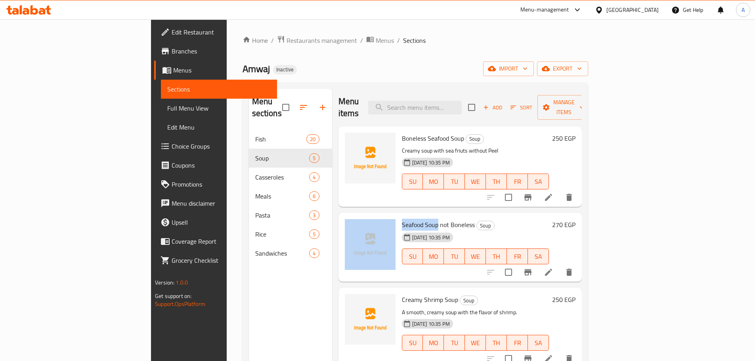
drag, startPoint x: 359, startPoint y: 214, endPoint x: 399, endPoint y: 214, distance: 40.0
click at [399, 216] on div "Seafood Soup not Boneless Soup 17-09-2025 10:35 PM SU MO TU WE TH FR SA 270 EGP" at bounding box center [460, 247] width 237 height 63
copy div "Seafood Soup"
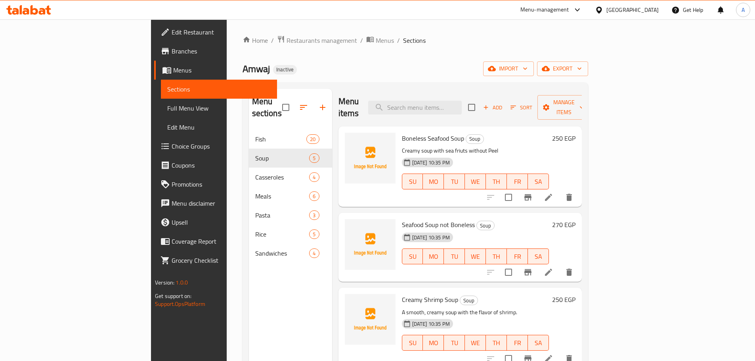
click at [549, 219] on h6 "Seafood Soup not Boneless Soup" at bounding box center [475, 224] width 147 height 11
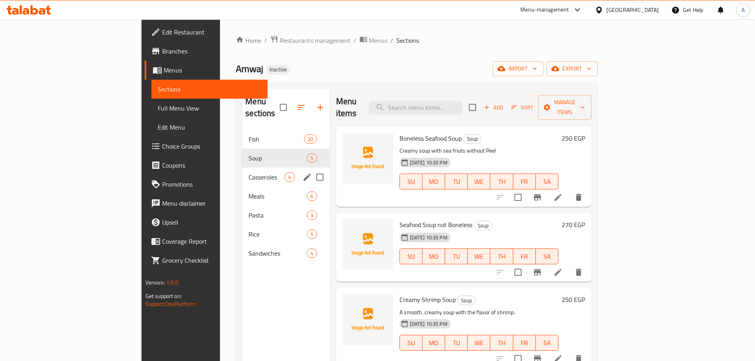
click at [248, 172] on span "Casseroles" at bounding box center [266, 177] width 36 height 10
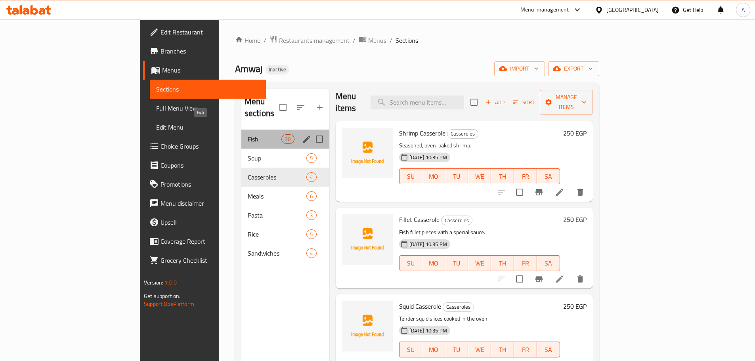
click at [248, 134] on span "Fish" at bounding box center [265, 139] width 34 height 10
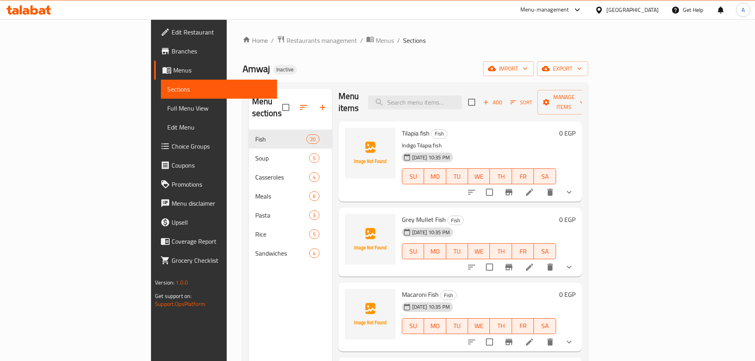
scroll to position [164, 0]
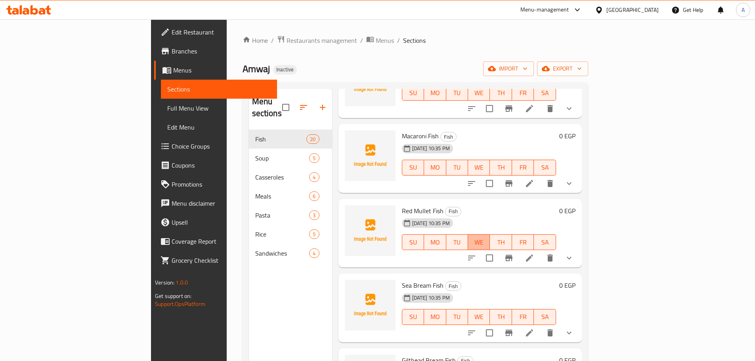
click at [487, 237] on span "WE" at bounding box center [478, 242] width 15 height 11
type button "3"
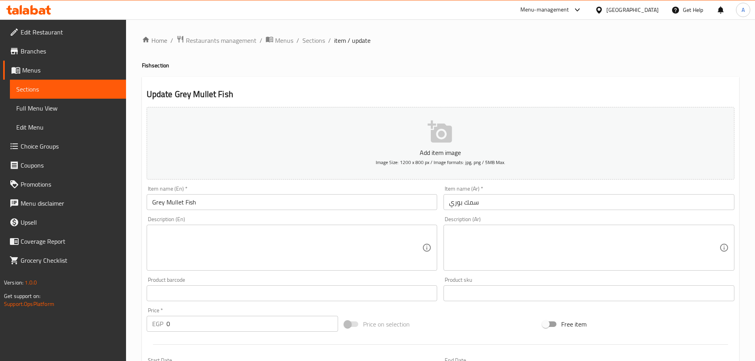
click at [235, 250] on textarea at bounding box center [287, 248] width 270 height 38
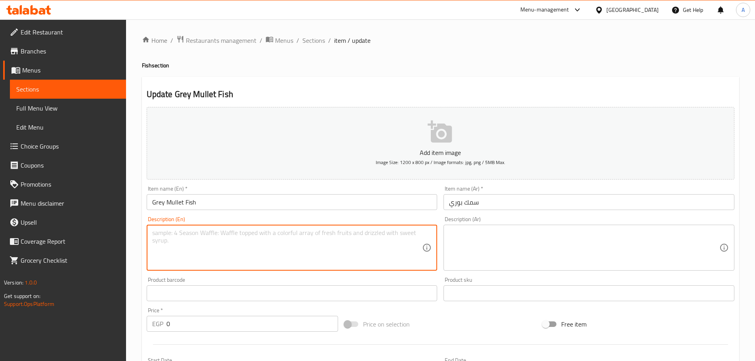
paste textarea "Grilled grey mullet fish, olive oil, lemon juice, garlic, and spices"
type textarea "Grilled grey mullet fish, olive oil, lemon juice, garlic, and spices"
click at [497, 244] on textarea at bounding box center [584, 248] width 270 height 38
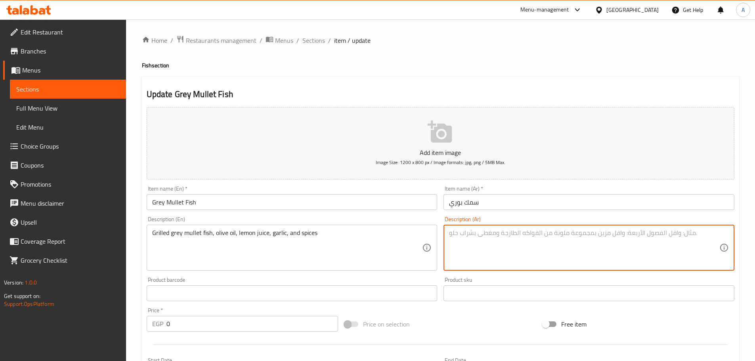
paste textarea "سمك بوري رمادي مشوي، زيت زيتون، عصير ليمون، ثوم و بهارات"
type textarea "سمك بوري رمادي مشوي، زيت زيتون، عصير ليمون، ثوم و بهارات"
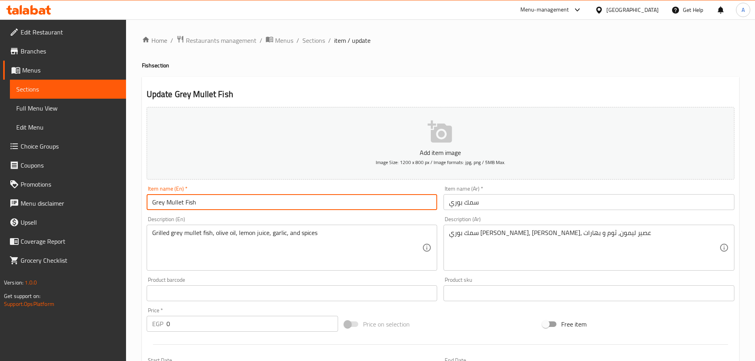
click at [399, 208] on input "Grey Mullet Fish" at bounding box center [292, 202] width 291 height 16
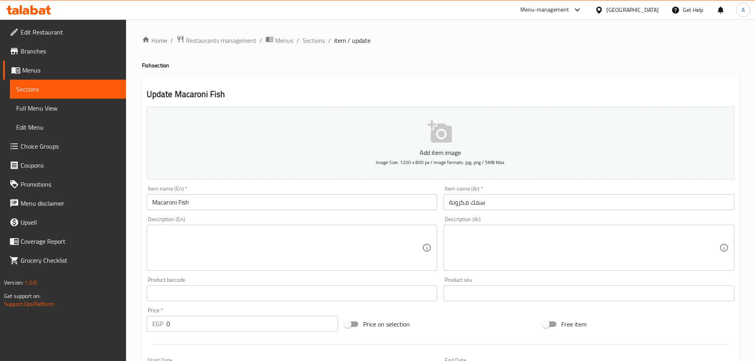
click at [185, 197] on input "Macaroni Fish" at bounding box center [292, 202] width 291 height 16
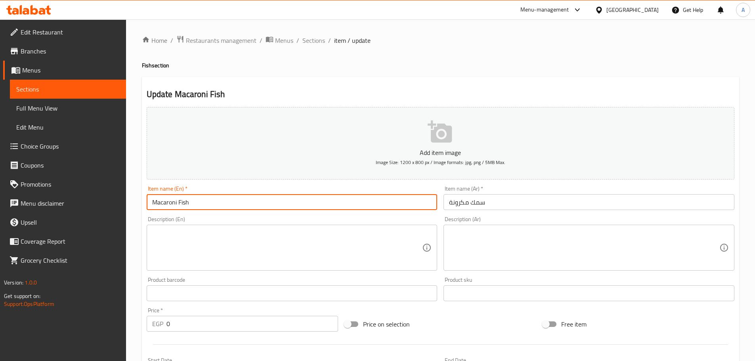
click at [185, 197] on input "Macaroni Fish" at bounding box center [292, 202] width 291 height 16
click at [221, 246] on textarea at bounding box center [287, 248] width 270 height 38
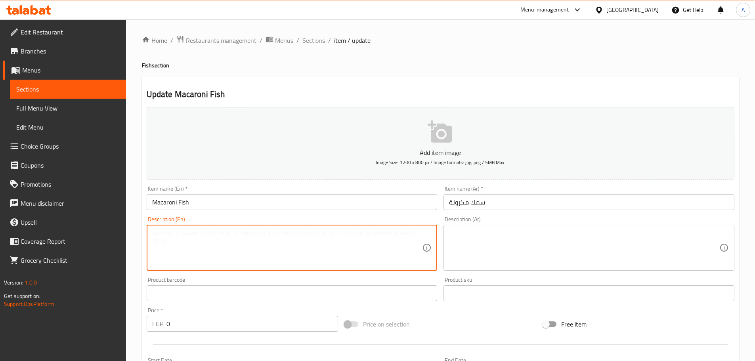
paste textarea "Marinated macaroni fish, served in a plate."
type textarea "Marinated macaroni fish, served in a plate."
click at [480, 244] on textarea at bounding box center [584, 248] width 270 height 38
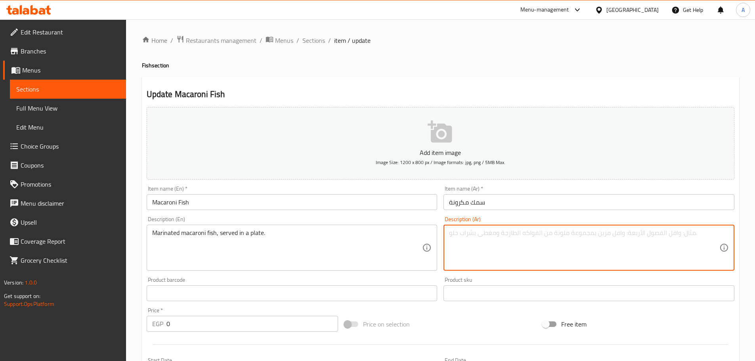
paste textarea "سمك مكرونة متبل، يقدم في طبق."
type textarea "سمك مكرونة متبل، يقدم في طبق."
click at [404, 204] on input "Macaroni Fish" at bounding box center [292, 202] width 291 height 16
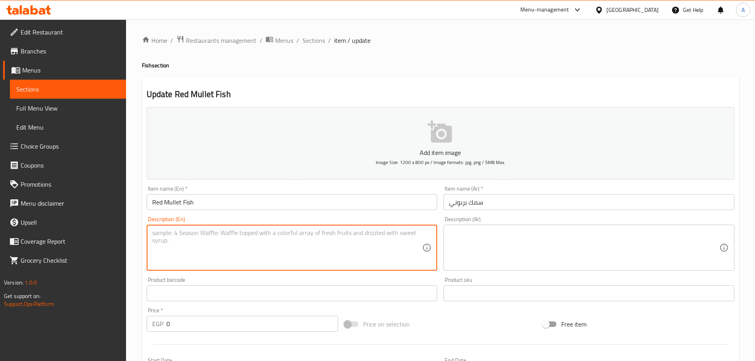
click at [377, 235] on textarea at bounding box center [287, 248] width 270 height 38
paste textarea "Red mullet fish, flour, oil, and spices"
type textarea "Red mullet fish, flour, oil, and spices"
click at [541, 234] on textarea at bounding box center [584, 248] width 270 height 38
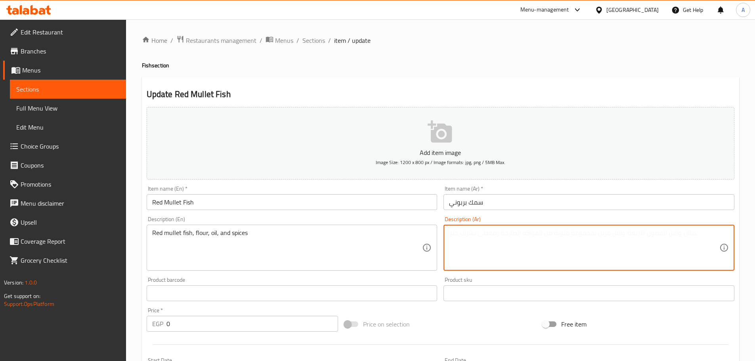
paste textarea "سمك بوري أحمر، [PERSON_NAME]، [PERSON_NAME] وبهارات"
type textarea "سمك بوري أحمر، [PERSON_NAME]، [PERSON_NAME] وبهارات"
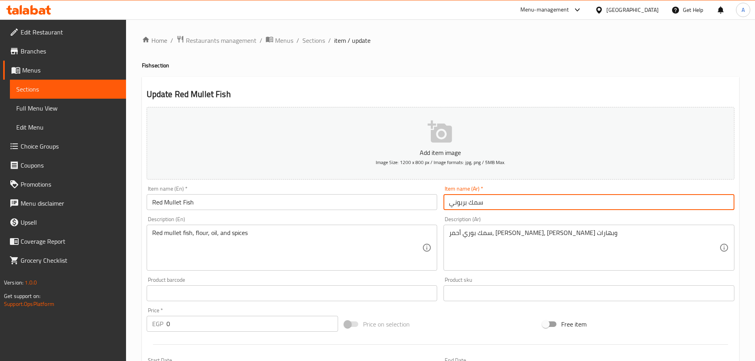
click at [519, 203] on input "سمك بربوني" at bounding box center [588, 202] width 291 height 16
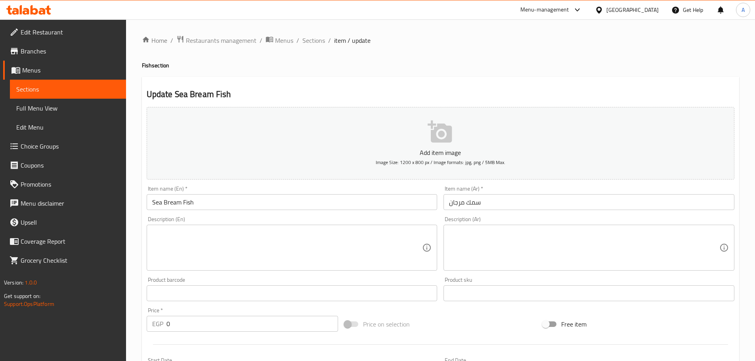
click at [219, 194] on div "Item name (En)   * Sea Bream Fish Item name (En) *" at bounding box center [292, 198] width 291 height 24
click at [218, 194] on div "Item name (En)   * Sea Bream Fish Item name (En) *" at bounding box center [292, 198] width 291 height 24
click at [214, 203] on input "Sea Bream Fish" at bounding box center [292, 202] width 291 height 16
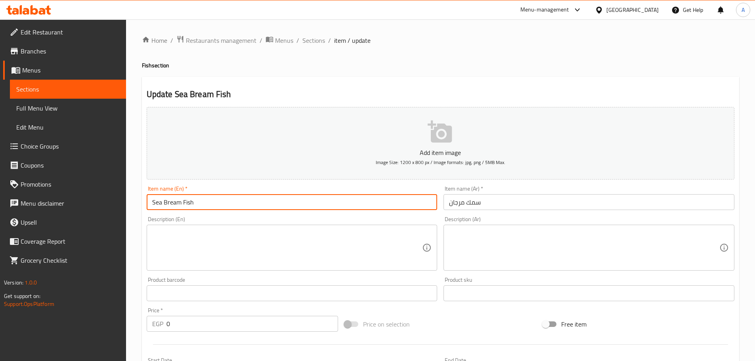
click at [214, 203] on input "Sea Bream Fish" at bounding box center [292, 202] width 291 height 16
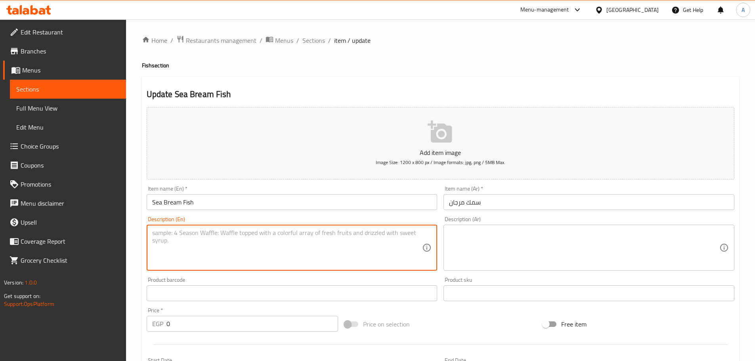
click at [195, 254] on textarea at bounding box center [287, 248] width 270 height 38
paste textarea "Sea bream fillet, olive oil, lemon juice, Salt and peppe"
click at [484, 245] on textarea at bounding box center [584, 248] width 270 height 38
type textarea "Sea bream fillet, olive oil, lemon juice, Salt and pepper."
click at [541, 242] on textarea at bounding box center [584, 248] width 270 height 38
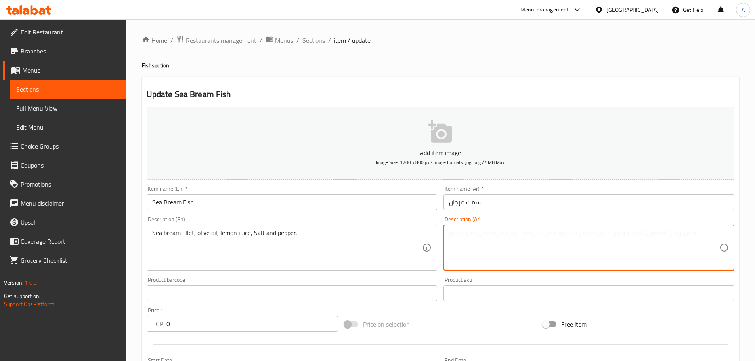
paste textarea "فيليه سمك الدنيس، زيت زيتون، عصير ليمون، ملح وفلفل"
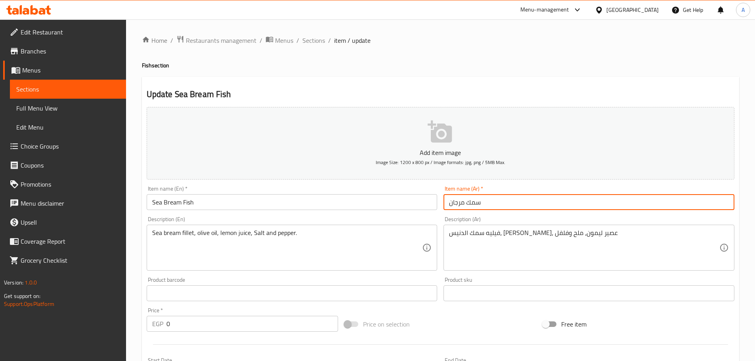
click at [457, 198] on input "سمك مرجان" at bounding box center [588, 202] width 291 height 16
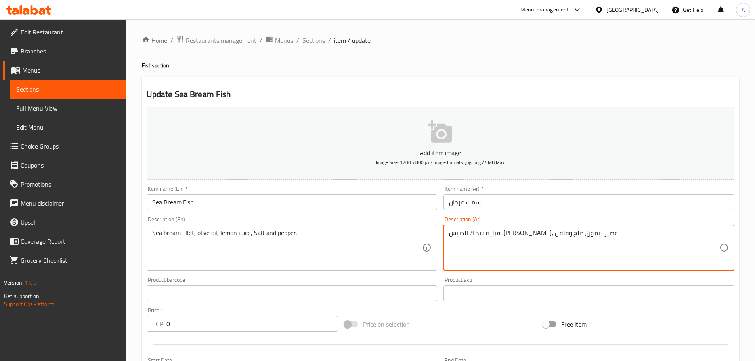
click at [553, 233] on textarea "فيليه سمك الدنيس، زيت زيتون، عصير ليمون، ملح وفلفل" at bounding box center [584, 248] width 270 height 38
paste textarea "مرجان"
click at [578, 234] on textarea "فيليه سمك مرجان، زيت زيتون، عصير ليمون، ملح وفلفل" at bounding box center [584, 248] width 270 height 38
click at [460, 232] on textarea "فيليه سمك مرجان، زيت زيتون، عصير ليمون، ملح وفلفل" at bounding box center [584, 248] width 270 height 38
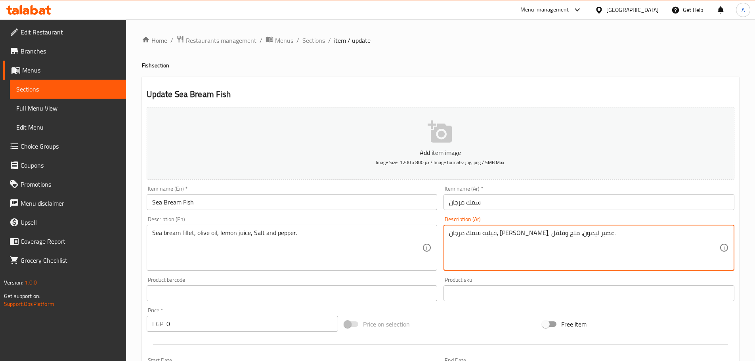
type textarea "فيليه سمك مرجان، زيت زيتون، عصير ليمون، ملح وفلفل."
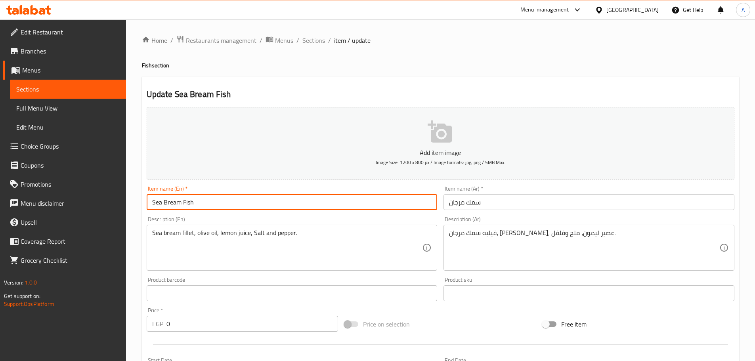
click at [416, 200] on input "Sea Bream Fish" at bounding box center [292, 202] width 291 height 16
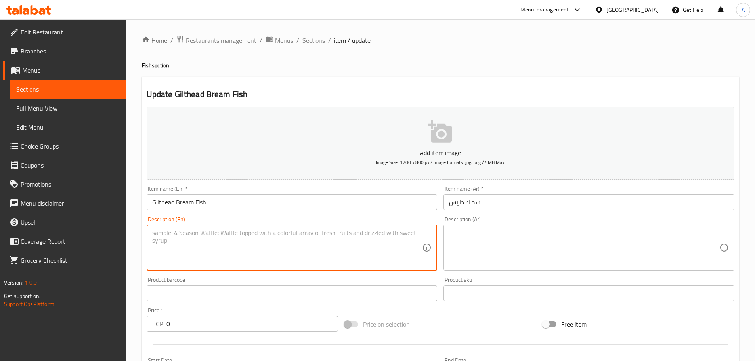
click at [354, 251] on textarea at bounding box center [287, 248] width 270 height 38
paste textarea "Whole gilthead bream, olive oil, sea salt, black pepper, lemon"
type textarea "Whole gilthead bream, olive oil, sea salt, black pepper, lemon"
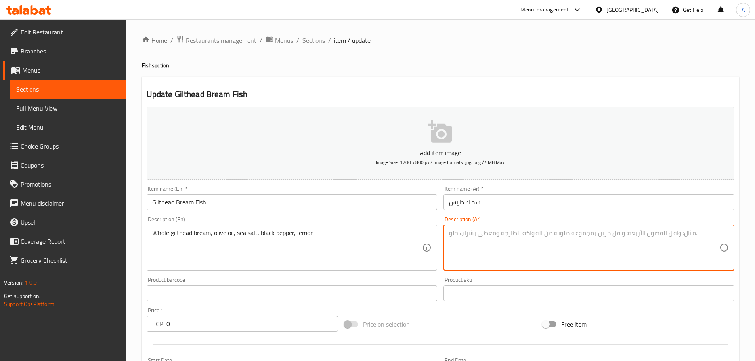
drag, startPoint x: 509, startPoint y: 246, endPoint x: 502, endPoint y: 236, distance: 13.1
click at [509, 245] on textarea at bounding box center [584, 248] width 270 height 38
paste textarea "سمكة بربوني كاملة، زيت الزيتون، ملح البحر، فلفل أسود، ليمون"
click at [459, 203] on input "سمك دنيس" at bounding box center [588, 202] width 291 height 16
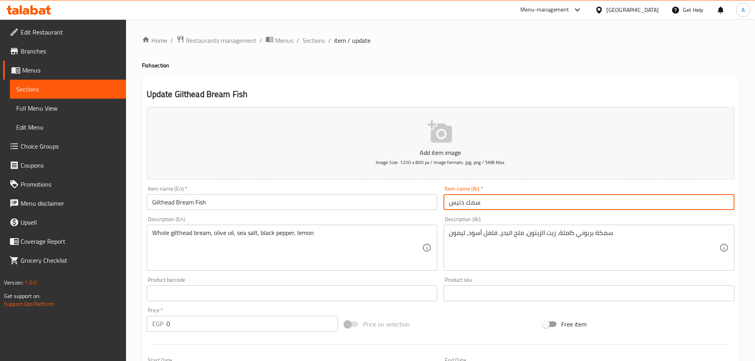
click at [459, 203] on input "سمك دنيس" at bounding box center [588, 202] width 291 height 16
click at [573, 226] on div "سمكة بربوني كاملة، زيت الزيتون، ملح البحر، فلفل أسود، ليمون Description (Ar)" at bounding box center [588, 248] width 291 height 46
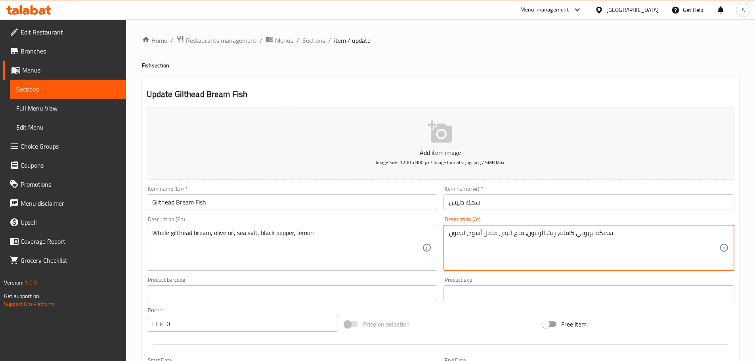
click at [580, 231] on textarea "سمكة بربوني كاملة، زيت الزيتون، ملح البحر، فلفل أسود، ليمون" at bounding box center [584, 248] width 270 height 38
paste textarea "مك"
click at [453, 202] on input "سمك دنيس" at bounding box center [588, 202] width 291 height 16
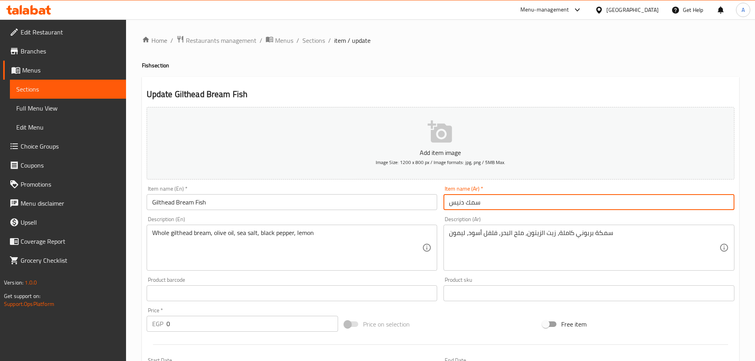
click at [453, 202] on input "سمك دنيس" at bounding box center [588, 202] width 291 height 16
click at [458, 206] on input "سمك دنيس" at bounding box center [588, 202] width 291 height 16
click at [452, 203] on input "سمك دنيس" at bounding box center [588, 202] width 291 height 16
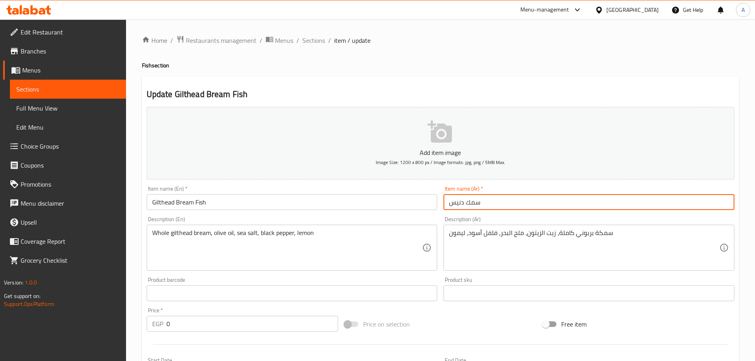
click at [461, 202] on input "سمك دنيس" at bounding box center [588, 202] width 291 height 16
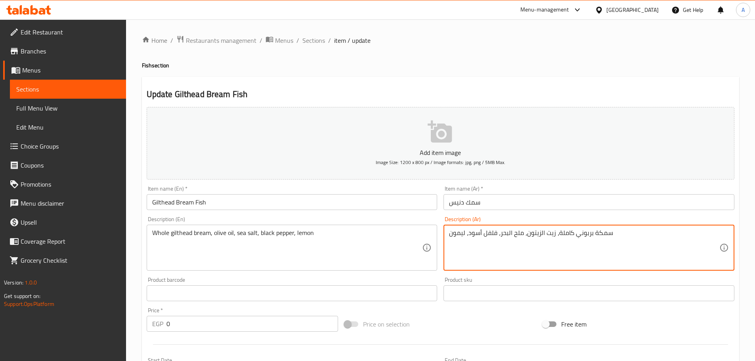
click at [585, 234] on textarea "سمكة بربوني كاملة، زيت الزيتون، ملح البحر، فلفل أسود، ليمون" at bounding box center [584, 248] width 270 height 38
paste textarea "نيس"
type textarea "سمكة دنيس كاملة، زيت الزيتون، ملح البحر، فلفل أسود، ليمون"
click at [514, 199] on input "سمك دنيس" at bounding box center [588, 202] width 291 height 16
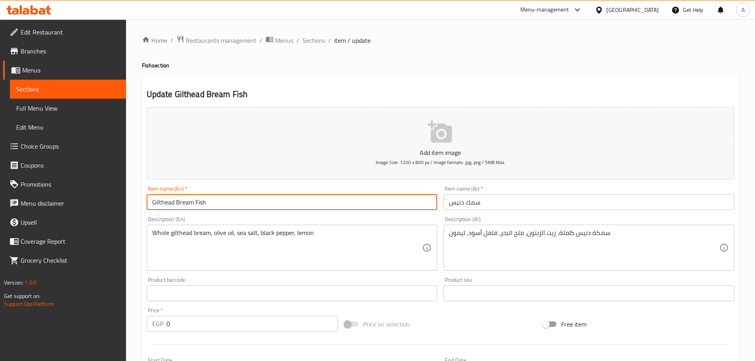
click at [307, 206] on input "Gilthead Bream Fish" at bounding box center [292, 202] width 291 height 16
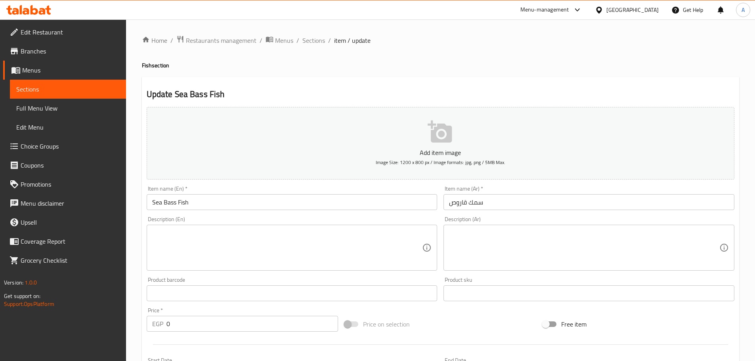
click at [268, 244] on textarea at bounding box center [287, 248] width 270 height 38
paste textarea "Sea bass fish with spicy and tangy flavors of schezwan sauce blended perfectly …"
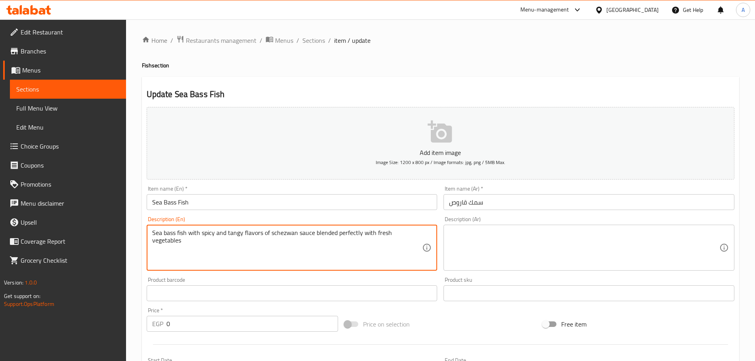
type textarea "Sea bass fish with spicy and tangy flavors of schezwan sauce blended perfectly …"
click at [471, 243] on textarea at bounding box center [584, 248] width 270 height 38
paste textarea "سمك القاروس مع النكهات الحارة والمنعشة من صلصة شيزوان ممزوجة بشكل مثالي مع الخض…"
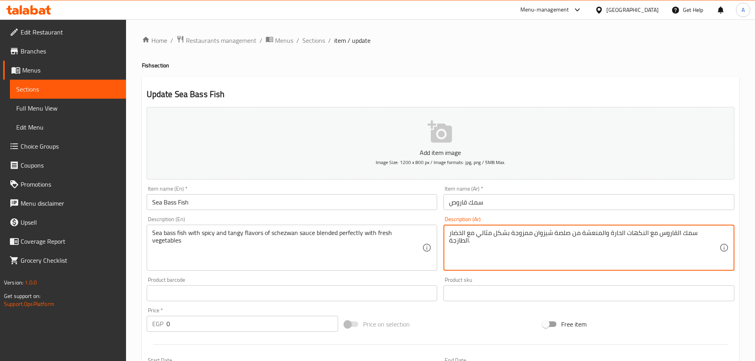
type textarea "سمك القاروس مع النكهات الحارة والمنعشة من صلصة شيزوان ممزوجة بشكل مثالي مع الخض…"
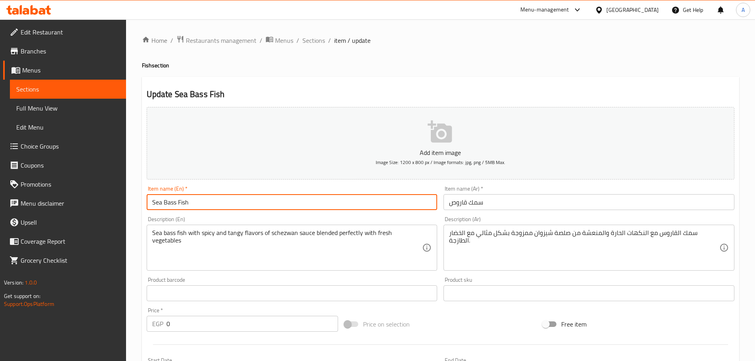
click at [420, 198] on input "Sea Bass Fish" at bounding box center [292, 202] width 291 height 16
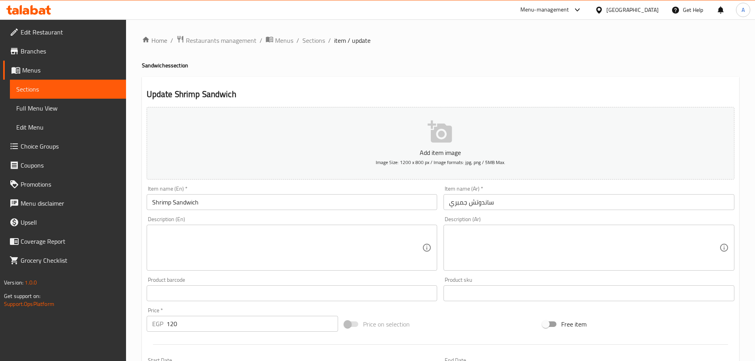
drag, startPoint x: 189, startPoint y: 258, endPoint x: 223, endPoint y: 246, distance: 36.1
click at [190, 258] on textarea at bounding box center [287, 248] width 270 height 38
paste textarea "Made with marinated shrimps and tangy sauce, all nestled in a fresh bread"
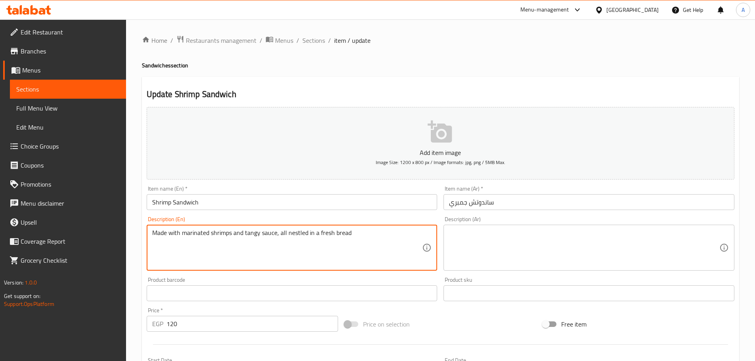
type textarea "Made with marinated shrimps and tangy sauce, all nestled in a fresh bread"
click at [490, 239] on textarea at bounding box center [584, 248] width 270 height 38
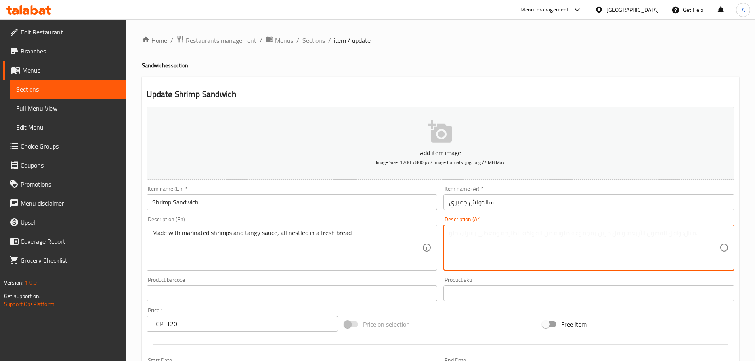
paste textarea "محضرة من روبيان متبل و صوص تانجى فى خبز طازج"
click at [543, 233] on textarea "محضرة من روبيان متبل و صوص تانجى فى خبز طازج" at bounding box center [584, 248] width 270 height 38
type textarea "محضرة من جمبري متبل و صوص تانجى فى خبز طازج"
click at [529, 206] on input "ساندوتش جمبري" at bounding box center [588, 202] width 291 height 16
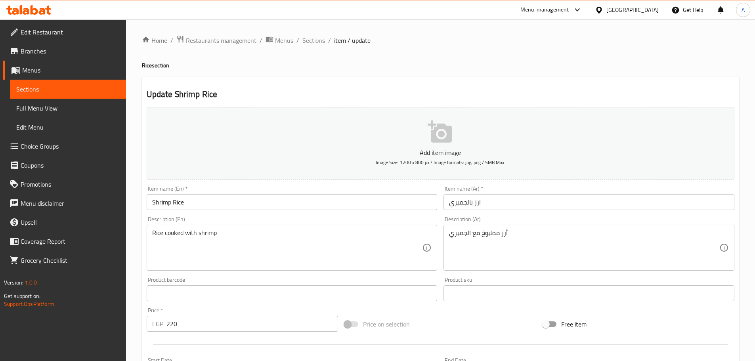
click at [233, 205] on input "Shrimp Rice" at bounding box center [292, 202] width 291 height 16
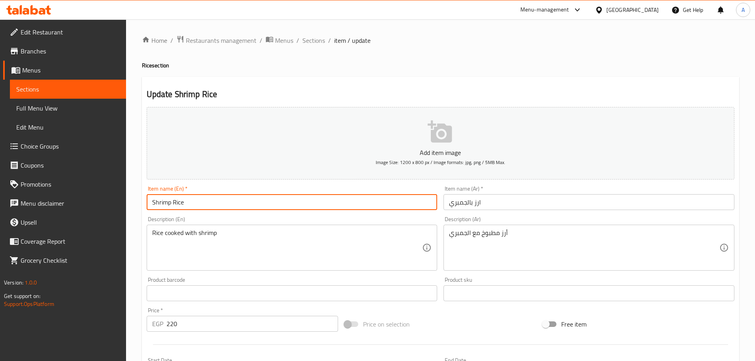
click at [233, 205] on input "Shrimp Rice" at bounding box center [292, 202] width 291 height 16
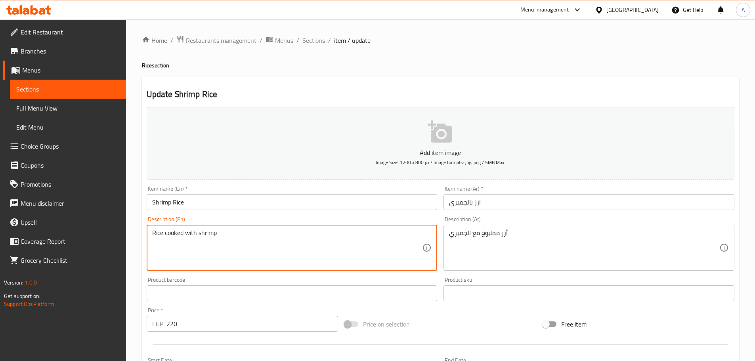
click at [205, 229] on textarea "Rice cooked with shrimp" at bounding box center [287, 248] width 270 height 38
click at [271, 241] on textarea "Rice cooked with shrimp" at bounding box center [287, 248] width 270 height 38
paste textarea "Perfectly cooked shrimp served over aromatic rice, infused with a medley of spi…"
type textarea "Perfectly cooked shrimp served over aromatic rice, infused with a medley of spi…"
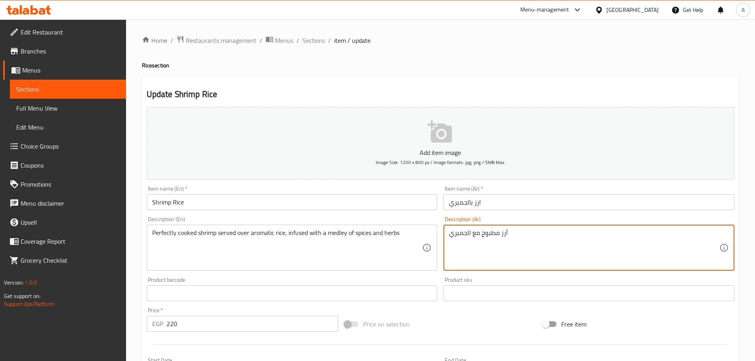
paste textarea "وبيان مطبوخ جيدًا يقدم فوق أرز عطري مملوء بمزيج من التوابل والأعشاب"
type textarea "روبيان مطبوخ جيدًا يقدم فوق أرز عطري مملوء بمزيج من التوابل والأعشاب."
click at [406, 227] on div "Perfectly cooked shrimp served over aromatic rice, infused with a medley of spi…" at bounding box center [292, 248] width 291 height 46
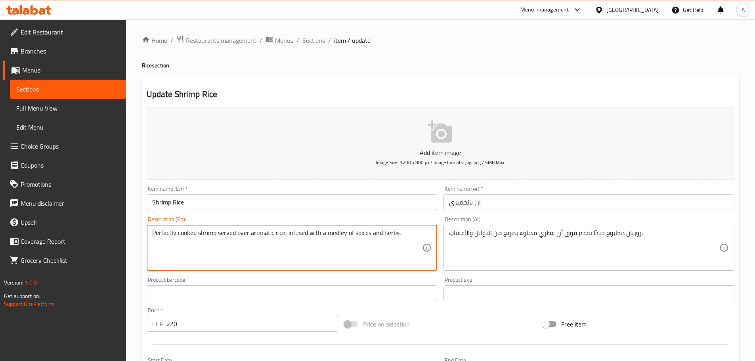
type textarea "Perfectly cooked shrimp served over aromatic rice, infused with a medley of spi…"
click at [350, 206] on input "Shrimp Rice" at bounding box center [292, 202] width 291 height 16
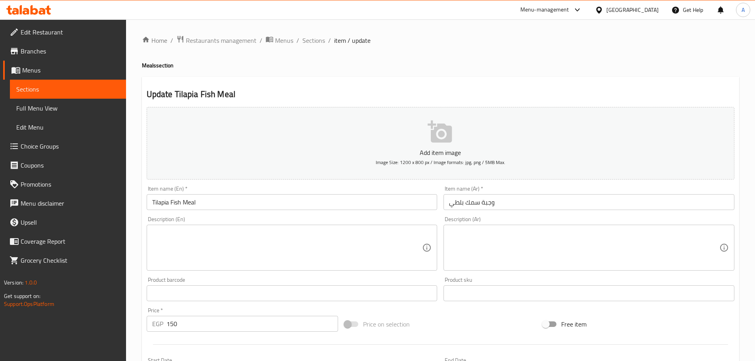
click at [203, 263] on textarea at bounding box center [287, 248] width 270 height 38
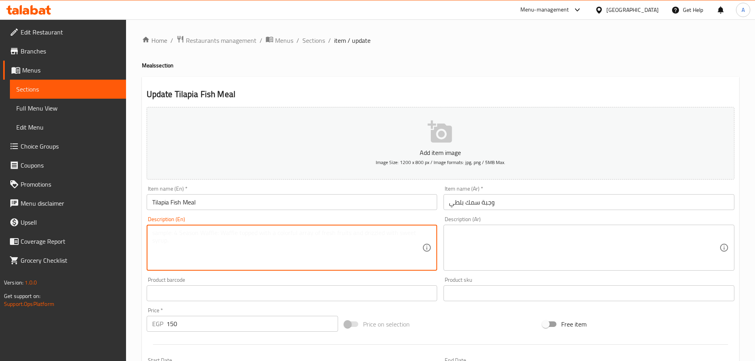
paste textarea "tilapia fish with rice and vegetables"
type textarea "tilapia fish with rice and vegetables"
click at [493, 241] on textarea at bounding box center [584, 248] width 270 height 38
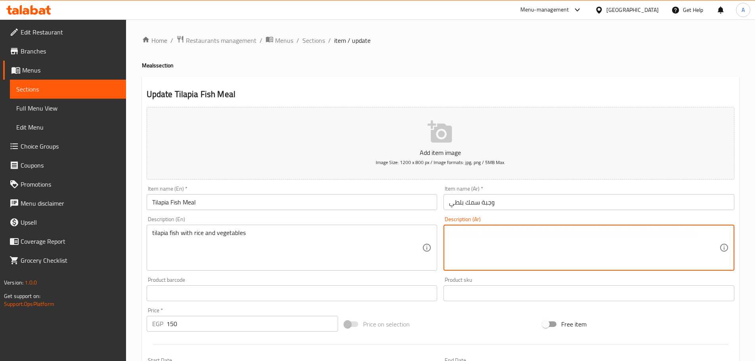
paste textarea "سمك بلطي مع الأرز والخضار"
type textarea "سمك بلطي مع الأرز والخضار."
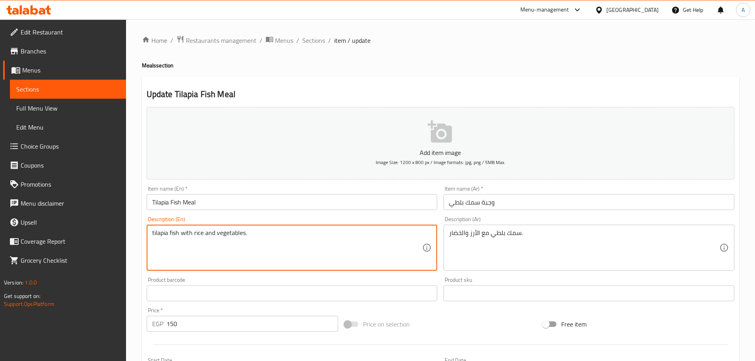
type textarea "tilapia fish with rice and vegetables."
click at [302, 204] on input "Tilapia Fish Meal" at bounding box center [292, 202] width 291 height 16
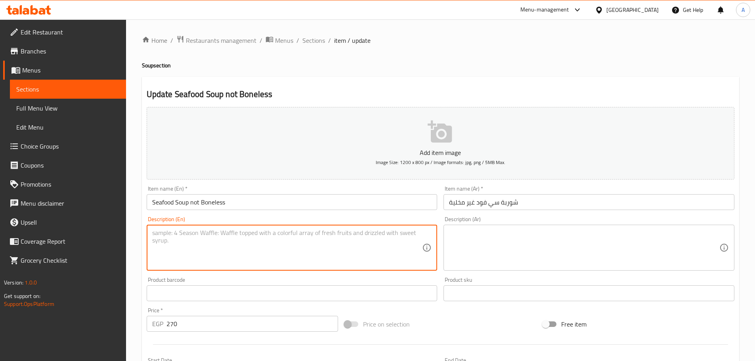
click at [218, 248] on textarea at bounding box center [287, 248] width 270 height 38
paste textarea "Soup, seafood pieces, broth, mushroom and cream."
click at [258, 235] on textarea "Soup, seafood pieces, broth, mushroom and cream." at bounding box center [287, 248] width 270 height 38
paste textarea "Mixed seafood, olive oil, onion, garlic, celery, carrot, dried thyme, dried ore…"
type textarea "Mixed seafood, olive oil, onion, garlic, celery, carrot, dried thyme, dried ore…"
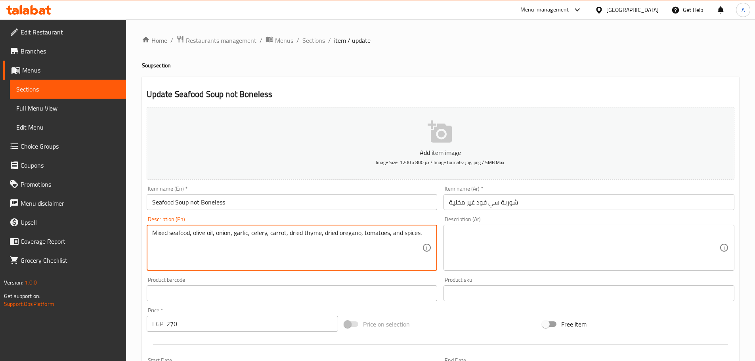
click at [499, 231] on textarea at bounding box center [584, 248] width 270 height 38
paste textarea "مأكولات بحرية مشكلة، زيت زيتون، بصل، ثوم، كرفس، جزر، زعتر مجفف، أوريجانو مجفف، …"
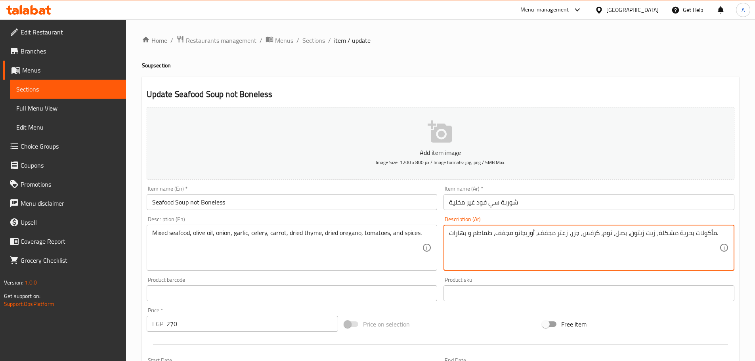
type textarea "مأكولات بحرية مشكلة، زيت زيتون، بصل، ثوم، كرفس، جزر، زعتر مجفف، أوريجانو مجفف، …"
click at [306, 204] on input "Seafood Soup not Boneless" at bounding box center [292, 202] width 291 height 16
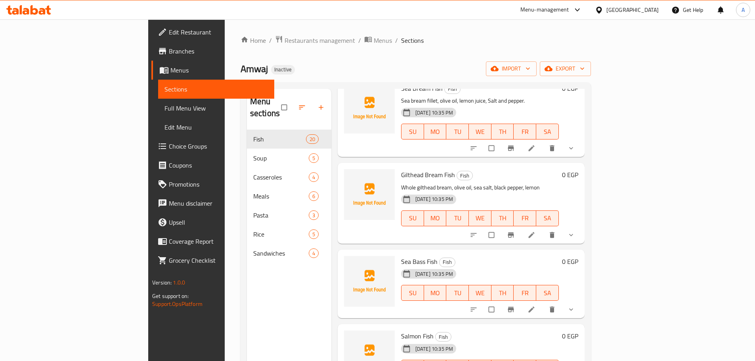
scroll to position [436, 0]
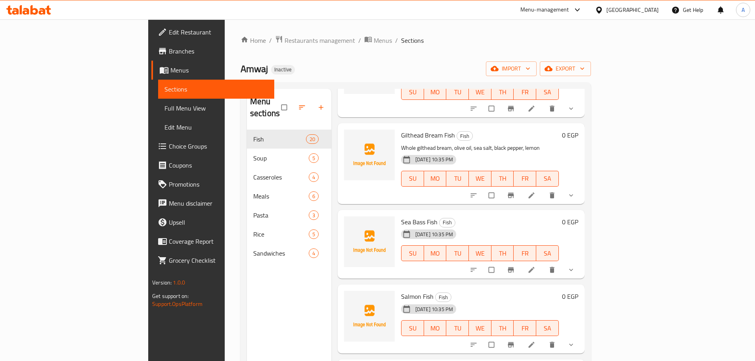
click at [401, 290] on span "Salmon Fish" at bounding box center [417, 296] width 32 height 12
copy h6 "Salmon Fish"
click at [535, 341] on icon at bounding box center [531, 345] width 8 height 8
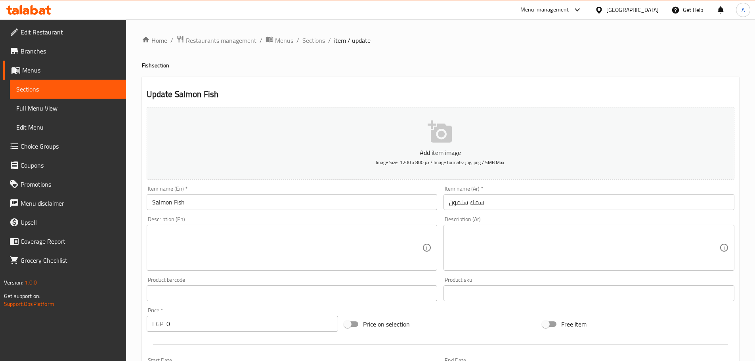
click at [238, 260] on textarea at bounding box center [287, 248] width 270 height 38
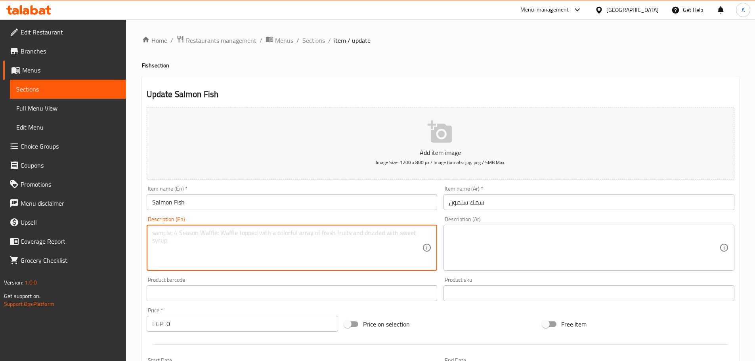
paste textarea "Salmon fillet, olive oil, lemon juice, garlic powder, salt, pepper"
type textarea "Salmon fillet, olive oil, lemon juice, garlic powder, salt, pepper."
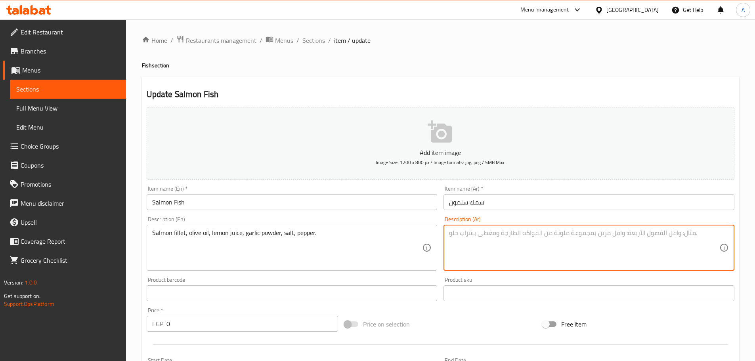
click at [520, 259] on textarea at bounding box center [584, 248] width 270 height 38
paste textarea "شرائح سلمون، زيت زيتون، عصير ليمون، بودرة الثوم، ملح، فلفل"
type textarea "شرائح سلمون، زيت زيتون، عصير ليمون، بودرة الثوم، ملح، فلفل."
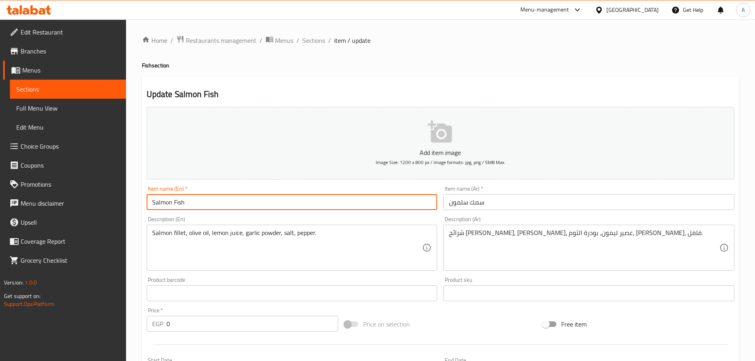
click at [409, 202] on input "Salmon Fish" at bounding box center [292, 202] width 291 height 16
click at [306, 40] on span "Sections" at bounding box center [313, 41] width 23 height 10
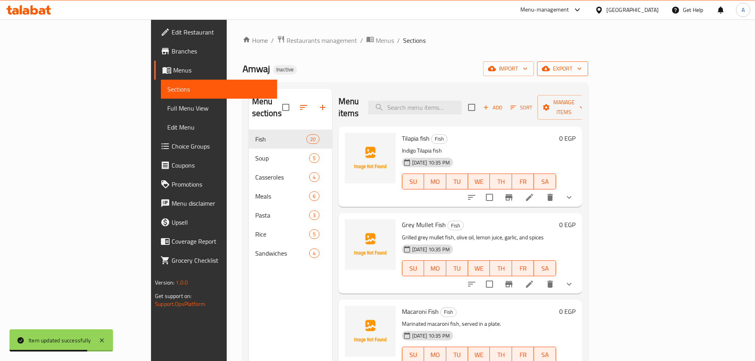
click at [583, 71] on icon "button" at bounding box center [579, 69] width 8 height 8
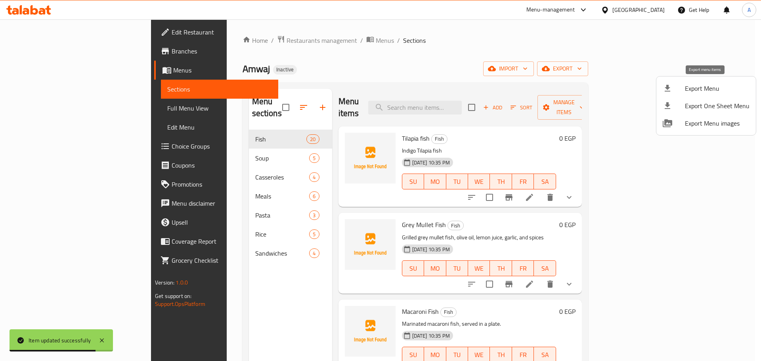
click at [688, 93] on span "Export Menu" at bounding box center [717, 89] width 65 height 10
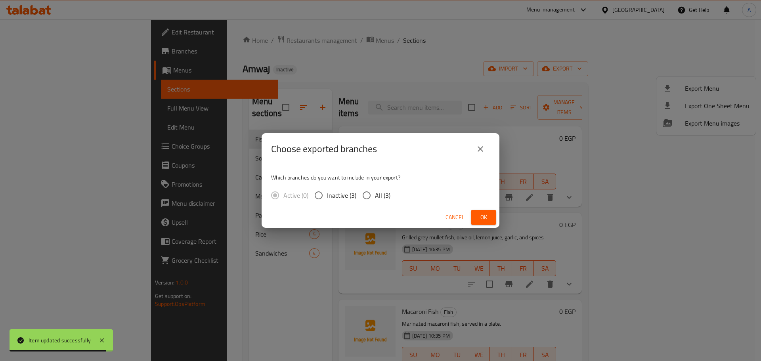
click at [378, 195] on span "All (3)" at bounding box center [382, 196] width 15 height 10
click at [375, 195] on input "All (3)" at bounding box center [366, 195] width 17 height 17
radio input "true"
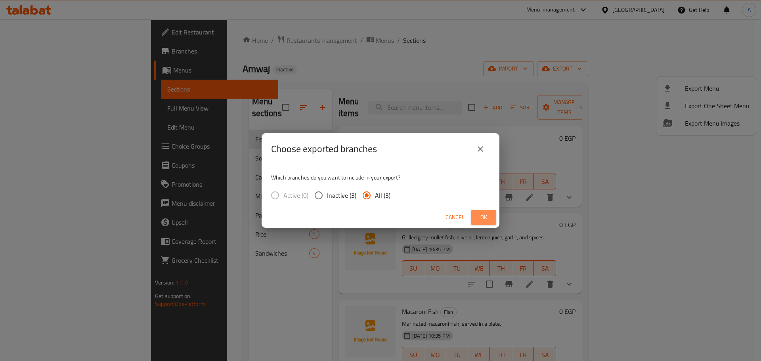
click at [482, 219] on span "Ok" at bounding box center [483, 217] width 13 height 10
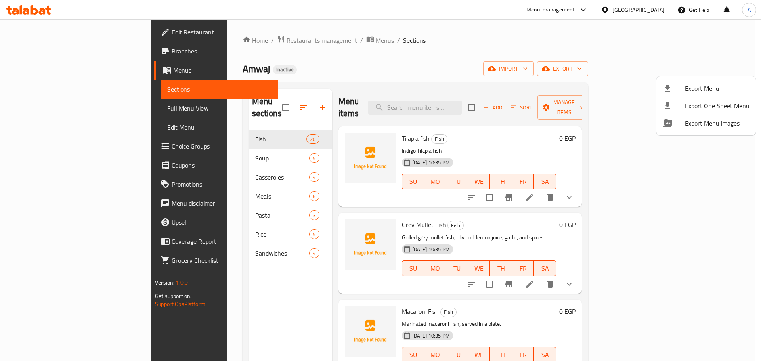
click at [74, 109] on div at bounding box center [380, 180] width 761 height 361
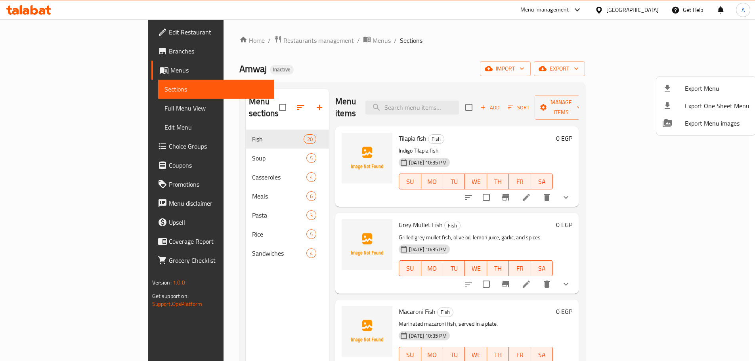
drag, startPoint x: 74, startPoint y: 109, endPoint x: 126, endPoint y: 136, distance: 58.6
click at [164, 109] on span "Full Menu View" at bounding box center [215, 108] width 103 height 10
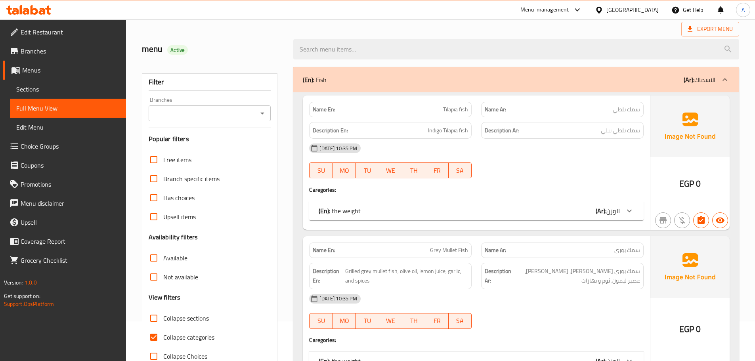
scroll to position [79, 0]
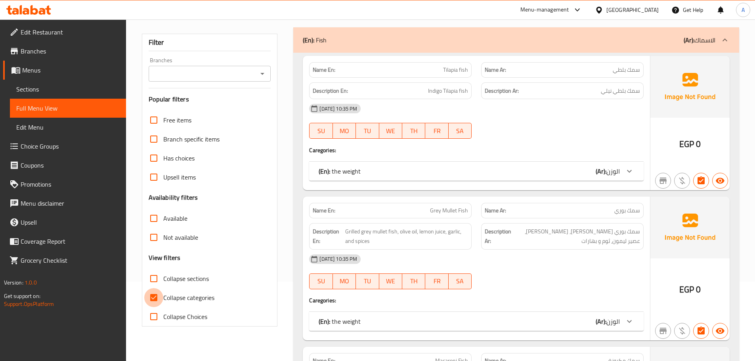
click at [156, 292] on input "Collapse categories" at bounding box center [153, 297] width 19 height 19
checkbox input "false"
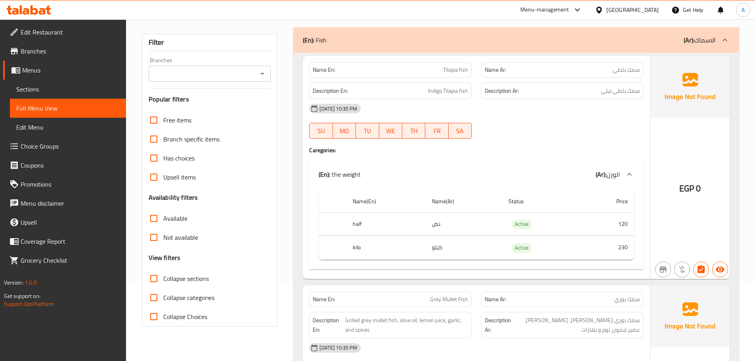
scroll to position [0, 0]
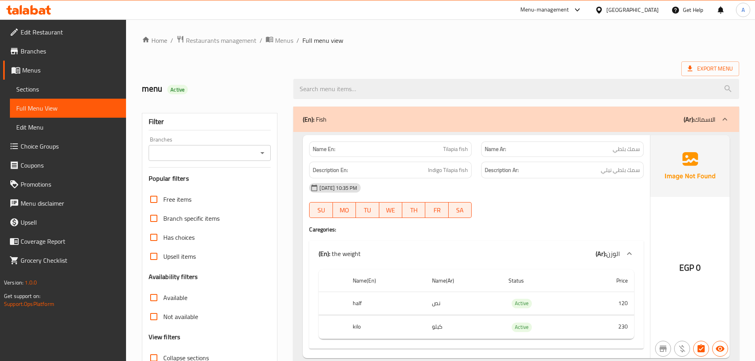
click at [48, 35] on span "Edit Restaurant" at bounding box center [70, 32] width 99 height 10
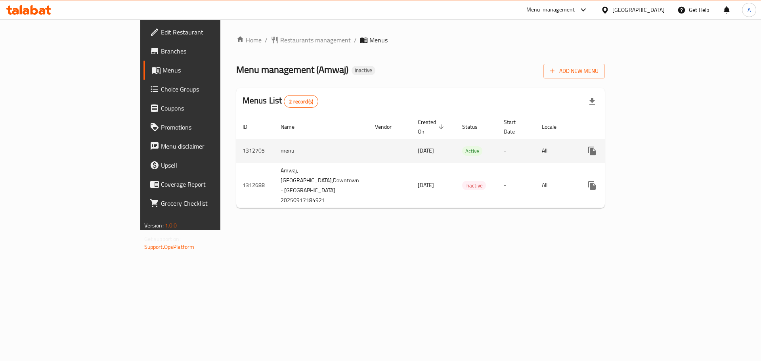
click at [653, 147] on icon "enhanced table" at bounding box center [648, 150] width 7 height 7
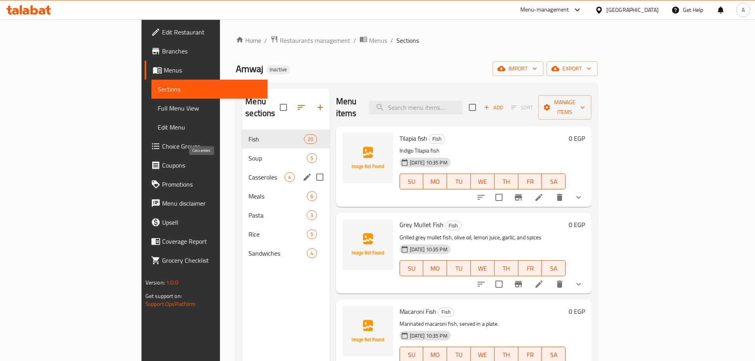
click at [248, 172] on span "Casseroles" at bounding box center [266, 177] width 36 height 10
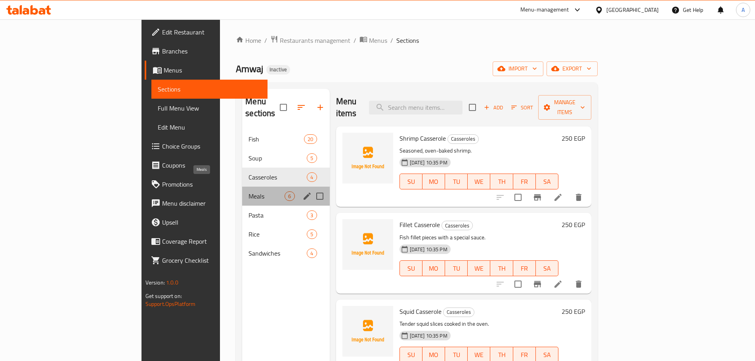
click at [248, 191] on span "Meals" at bounding box center [266, 196] width 36 height 10
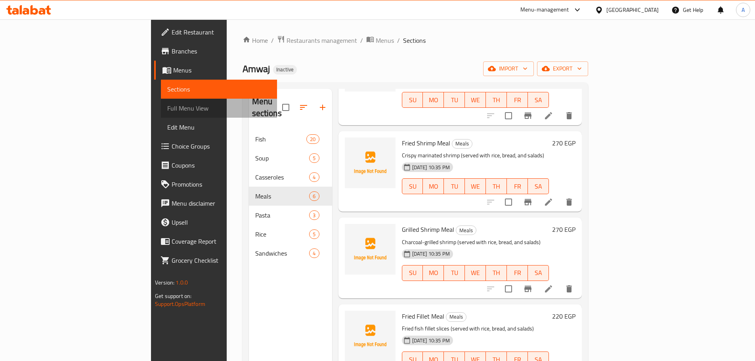
click at [167, 107] on span "Full Menu View" at bounding box center [218, 108] width 103 height 10
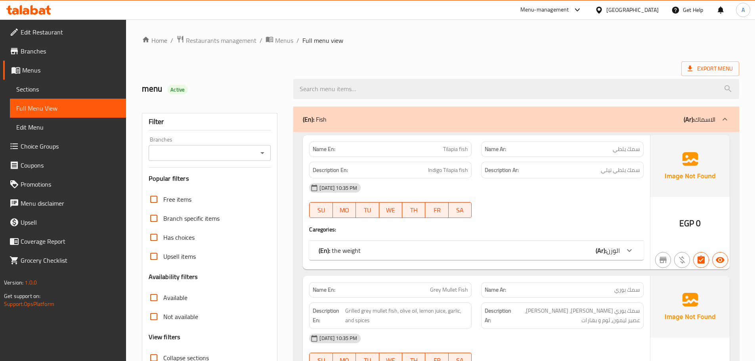
scroll to position [79, 0]
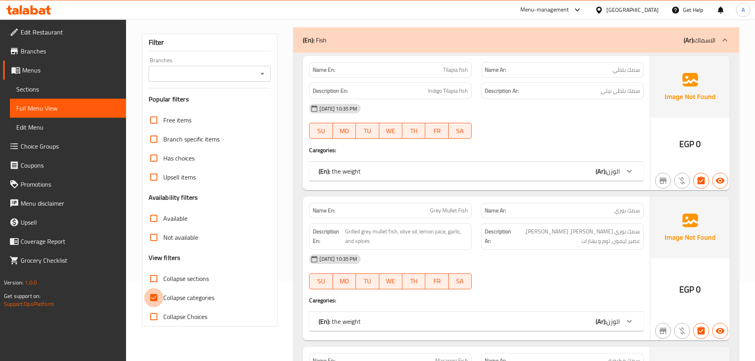
click at [158, 296] on input "Collapse categories" at bounding box center [153, 297] width 19 height 19
checkbox input "false"
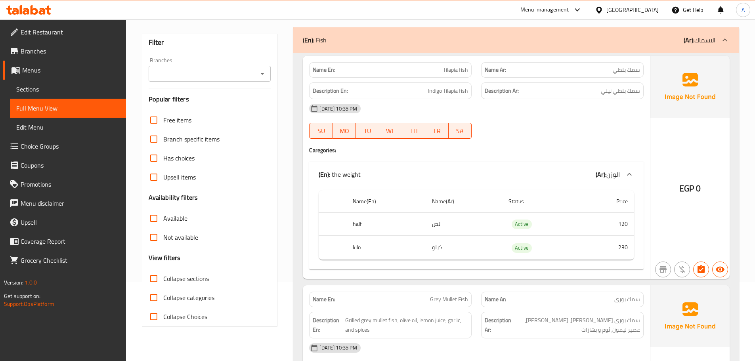
scroll to position [0, 0]
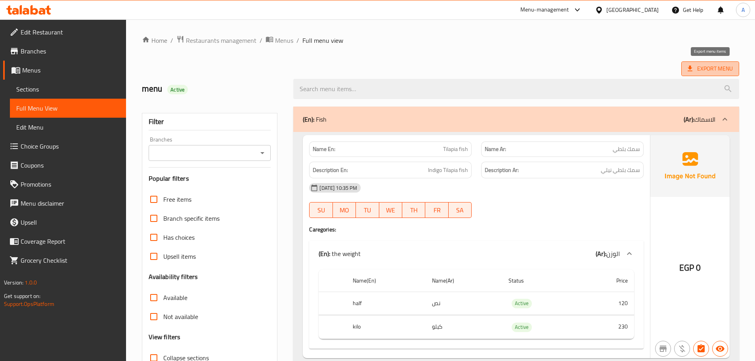
click at [691, 63] on span "Export Menu" at bounding box center [710, 68] width 58 height 15
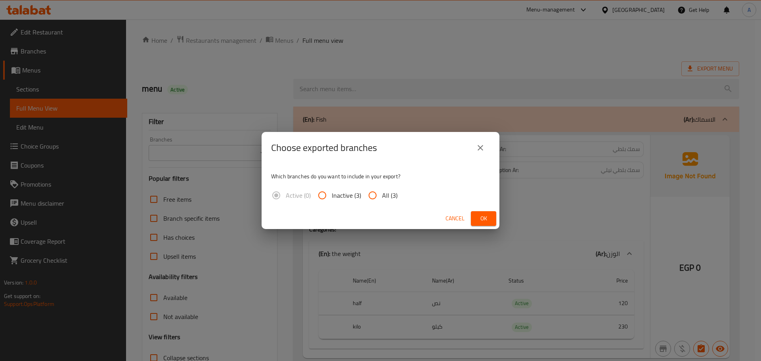
click at [368, 193] on input "All (3)" at bounding box center [372, 195] width 19 height 19
radio input "true"
click at [485, 218] on span "Ok" at bounding box center [483, 219] width 13 height 10
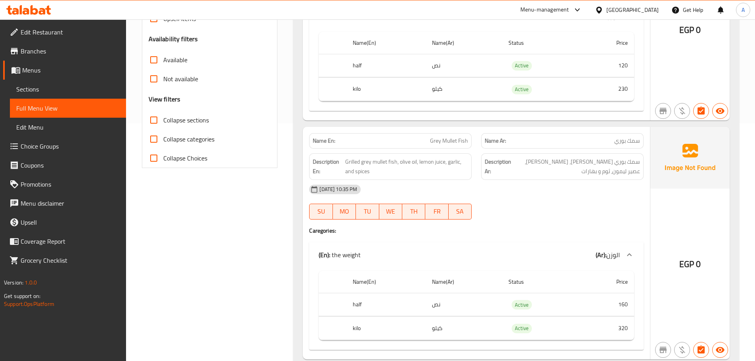
drag, startPoint x: 50, startPoint y: 88, endPoint x: 85, endPoint y: 109, distance: 41.4
click at [50, 88] on span "Sections" at bounding box center [67, 89] width 103 height 10
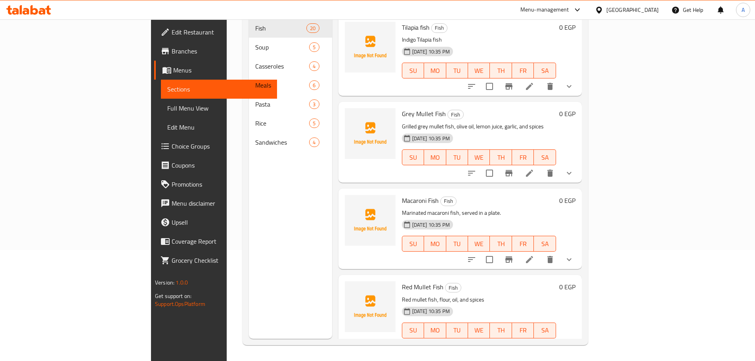
scroll to position [32, 0]
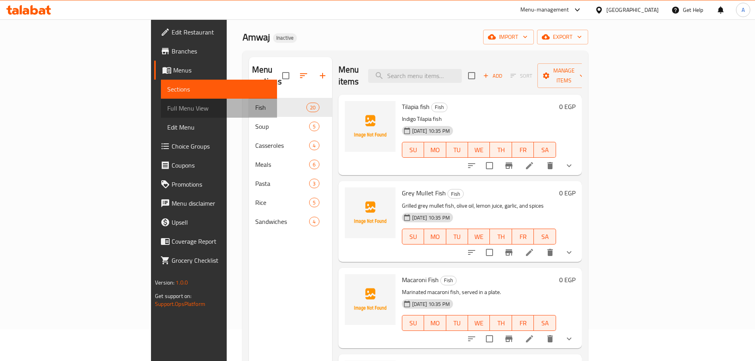
click at [167, 109] on span "Full Menu View" at bounding box center [218, 108] width 103 height 10
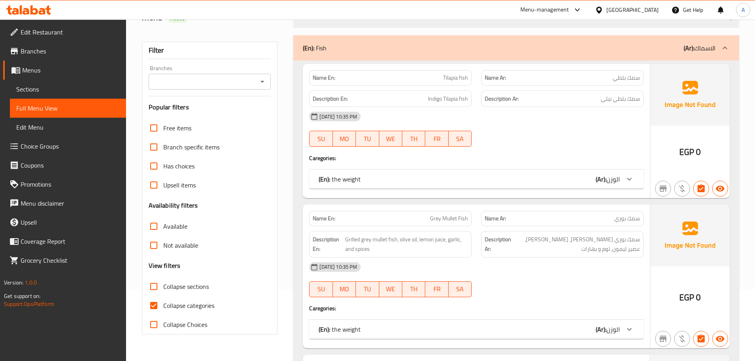
scroll to position [190, 0]
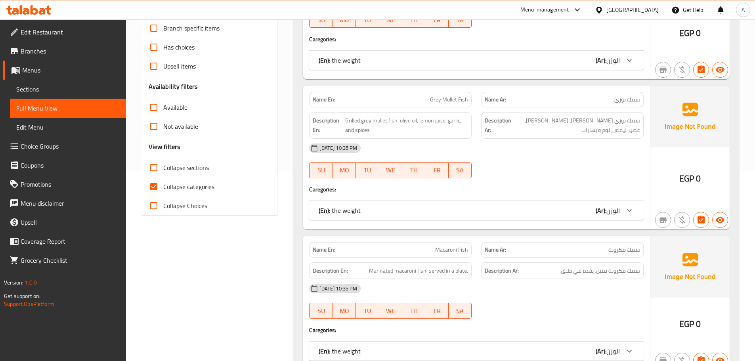
click at [164, 191] on span "Collapse categories" at bounding box center [188, 187] width 51 height 10
click at [163, 192] on input "Collapse categories" at bounding box center [153, 186] width 19 height 19
checkbox input "false"
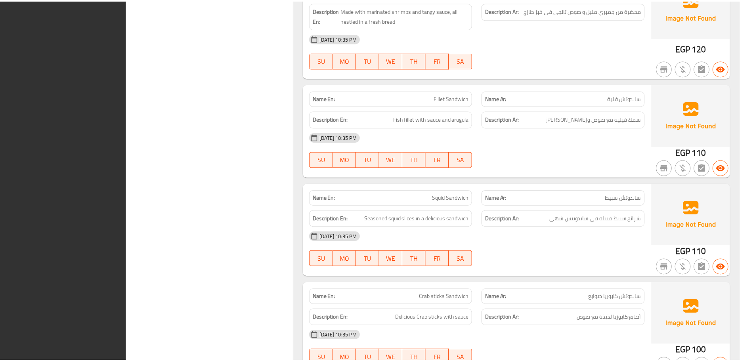
scroll to position [7913, 0]
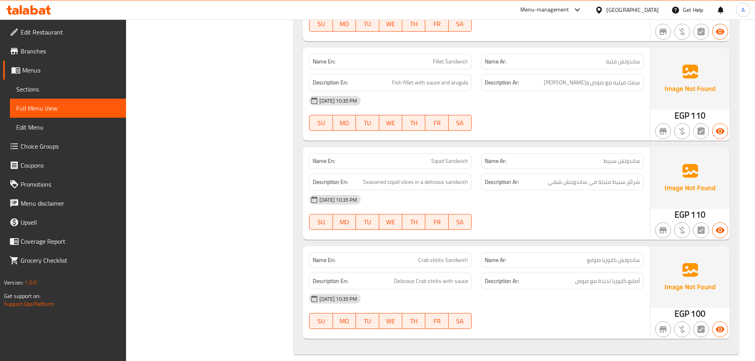
click at [68, 29] on span "Edit Restaurant" at bounding box center [70, 32] width 99 height 10
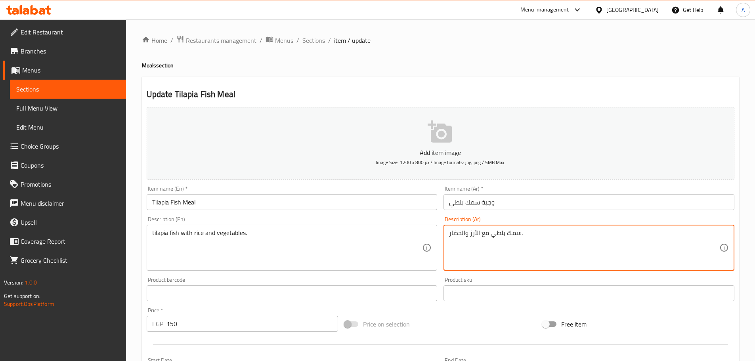
click at [560, 247] on textarea "سمك بلطي مع الأرز والخضار." at bounding box center [584, 248] width 270 height 38
paste textarea "ميع تشمل علي الارز وعيش وسلطات"
drag, startPoint x: 498, startPoint y: 233, endPoint x: 591, endPoint y: 237, distance: 92.8
click at [591, 237] on textarea "جميع تشمل علي الارز وعيش وسلطات" at bounding box center [584, 248] width 270 height 38
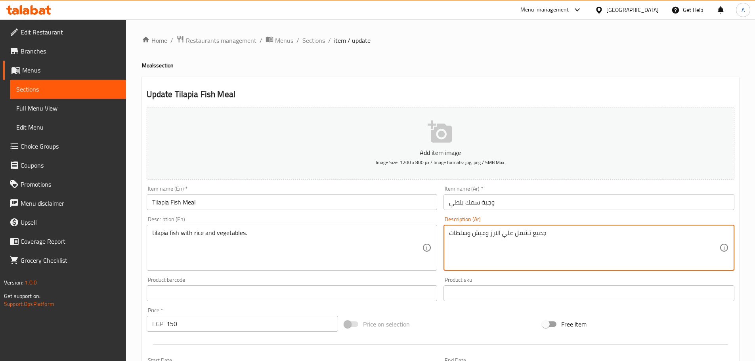
click at [498, 231] on textarea "جميع تشمل علي الارز وعيش وسلطات" at bounding box center [584, 248] width 270 height 38
click at [494, 235] on textarea "جميع تشمل علي الارز وعيش وسلطات" at bounding box center [584, 248] width 270 height 38
type textarea "تشمل أرز وعيش وسلطات."
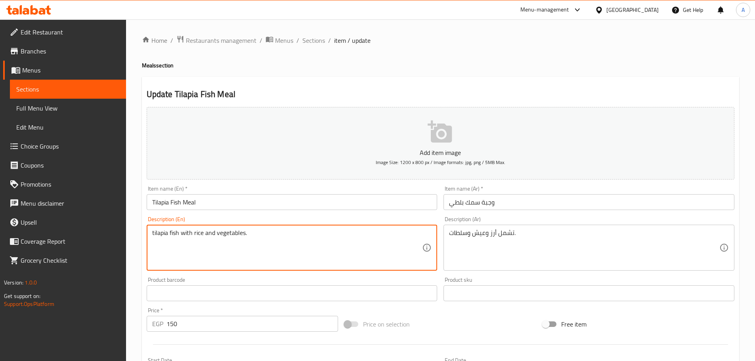
paste textarea "Includes rice, bread and salads."
type textarea "Includes rice, bread and salads."
click at [298, 244] on textarea "Includes rice, bread and salads." at bounding box center [287, 248] width 270 height 38
click at [273, 196] on input "Tilapia Fish Meal" at bounding box center [292, 202] width 291 height 16
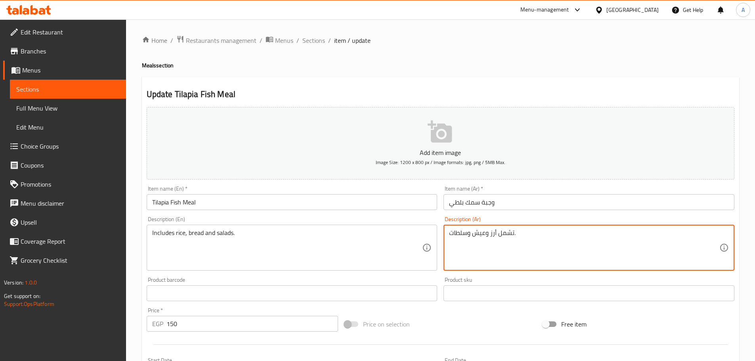
click at [531, 240] on textarea "تشمل أرز وعيش وسلطات." at bounding box center [584, 248] width 270 height 38
click at [240, 200] on input "Tilapia Fish Meal" at bounding box center [292, 202] width 291 height 16
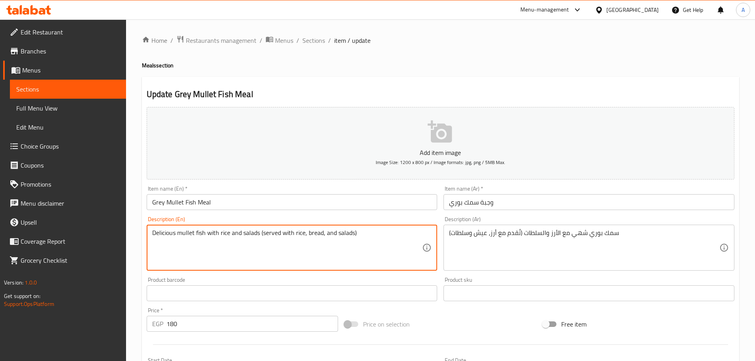
paste textarea "Includes rice, bread and salads."
type textarea "Includes rice, bread and salads."
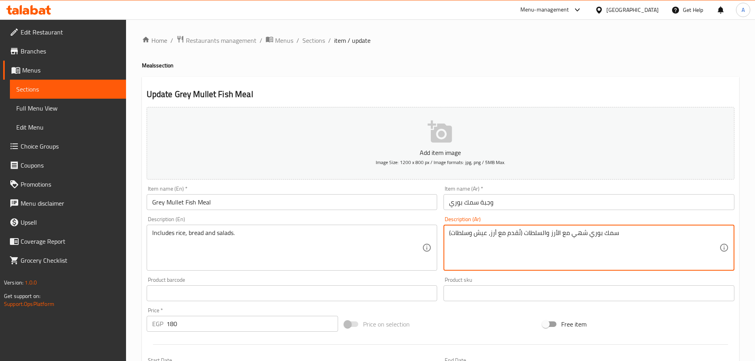
paste textarea "شمل أرز وعيش وسلطات."
type textarea "تشمل أرز وعيش وسلطات."
click at [239, 204] on input "Grey Mullet Fish Meal" at bounding box center [292, 202] width 291 height 16
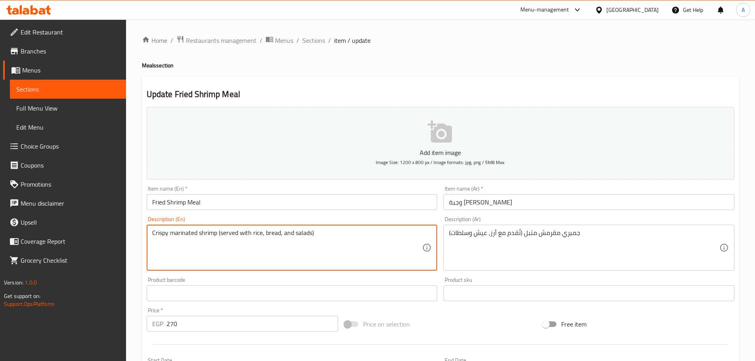
paste textarea "Includes rice, bread and salads."
type textarea "Includes rice, bread and salads."
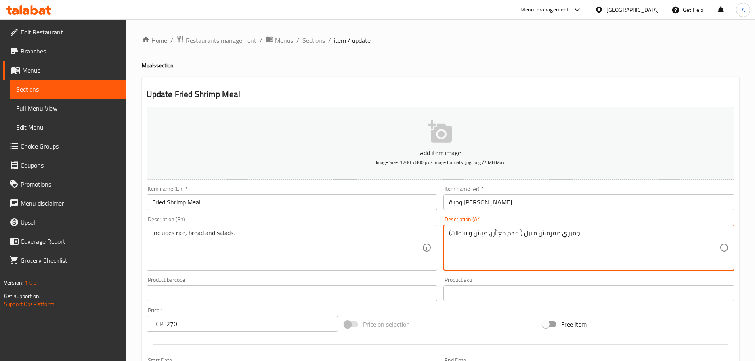
paste textarea "شمل أرز وعيش وسلطات."
type textarea "تشمل أرز وعيش وسلطات."
click at [508, 197] on input "وجبة جمبري مقلي" at bounding box center [588, 202] width 291 height 16
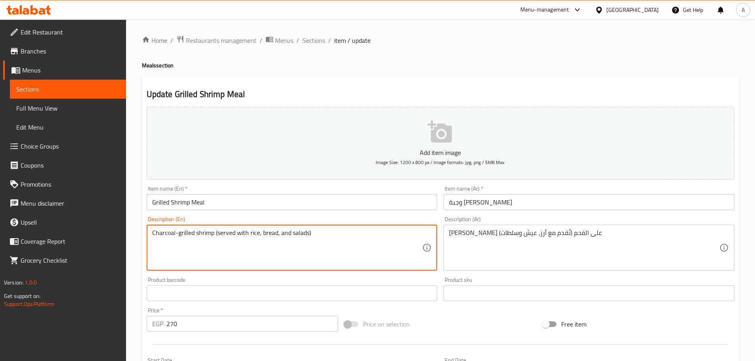
paste textarea "Includes rice, bread and salads."
type textarea "Includes rice, bread and salads."
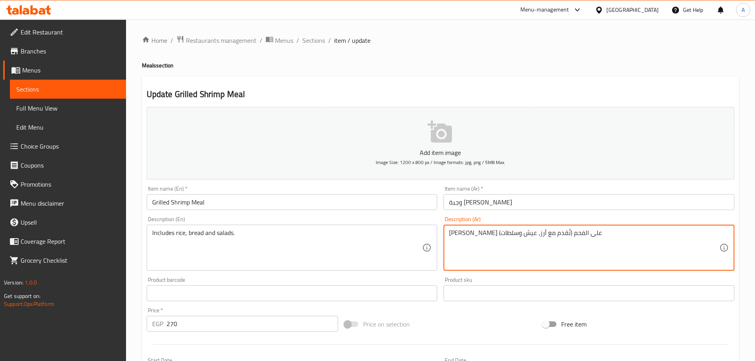
paste textarea "شمل أرز وعيش وسلطات."
type textarea "تشمل أرز وعيش وسلطات."
click at [542, 198] on input "وجبة [PERSON_NAME]" at bounding box center [588, 202] width 291 height 16
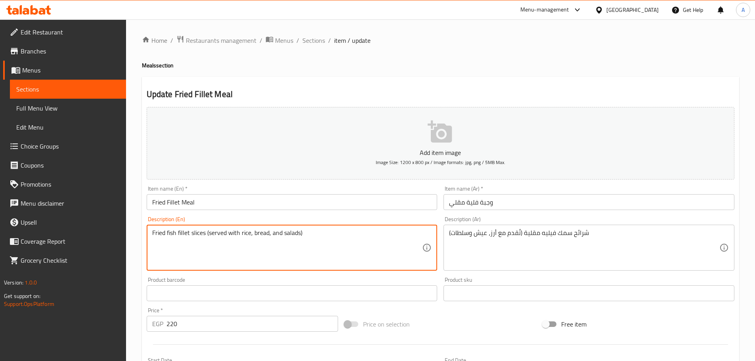
paste textarea "Includes rice, bread and salads."
type textarea "Includes rice, bread and salads."
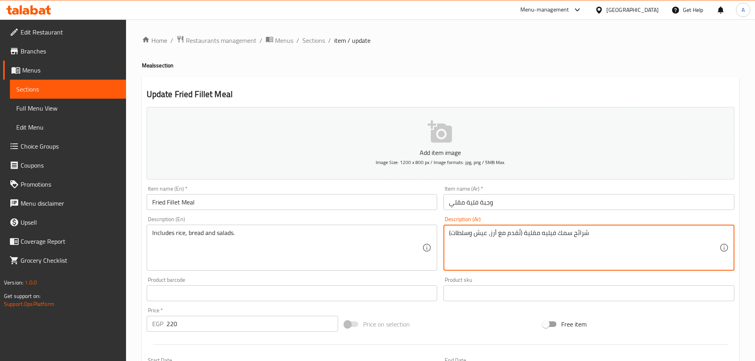
paste textarea "شمل أرز وعيش وسلطات."
type textarea "تشمل أرز وعيش وسلطات."
click at [514, 205] on input "وجبة فلية مقلي" at bounding box center [588, 202] width 291 height 16
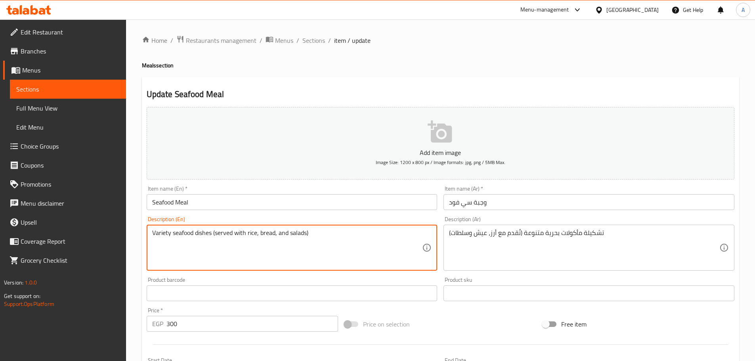
paste textarea "Includes rice, bread and salads."
type textarea "Includes rice, bread and salads."
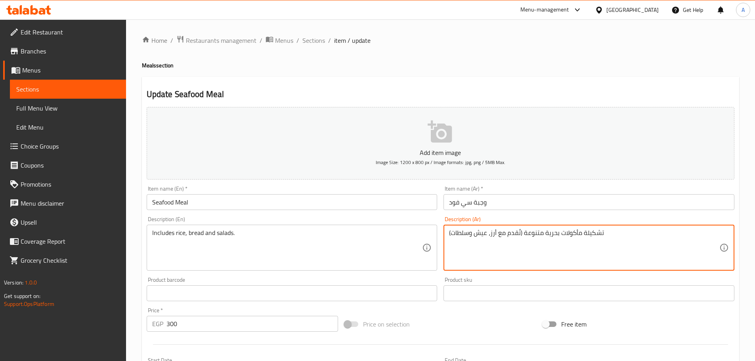
paste textarea "تشمل أرز وعيش وسلطات."
type textarea "تشمل أرز وعيش وسلطات."
click at [523, 205] on input "وجبة سي فود" at bounding box center [588, 202] width 291 height 16
